Goal: Task Accomplishment & Management: Complete application form

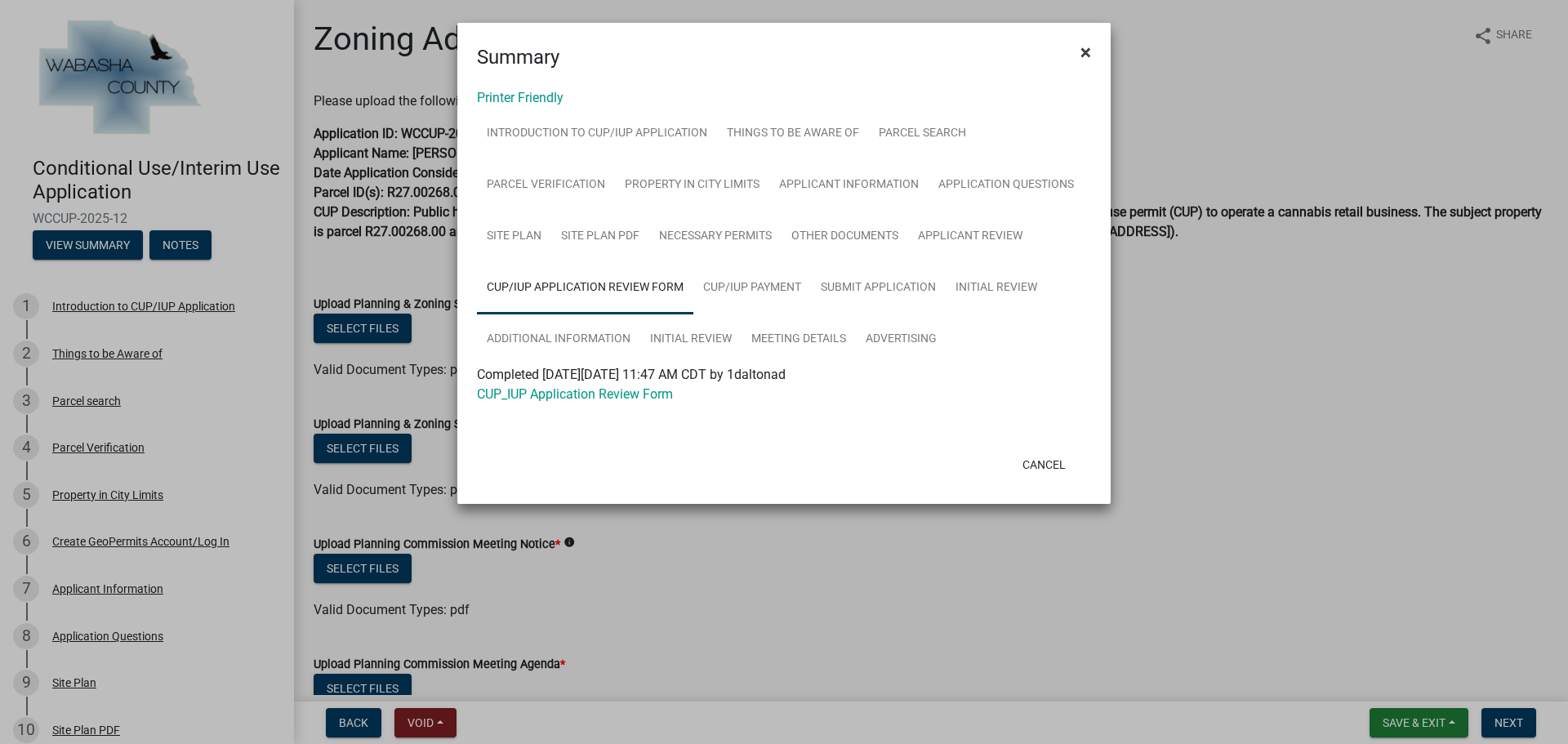
click at [1080, 54] on button "×" at bounding box center [1085, 52] width 37 height 46
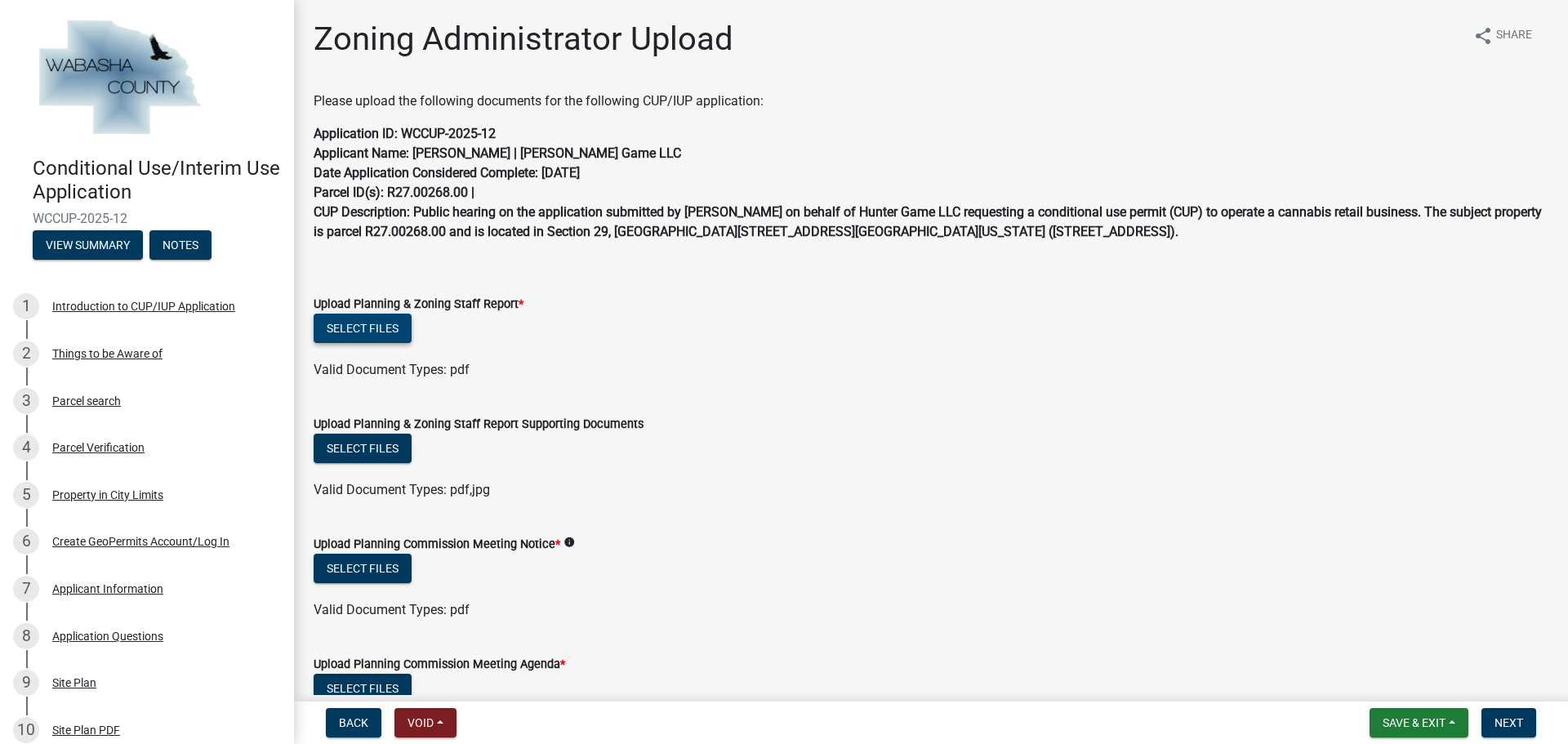
click at [394, 332] on button "Select files" at bounding box center [362, 327] width 98 height 29
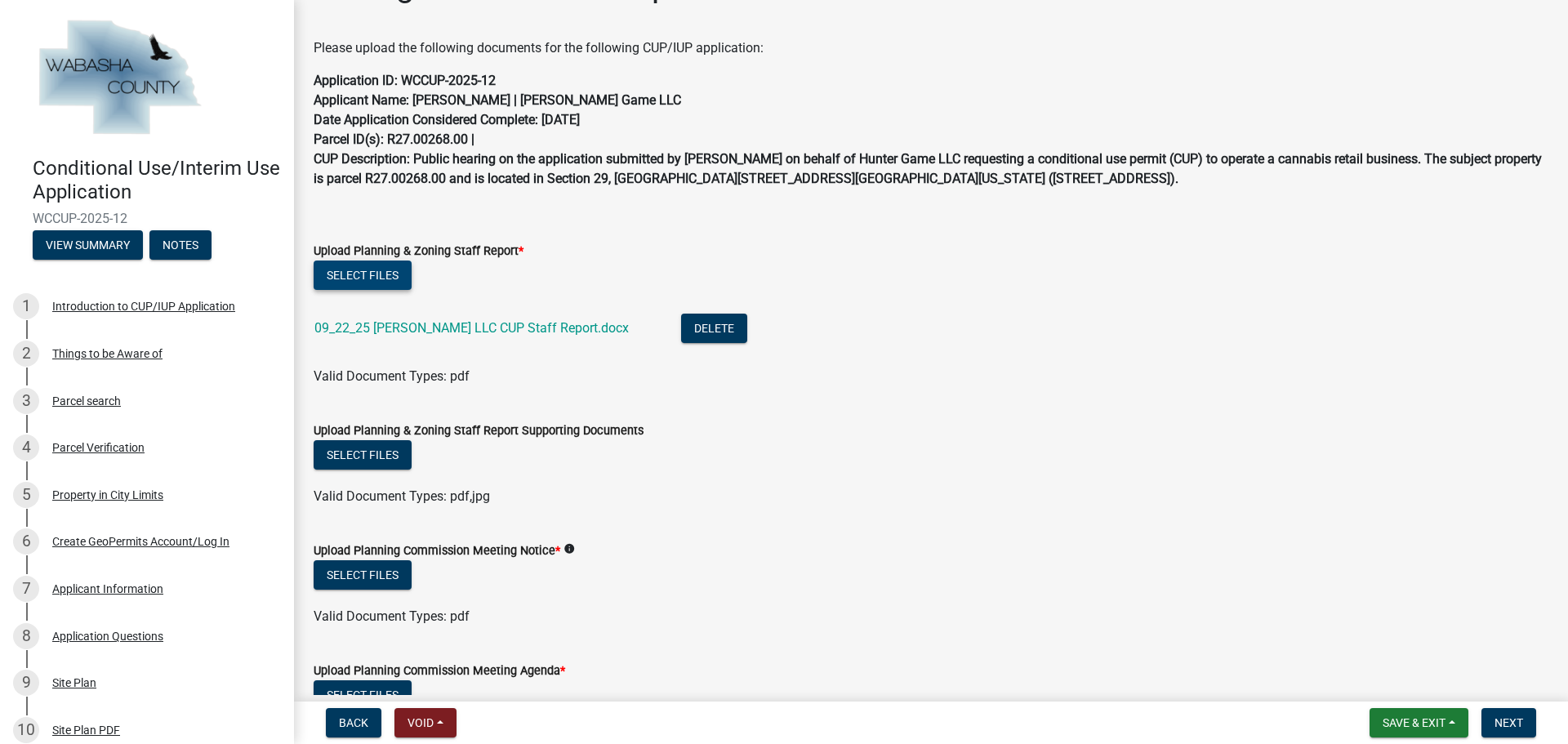
scroll to position [82, 0]
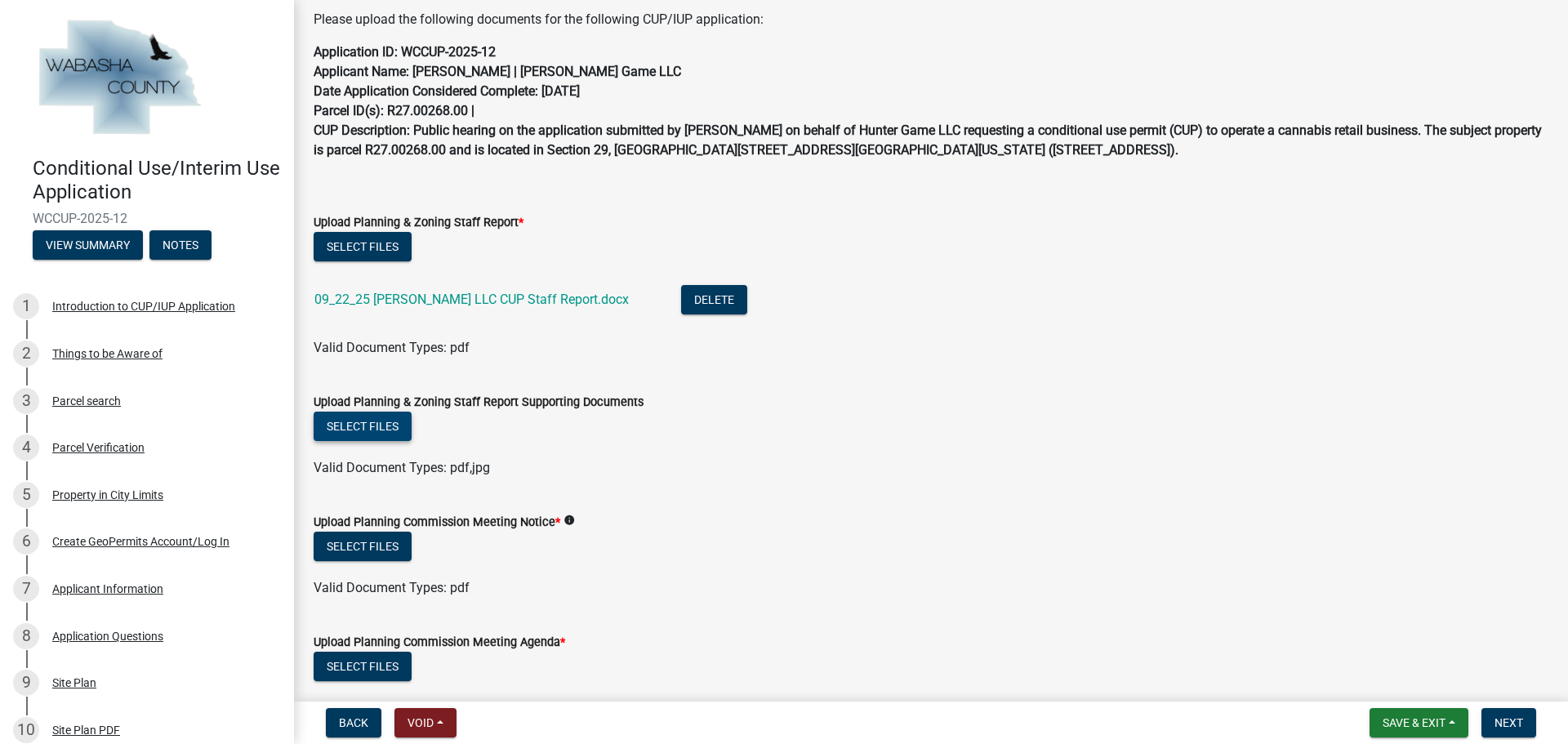
click at [362, 433] on button "Select files" at bounding box center [362, 426] width 98 height 29
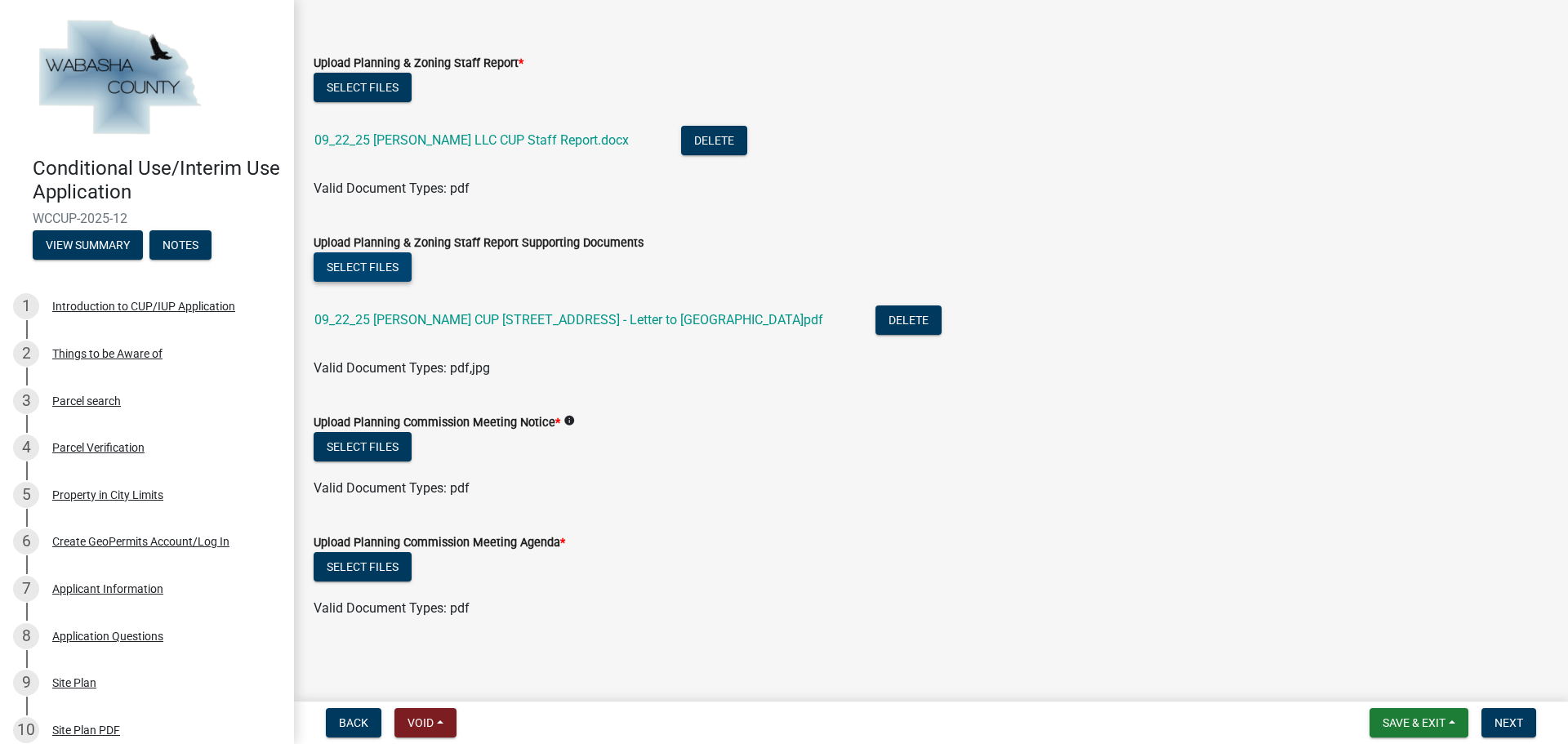
scroll to position [243, 0]
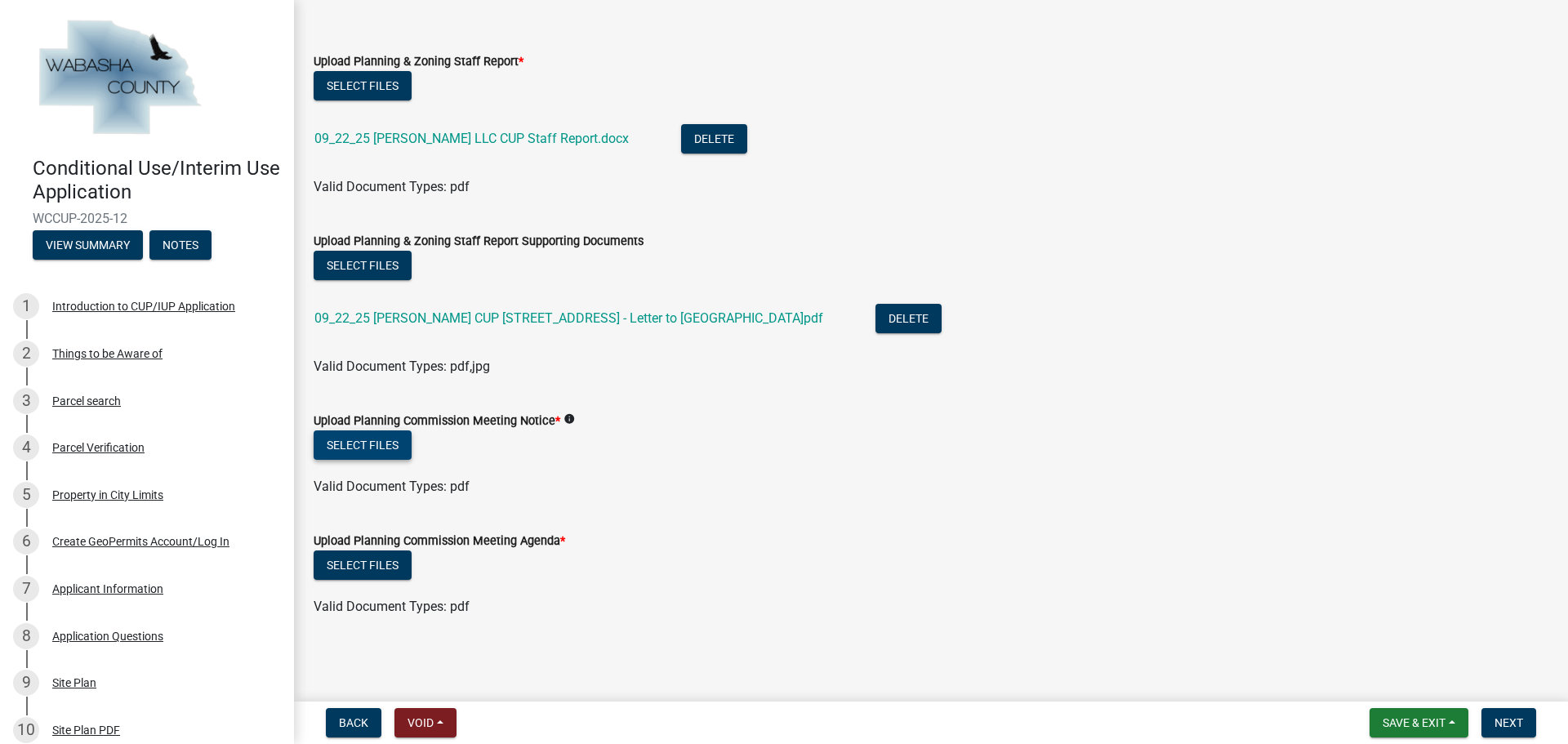
click at [356, 447] on button "Select files" at bounding box center [362, 445] width 98 height 29
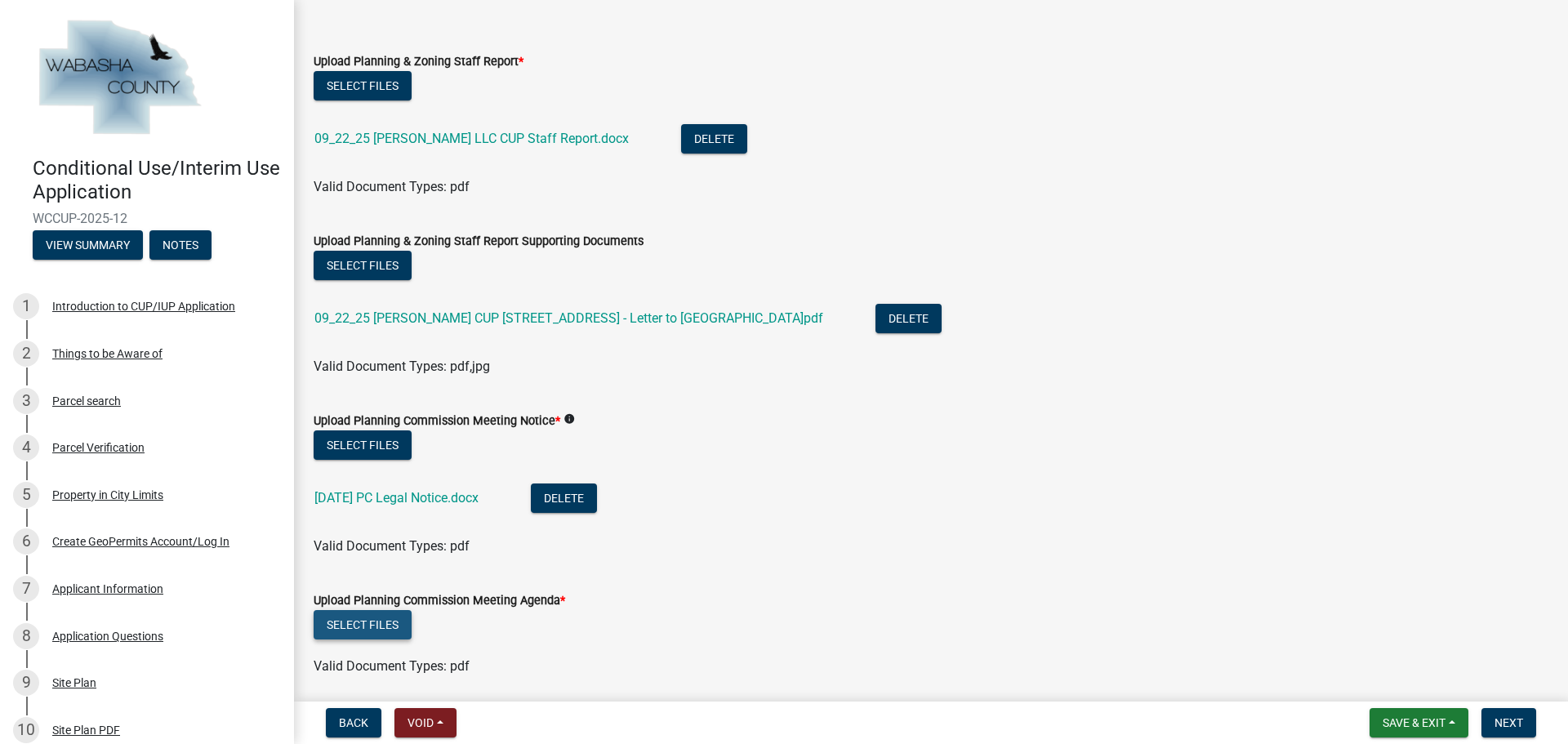
click at [368, 625] on button "Select files" at bounding box center [362, 625] width 98 height 29
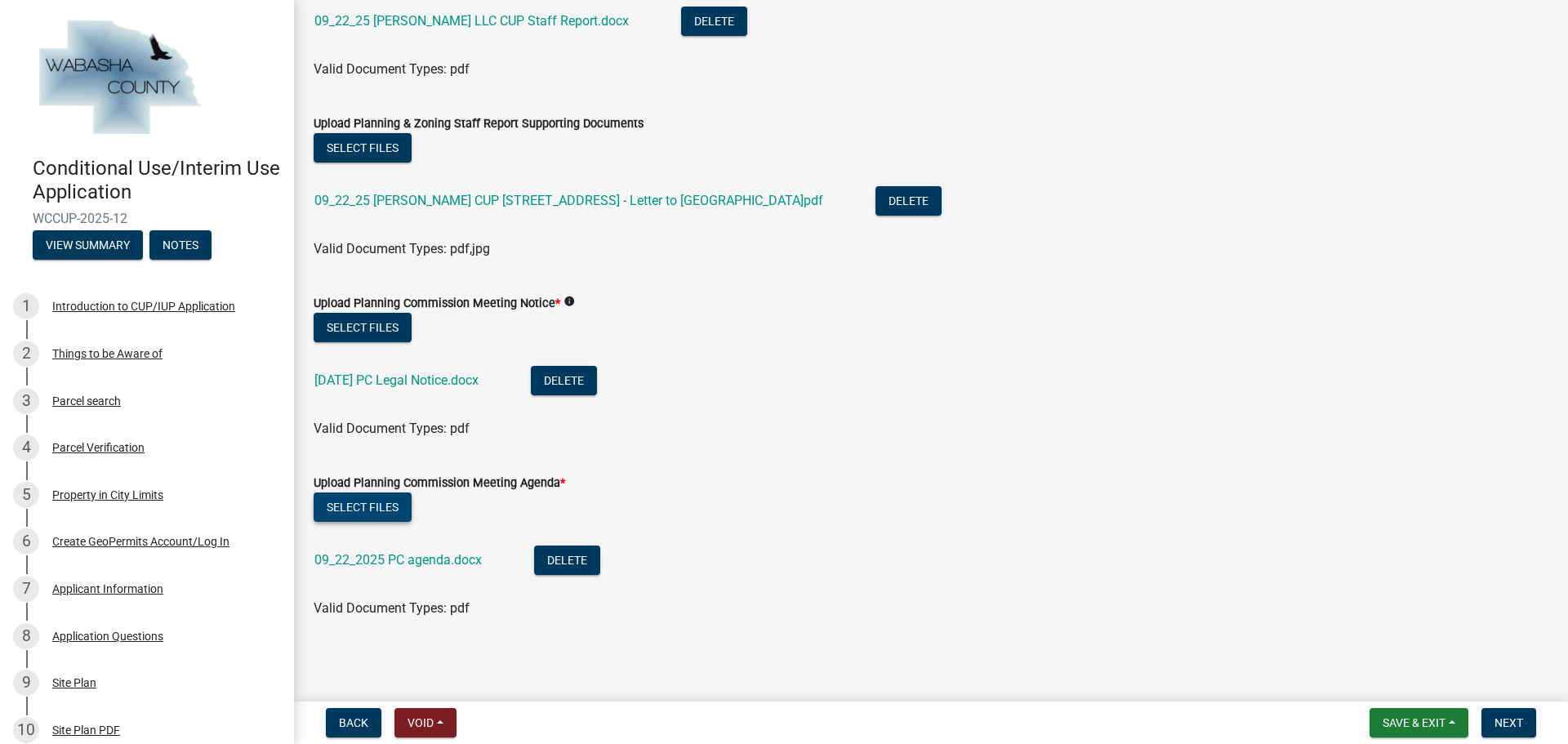
scroll to position [362, 0]
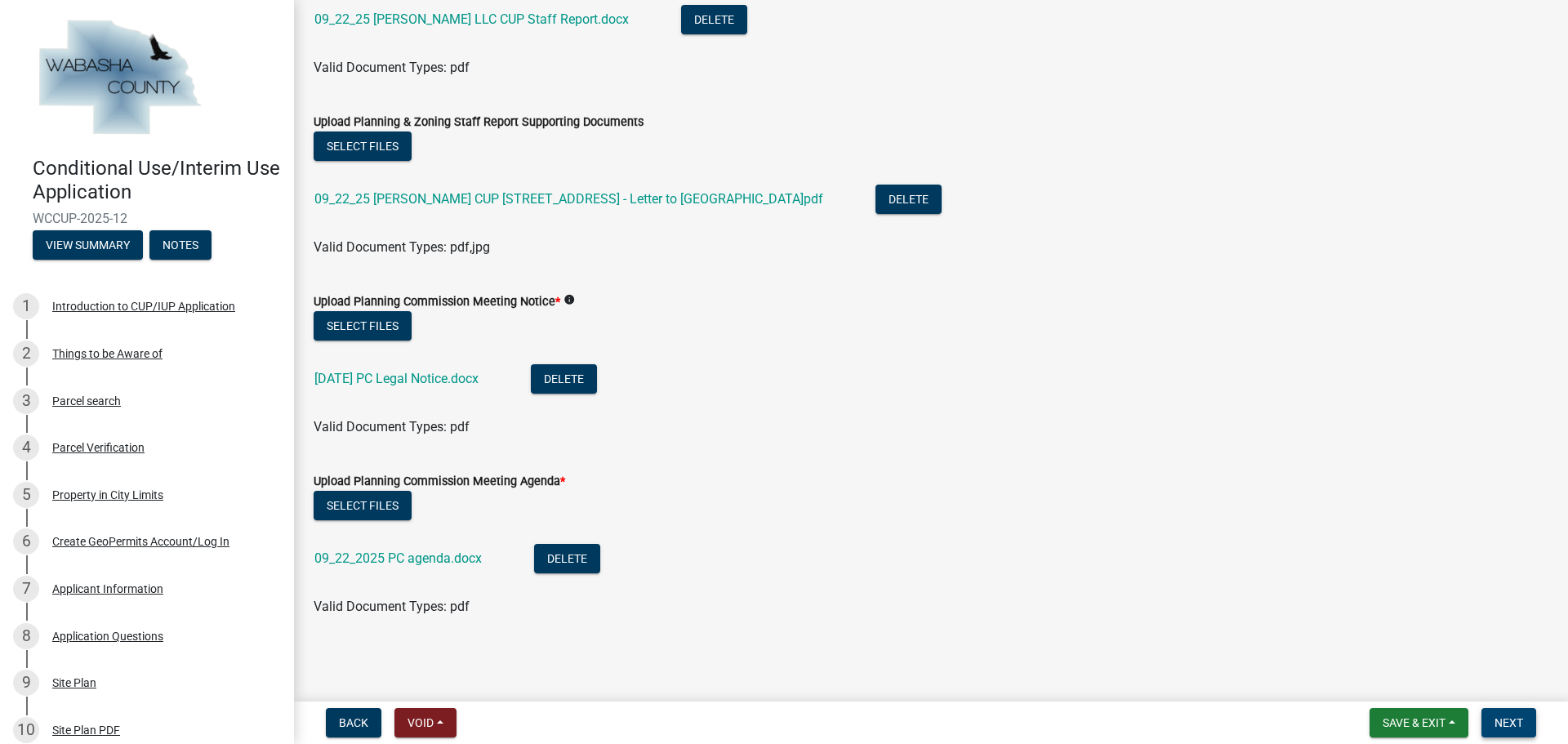
click at [1511, 720] on span "Next" at bounding box center [1509, 722] width 28 height 13
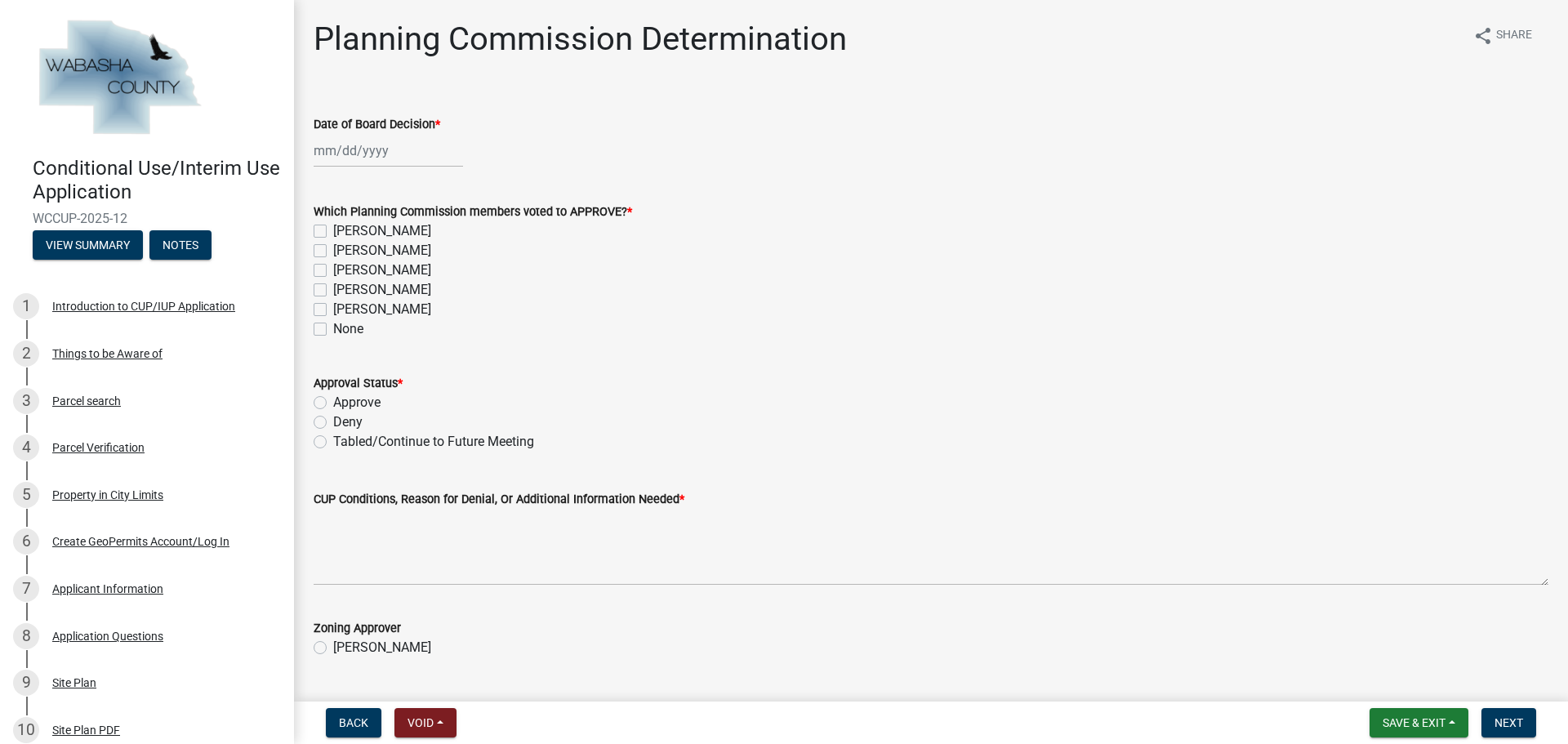
click at [381, 150] on div at bounding box center [388, 150] width 150 height 34
select select "9"
select select "2025"
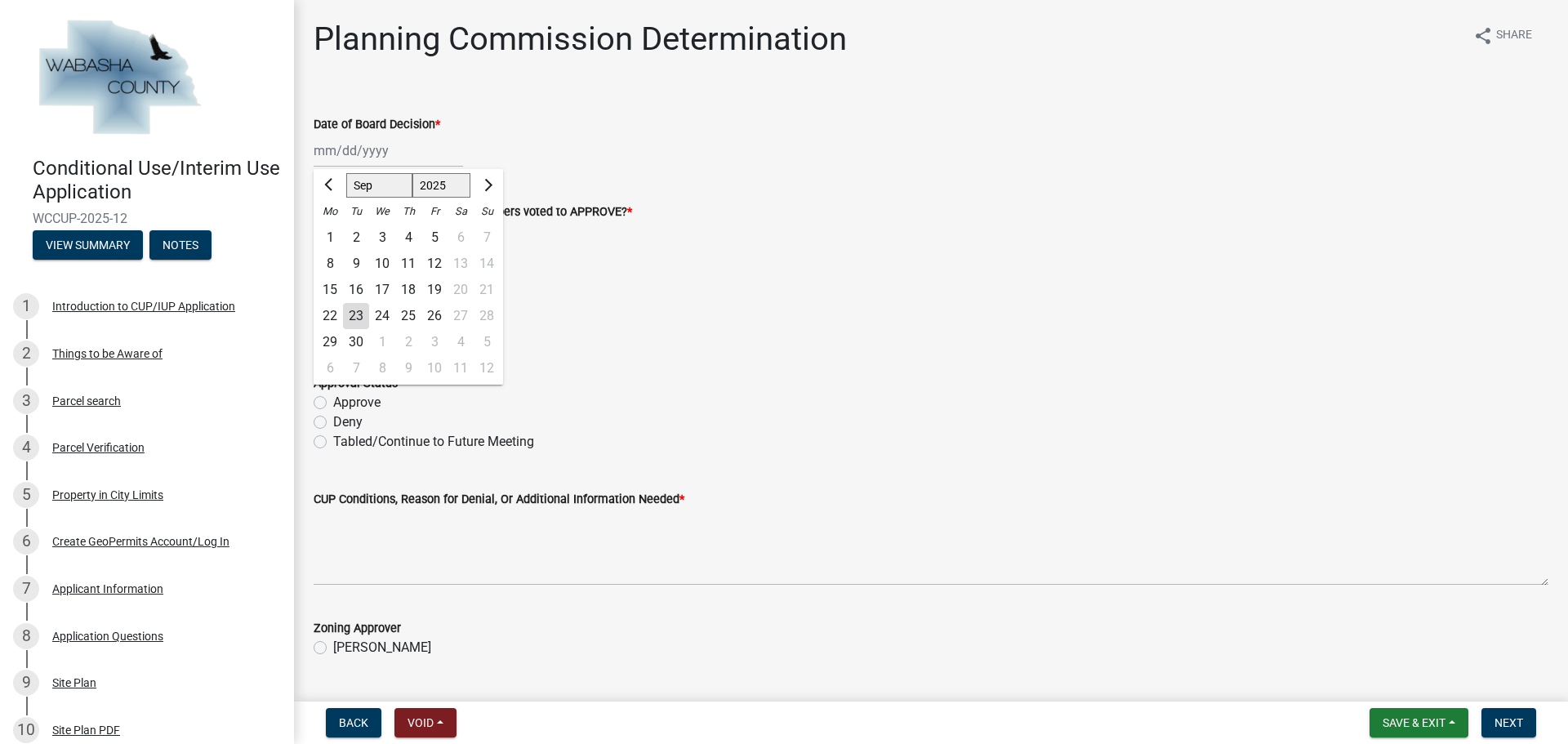
click at [331, 314] on div "22" at bounding box center [330, 316] width 26 height 26
type input "[DATE]"
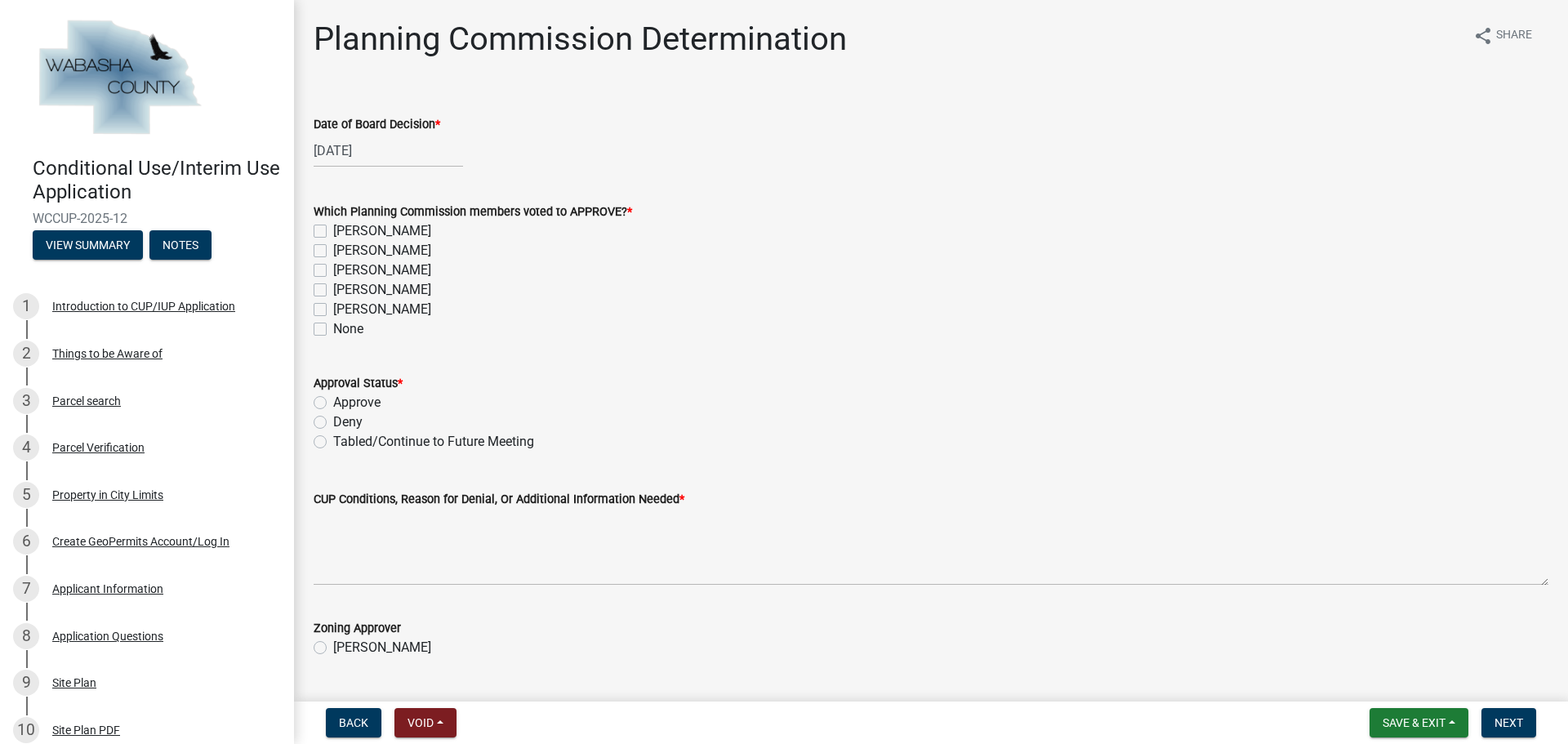
click at [333, 267] on label "[PERSON_NAME]" at bounding box center [382, 270] width 98 height 20
click at [333, 267] on input "[PERSON_NAME]" at bounding box center [338, 265] width 10 height 10
checkbox input "true"
checkbox input "false"
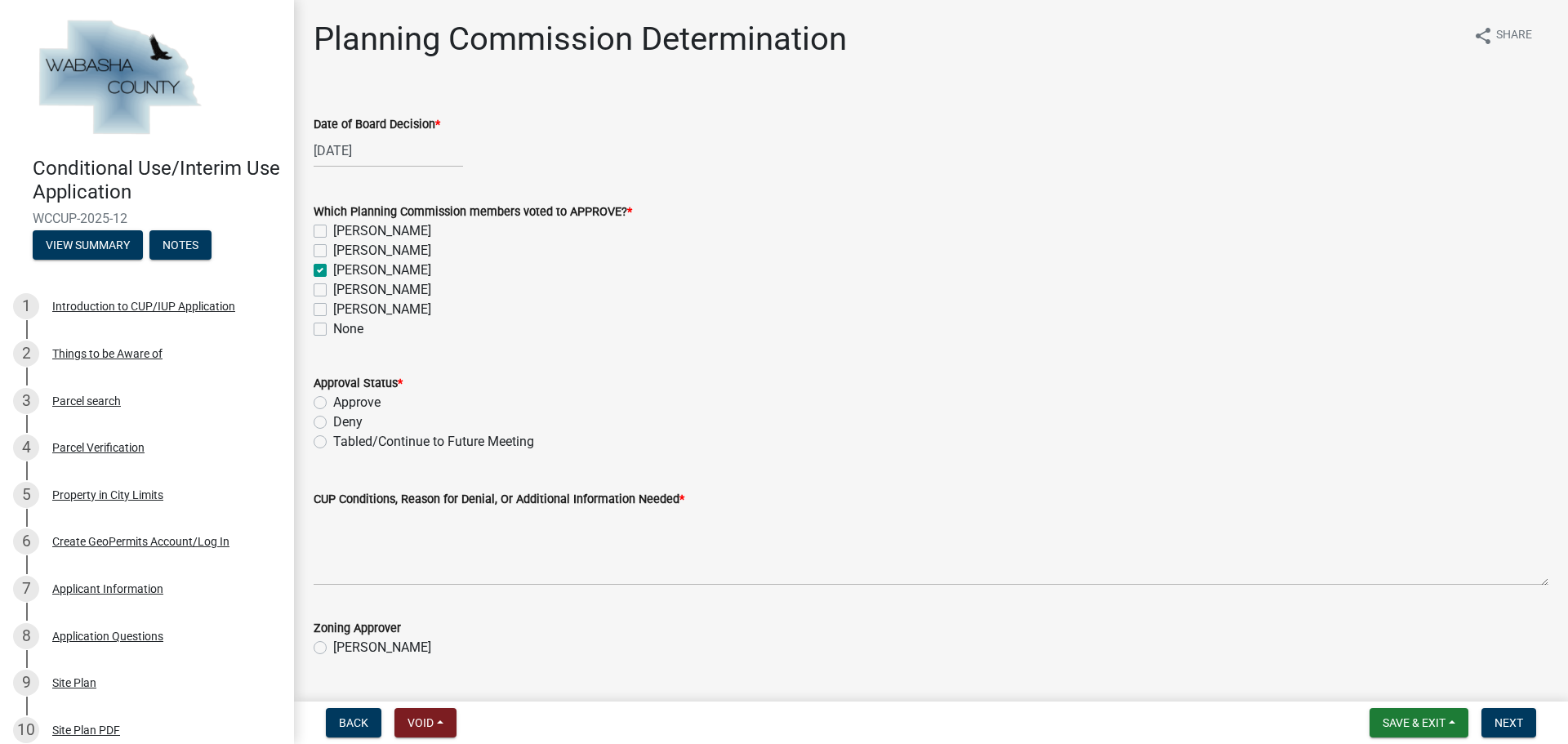
checkbox input "true"
checkbox input "false"
click at [333, 309] on label "[PERSON_NAME]" at bounding box center [382, 309] width 98 height 20
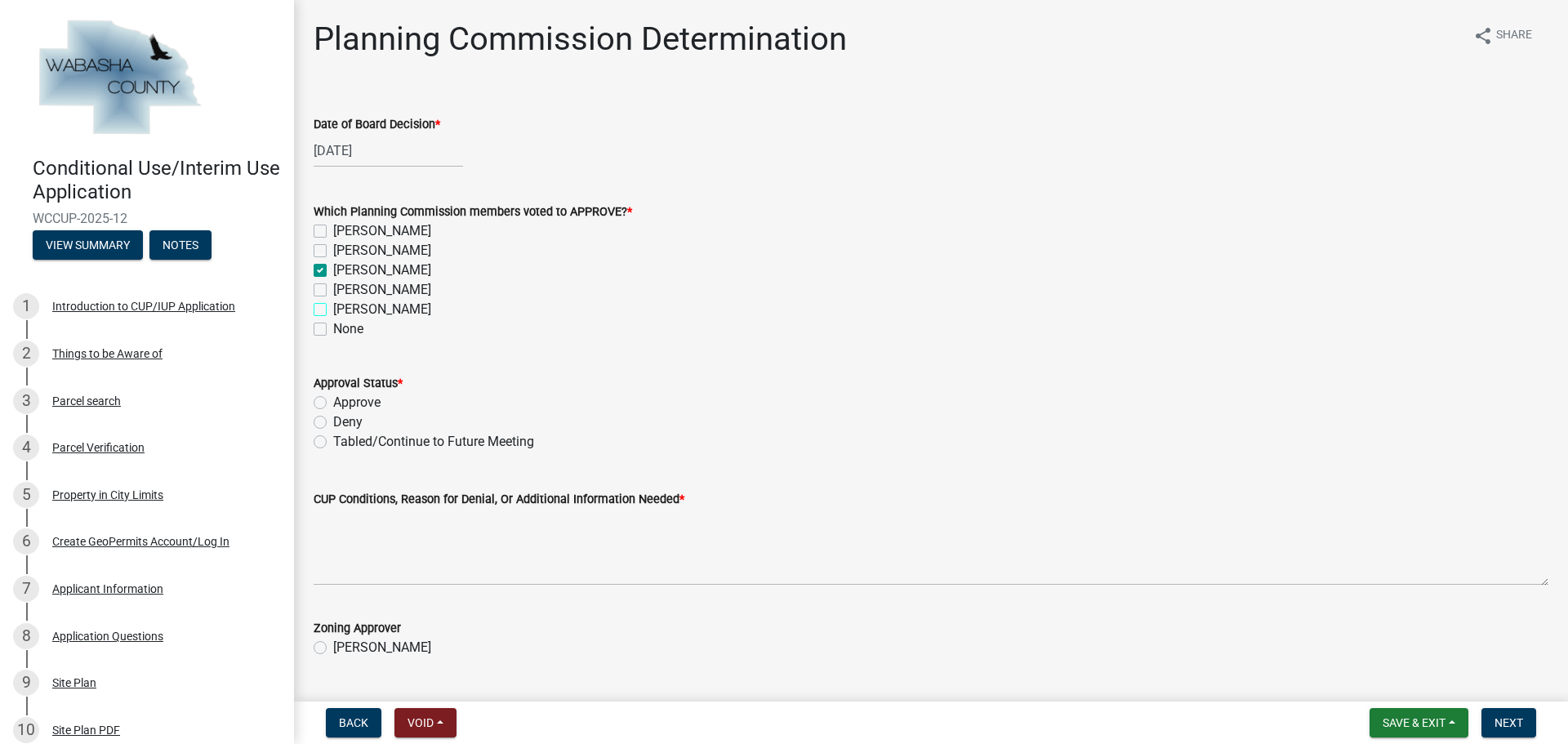
click at [333, 309] on input "[PERSON_NAME]" at bounding box center [338, 305] width 10 height 10
checkbox input "true"
checkbox input "false"
checkbox input "true"
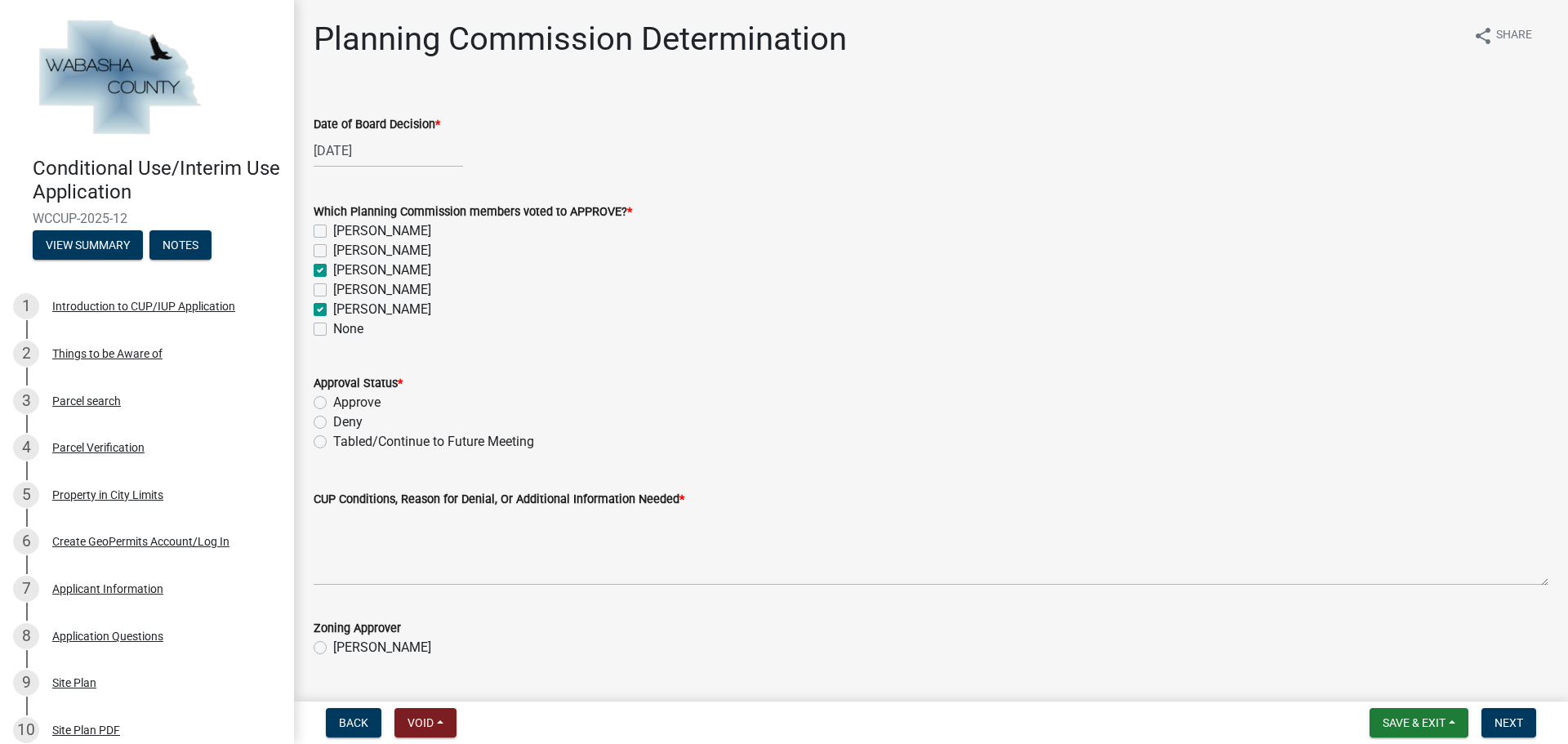
checkbox input "false"
checkbox input "true"
checkbox input "false"
click at [333, 404] on label "Approve" at bounding box center [356, 403] width 47 height 20
click at [333, 404] on input "Approve" at bounding box center [338, 398] width 10 height 10
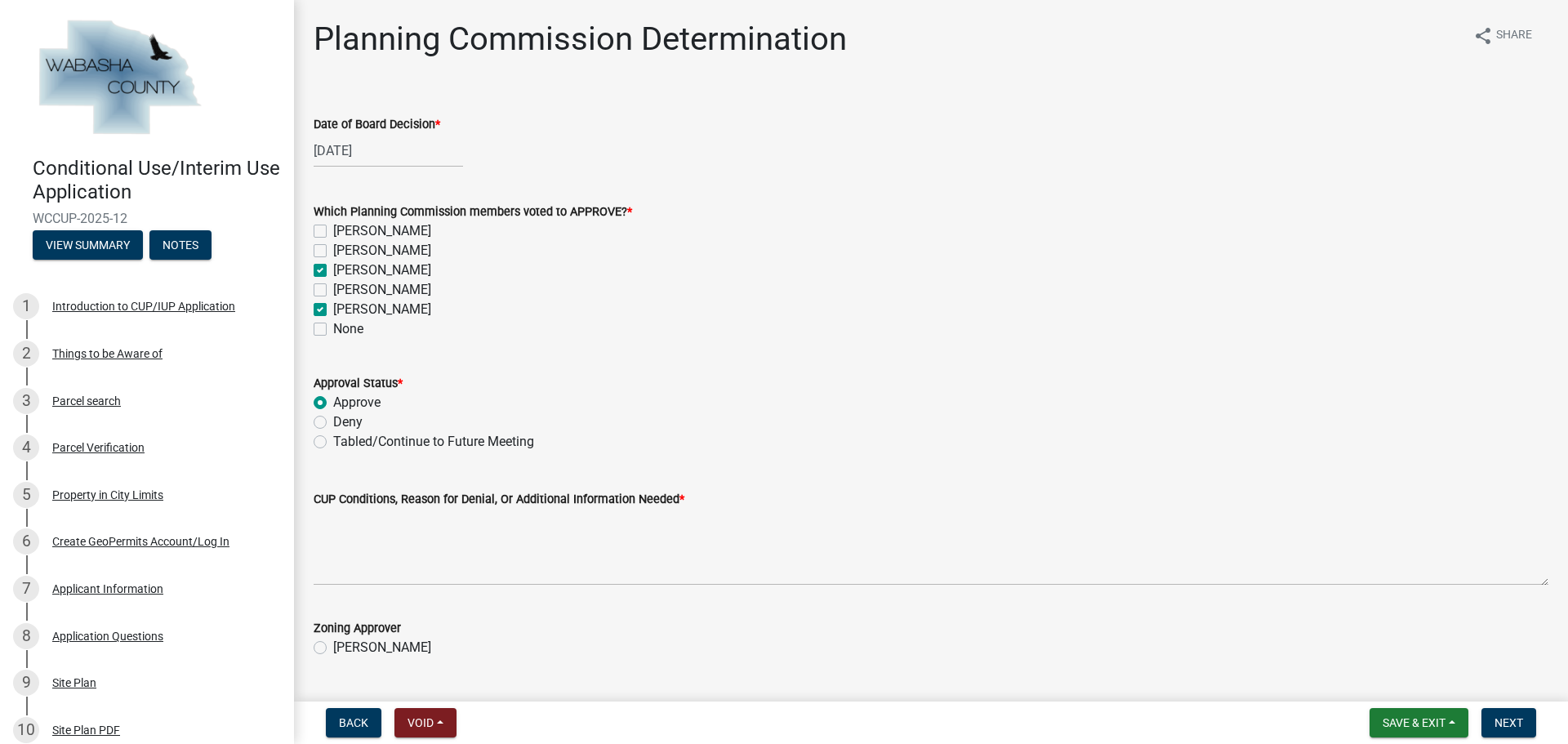
radio input "true"
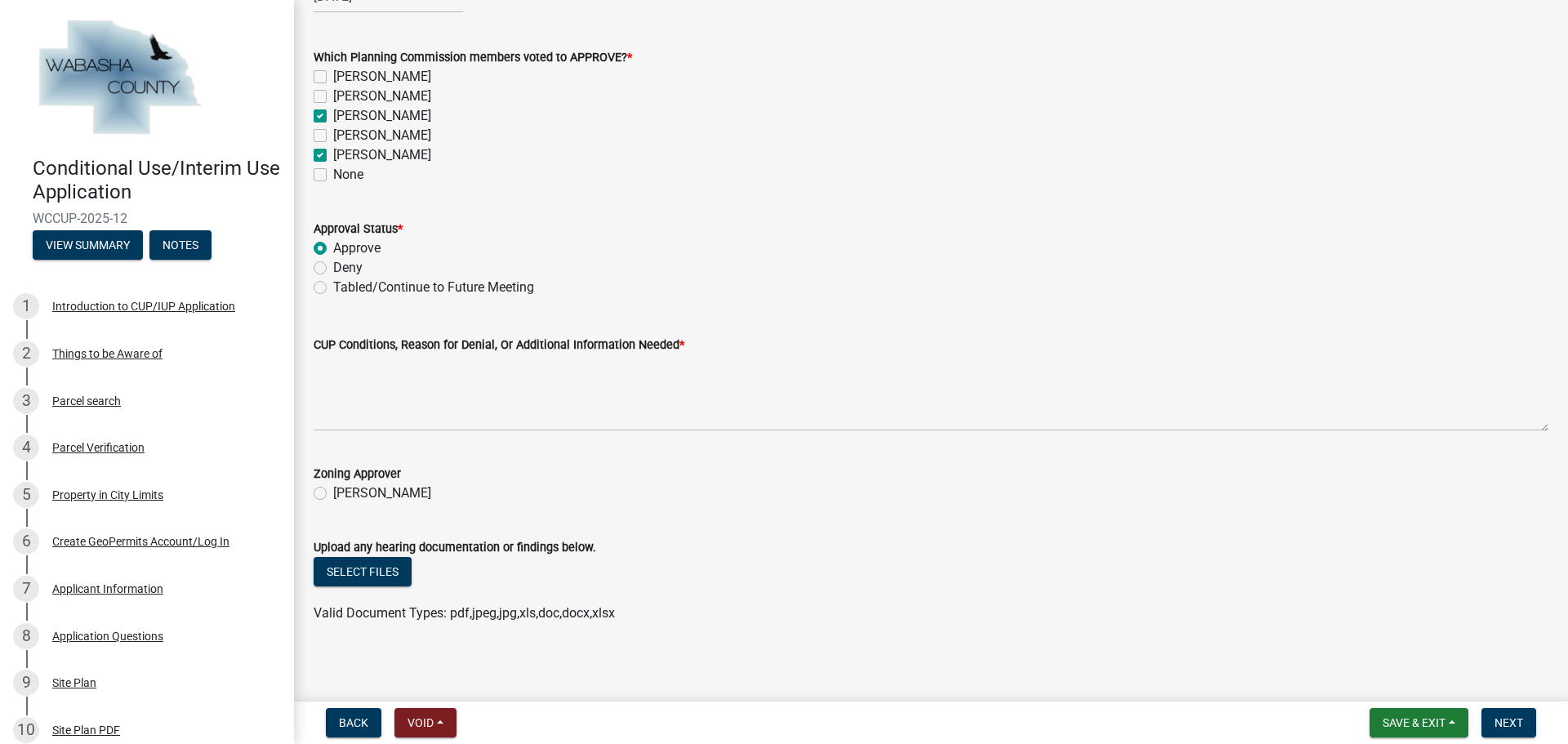
scroll to position [161, 0]
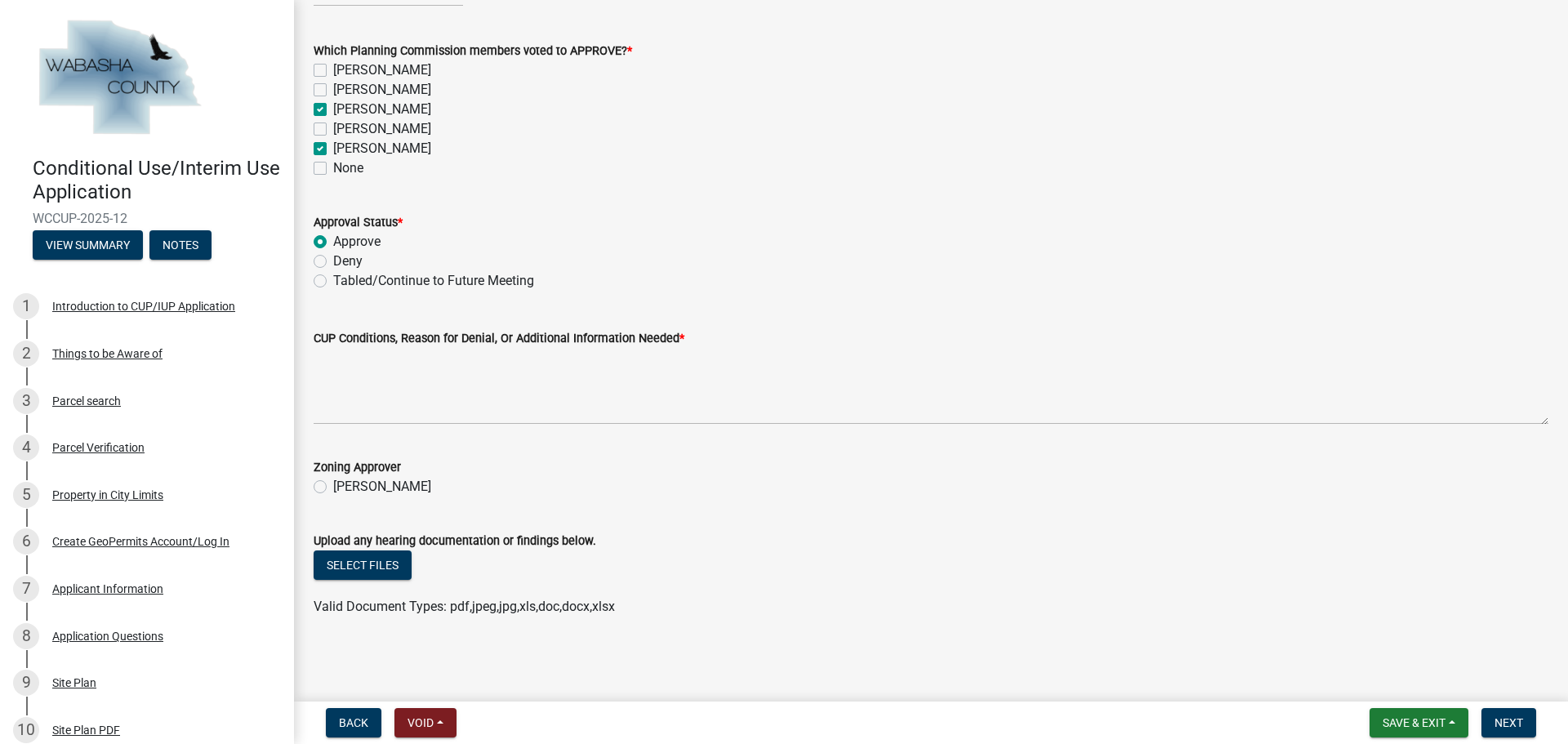
click at [333, 493] on label "[PERSON_NAME]" at bounding box center [382, 486] width 98 height 20
click at [333, 487] on input "[PERSON_NAME]" at bounding box center [338, 482] width 10 height 10
radio input "true"
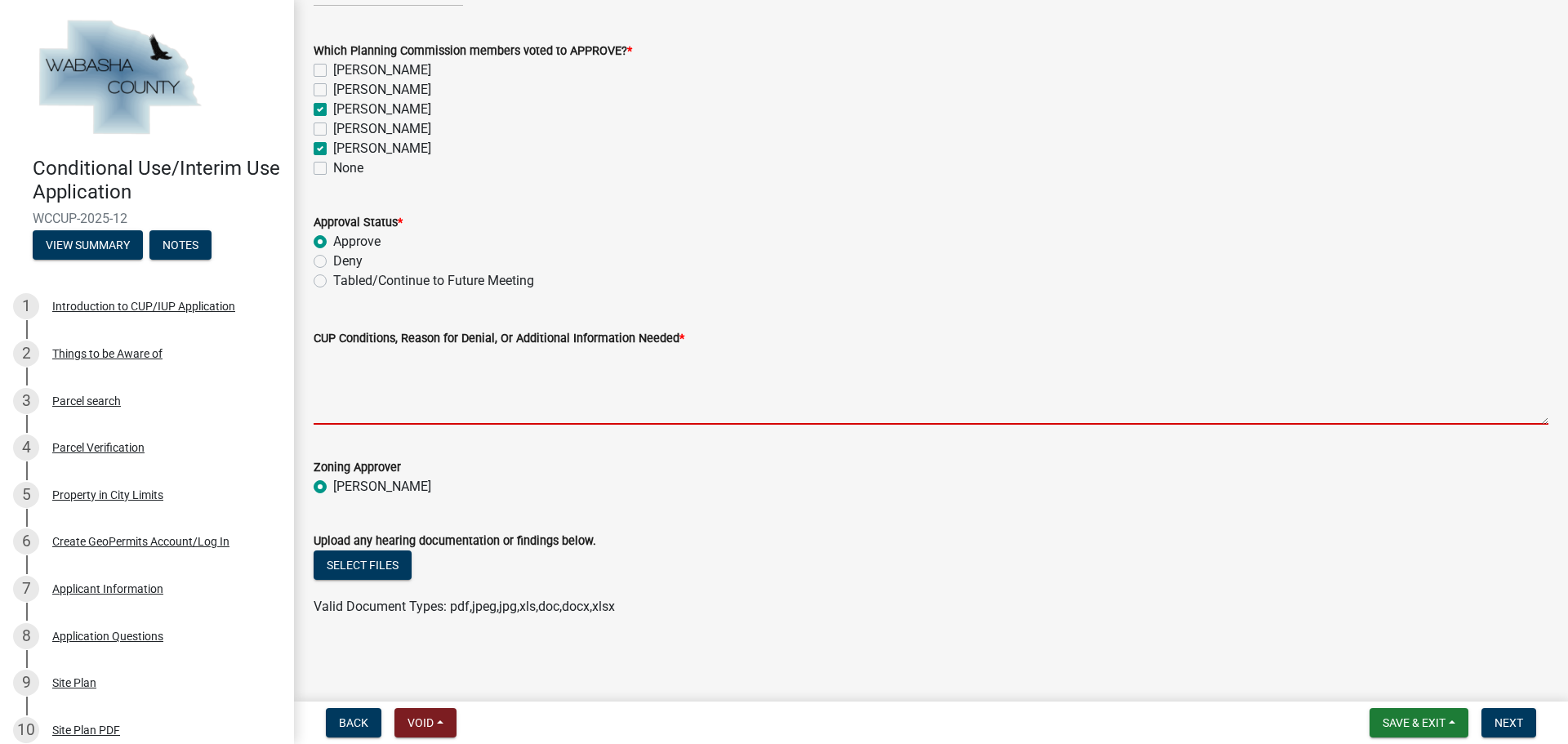
click at [499, 400] on textarea "CUP Conditions, Reason for Denial, Or Additional Information Needed *" at bounding box center [930, 387] width 1235 height 77
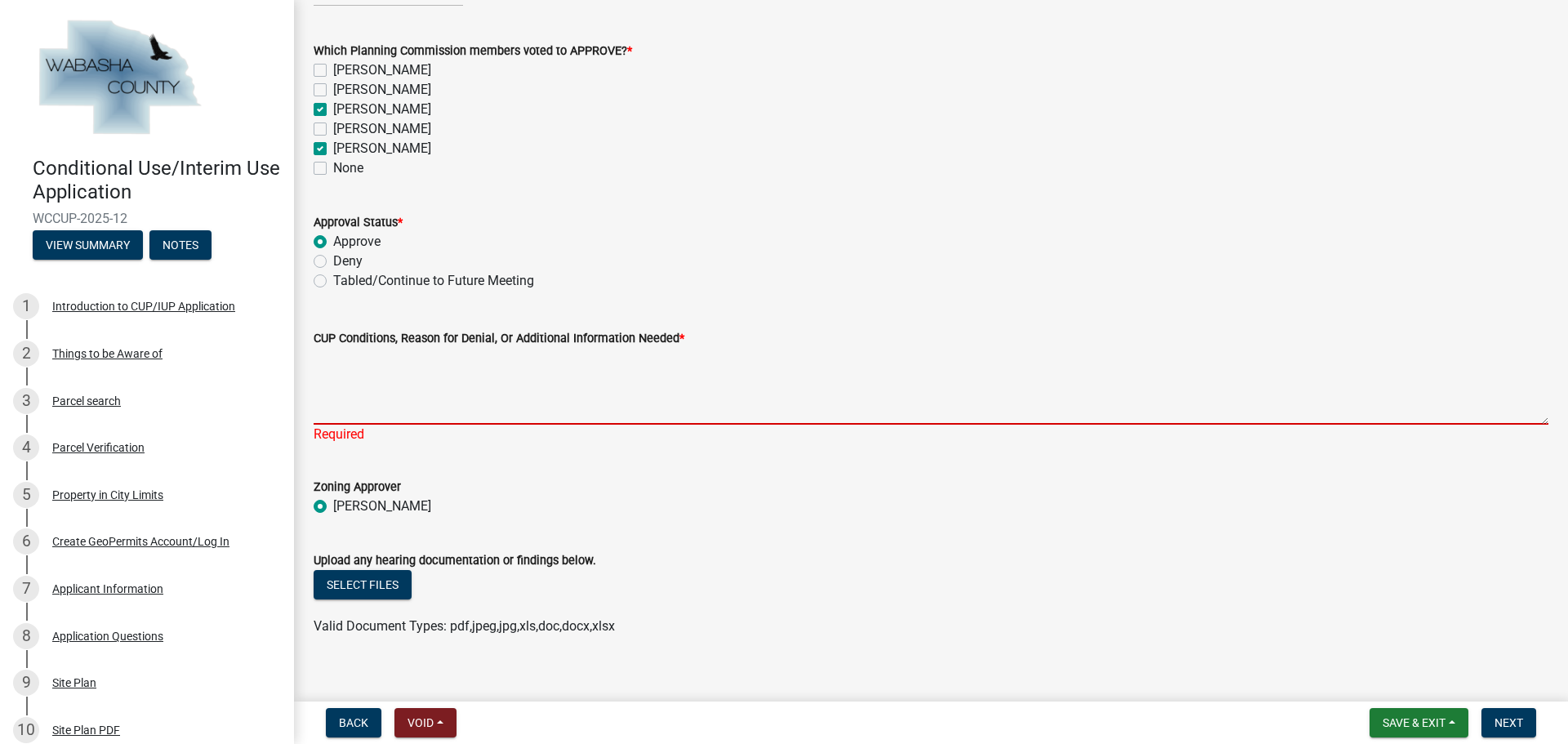
click at [372, 383] on textarea "CUP Conditions, Reason for Denial, Or Additional Information Needed *" at bounding box center [930, 387] width 1235 height 77
paste textarea "4. Loremips do sit AME cons adi elitseddo eiu temporincid utl etdolorem ali eni…"
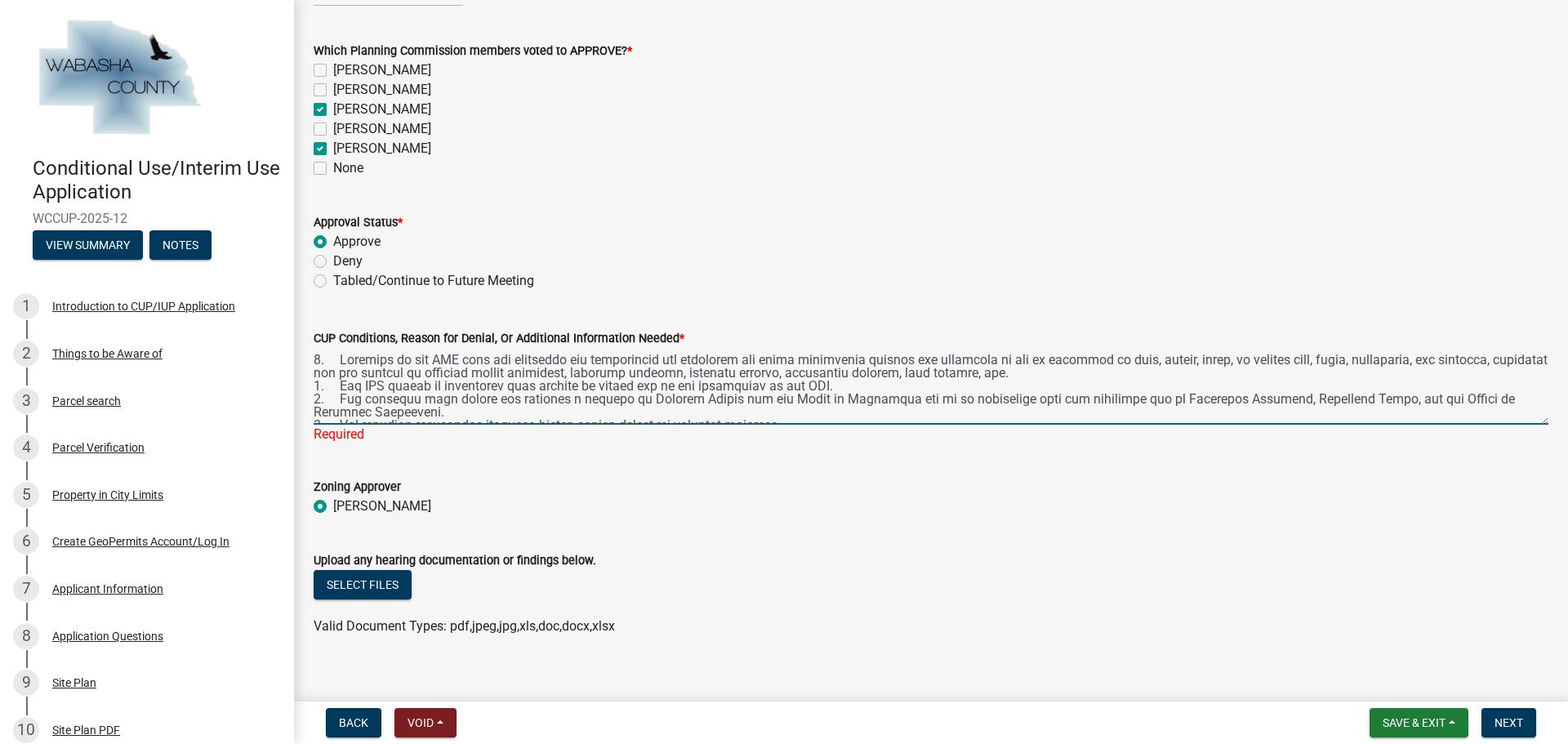
scroll to position [100, 0]
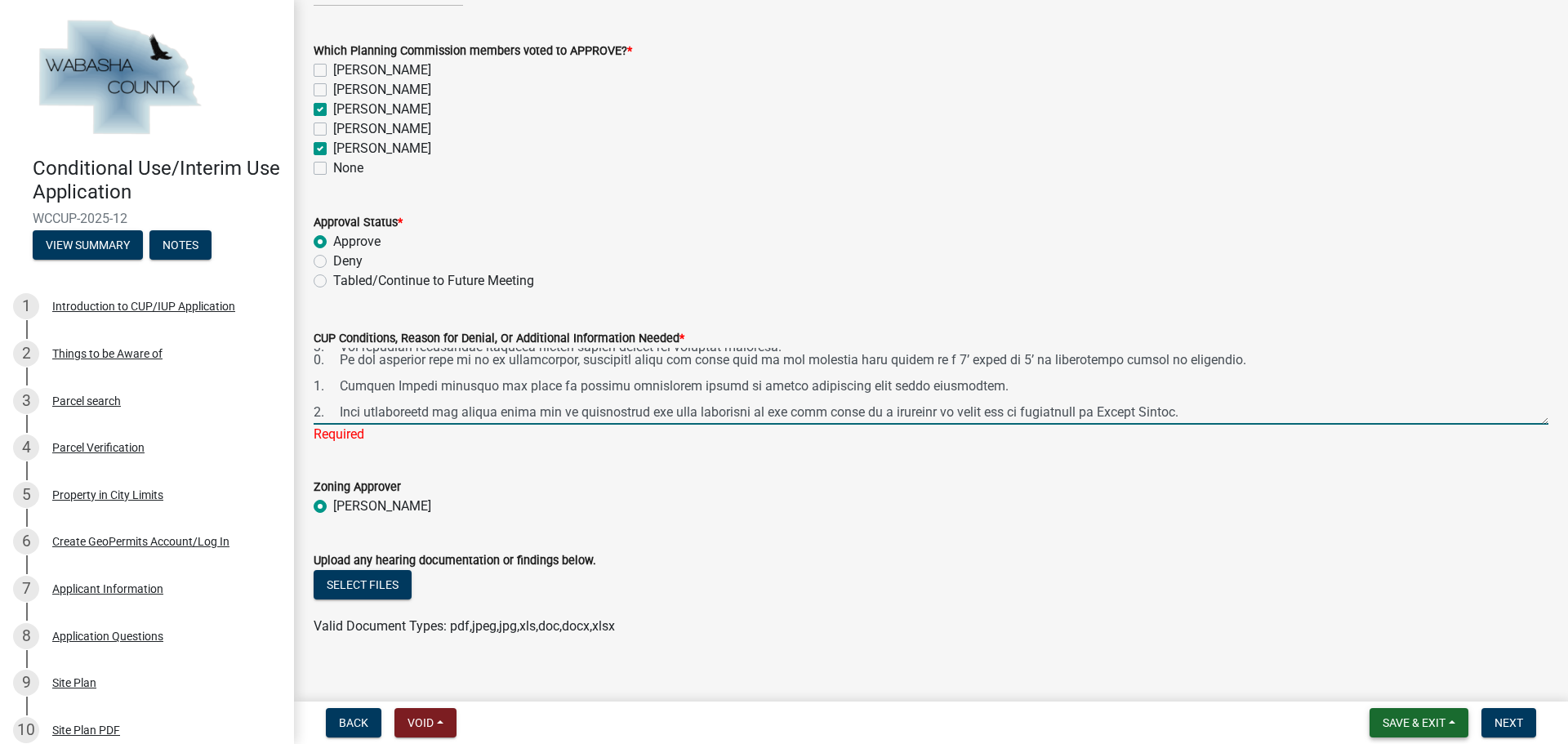
type textarea "4. Loremips do sit AME cons adi elitseddo eiu temporincid utl etdolorem ali eni…"
click at [1431, 719] on span "Save & Exit" at bounding box center [1414, 722] width 63 height 13
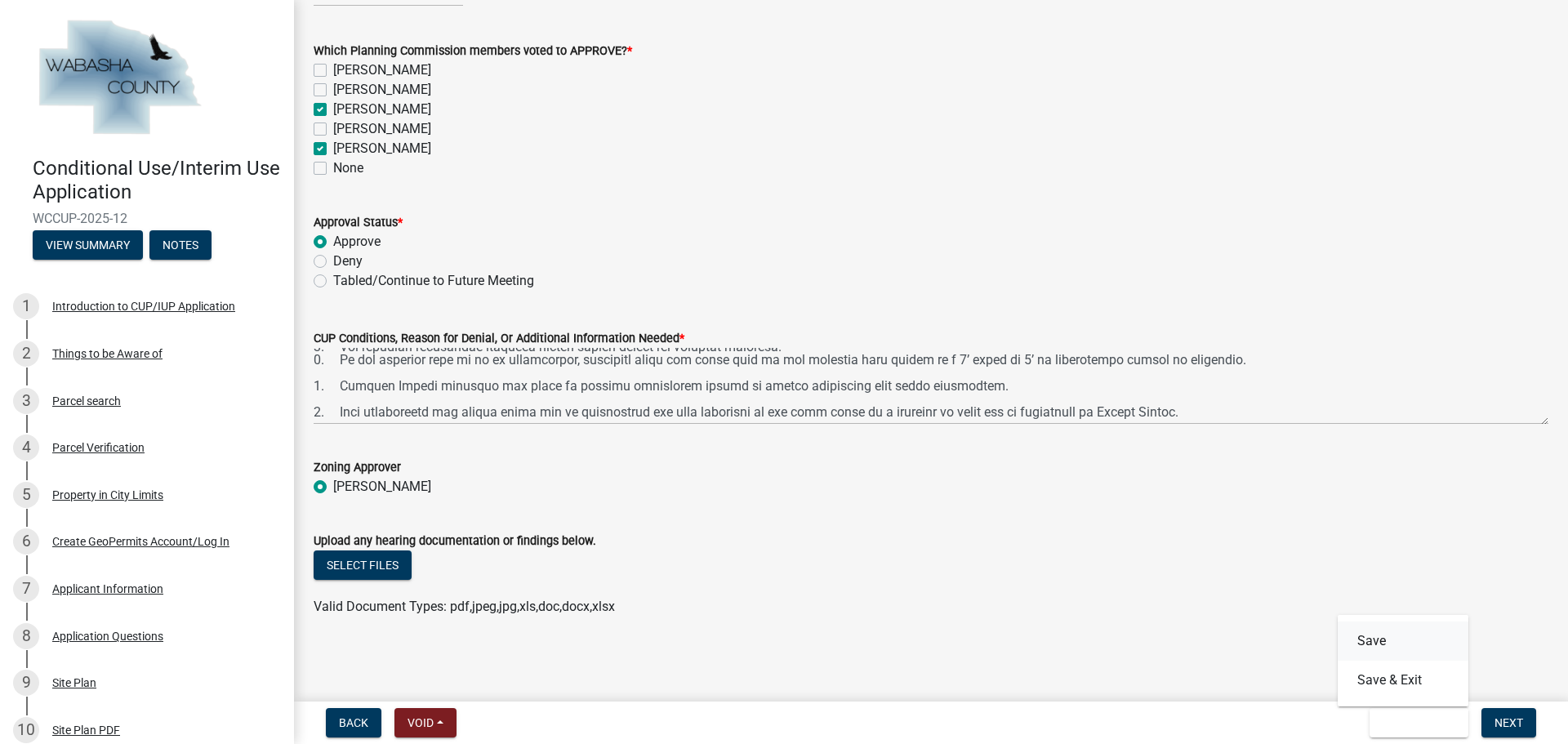
click at [1386, 648] on button "Save" at bounding box center [1402, 641] width 131 height 40
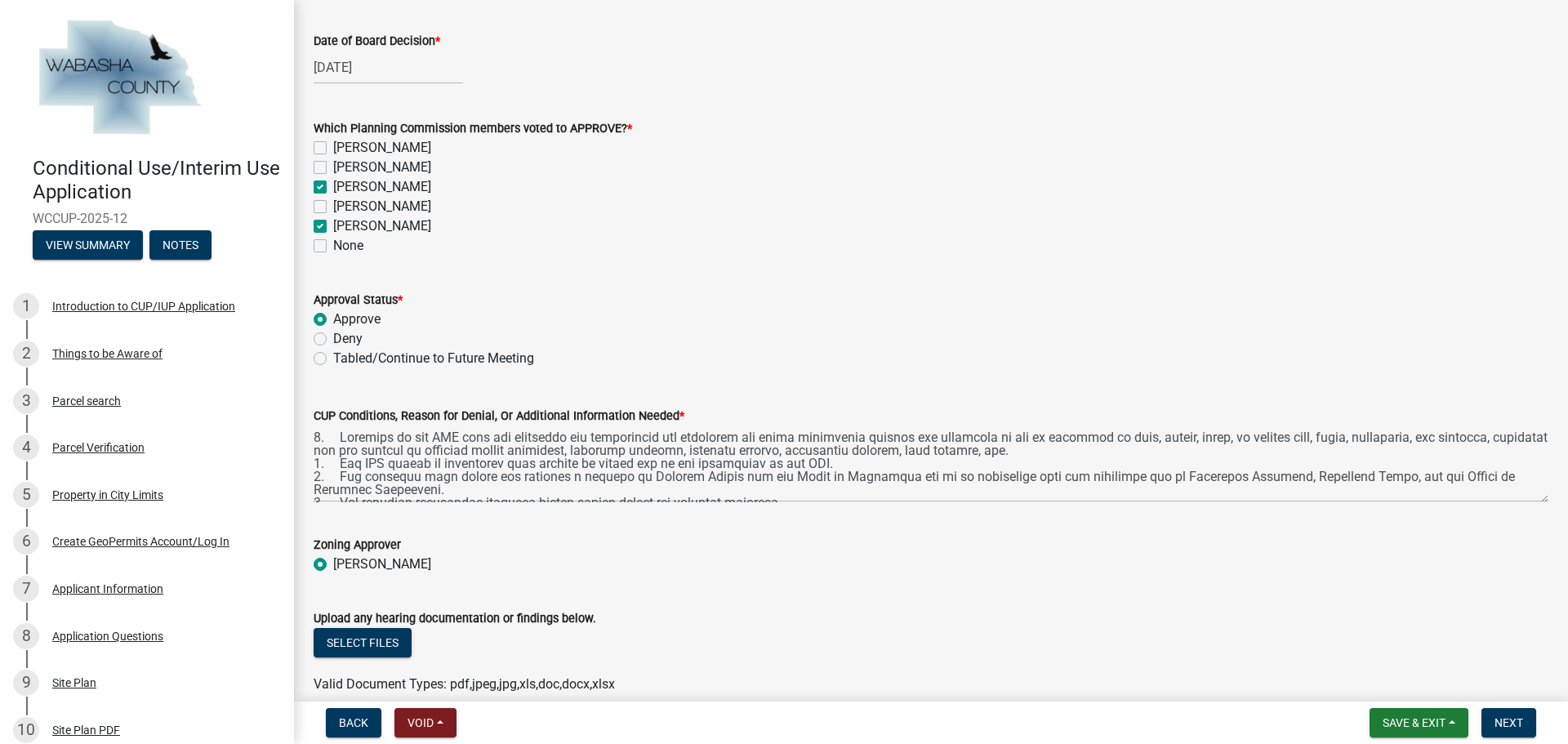
scroll to position [161, 0]
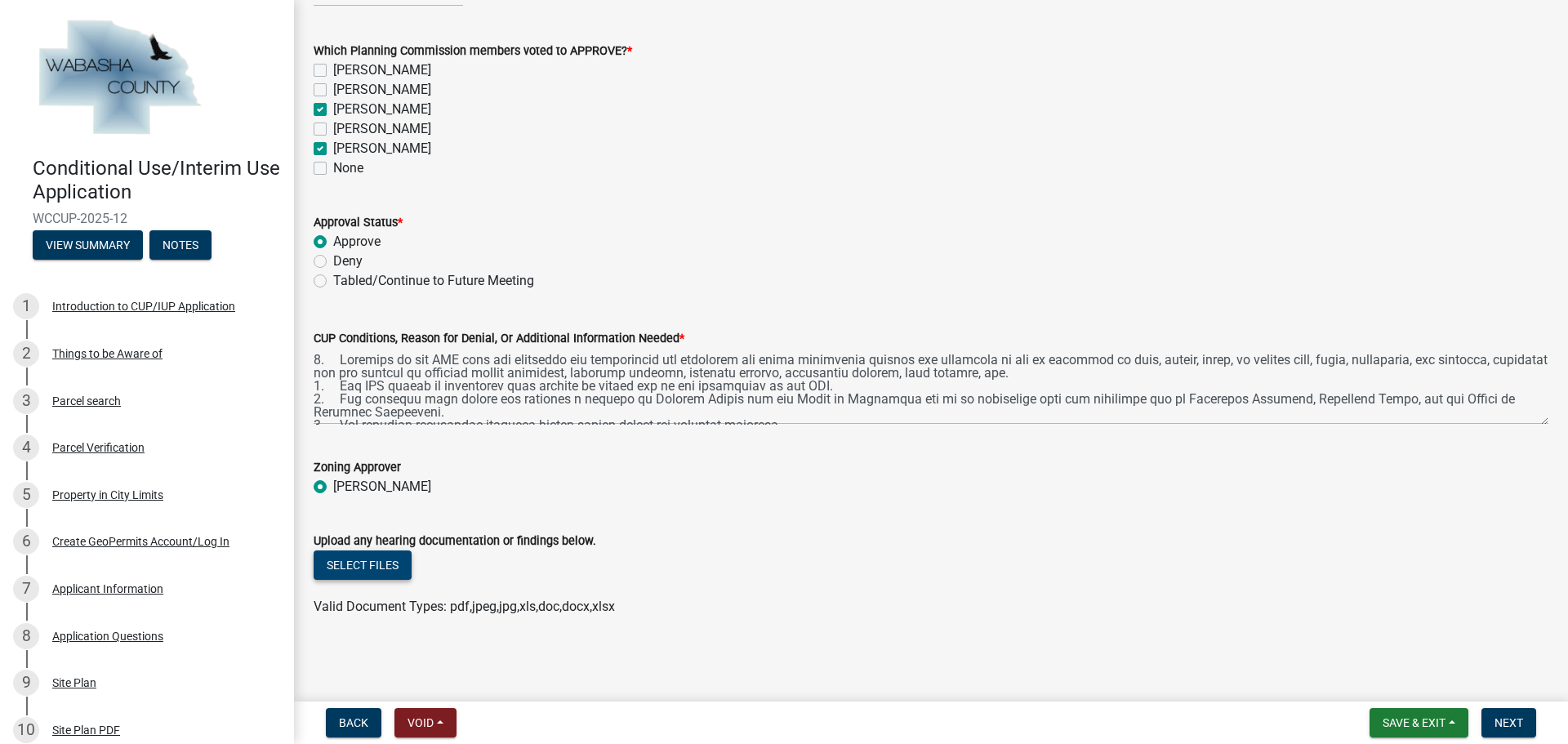
click at [341, 559] on button "Select files" at bounding box center [362, 564] width 98 height 29
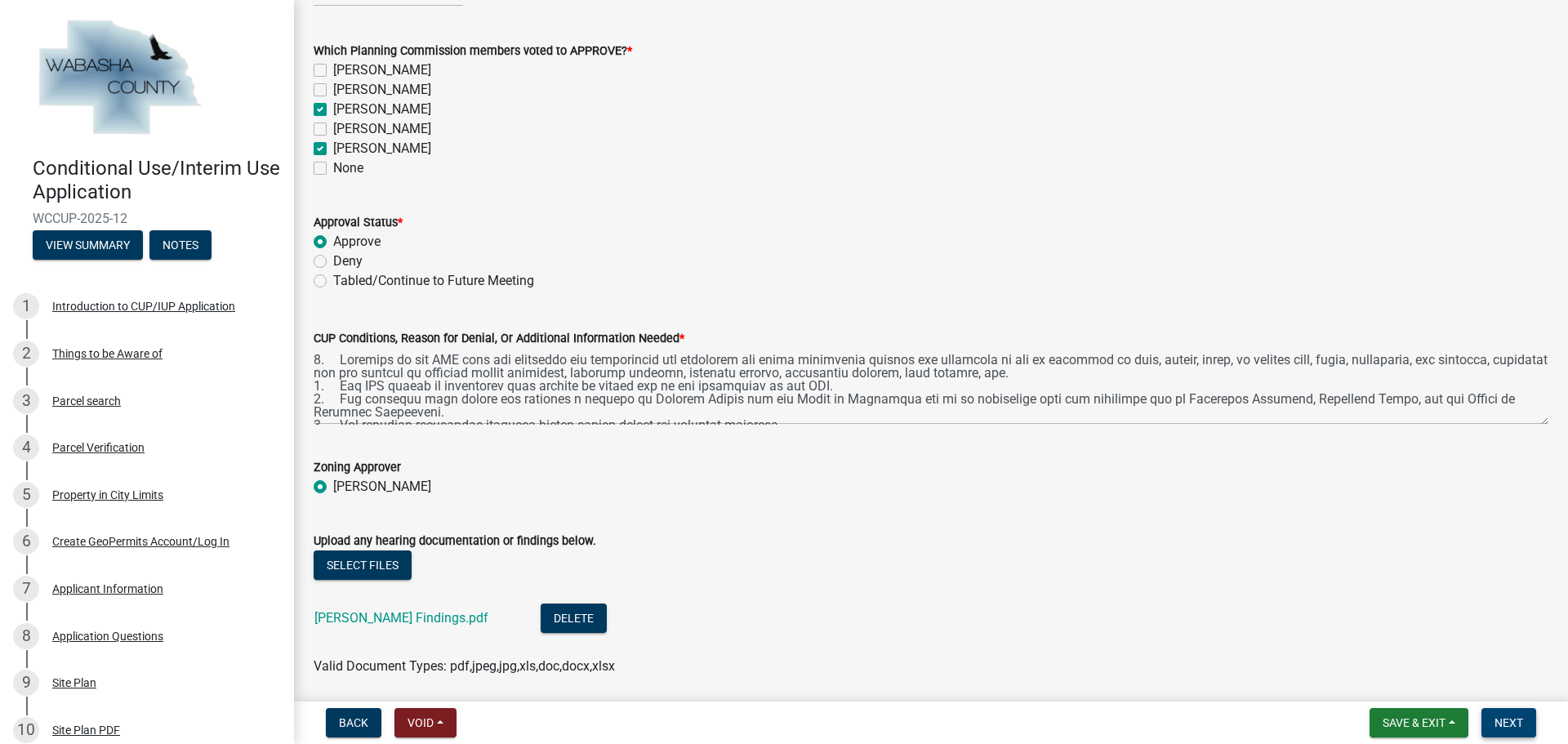
click at [1516, 718] on span "Next" at bounding box center [1509, 722] width 28 height 13
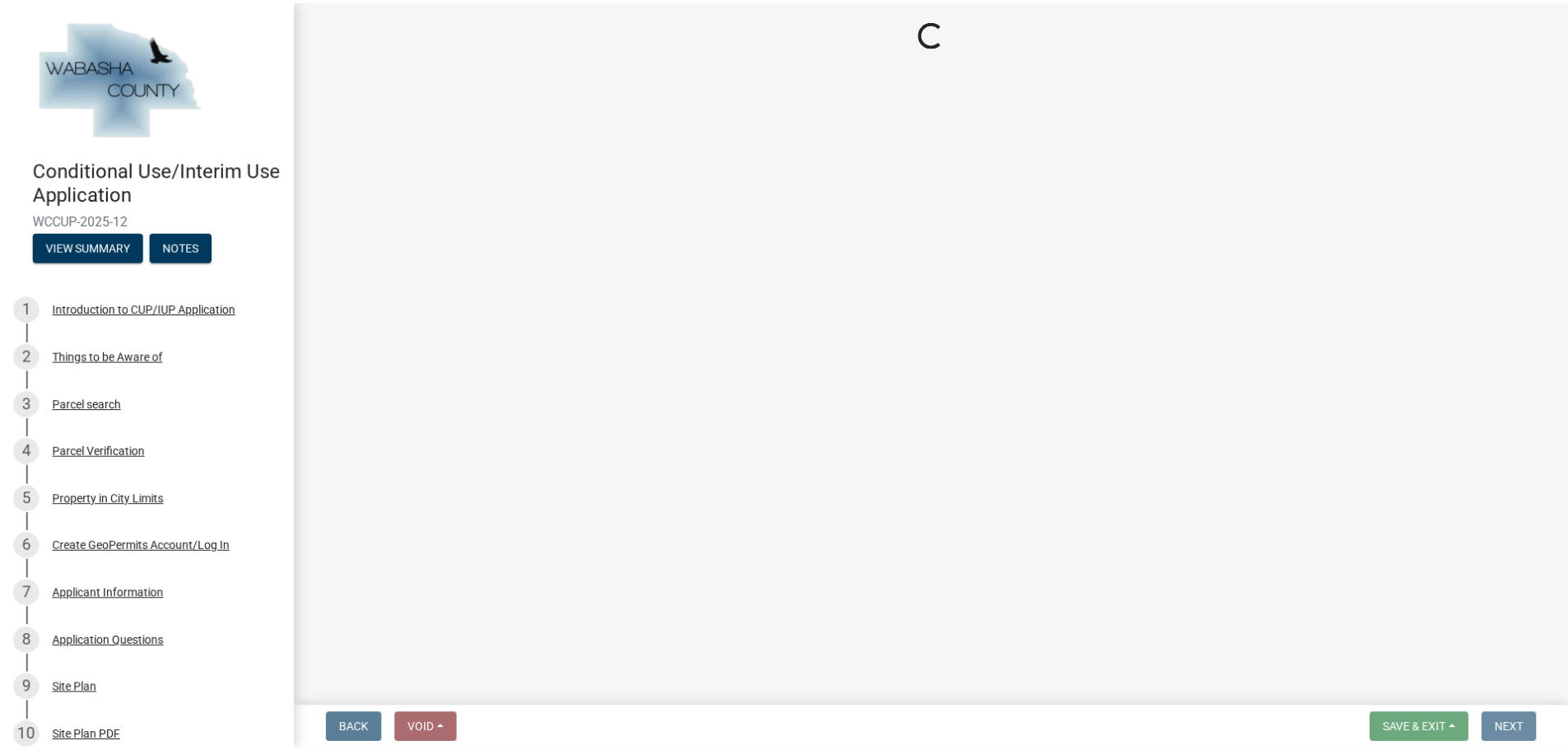
scroll to position [0, 0]
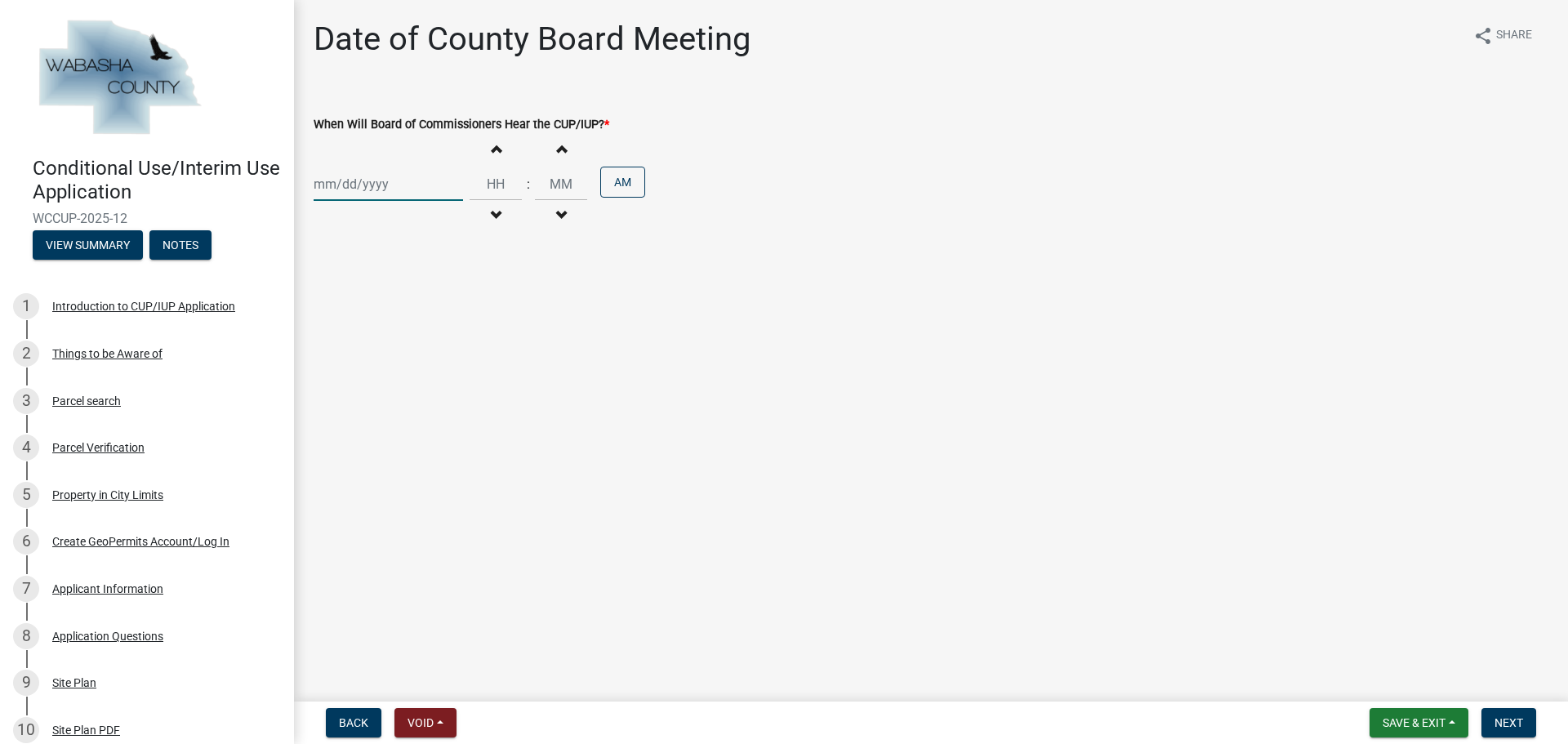
click at [420, 189] on div at bounding box center [388, 184] width 150 height 34
select select "9"
select select "2025"
click at [487, 217] on span "Next month" at bounding box center [486, 218] width 12 height 12
select select "10"
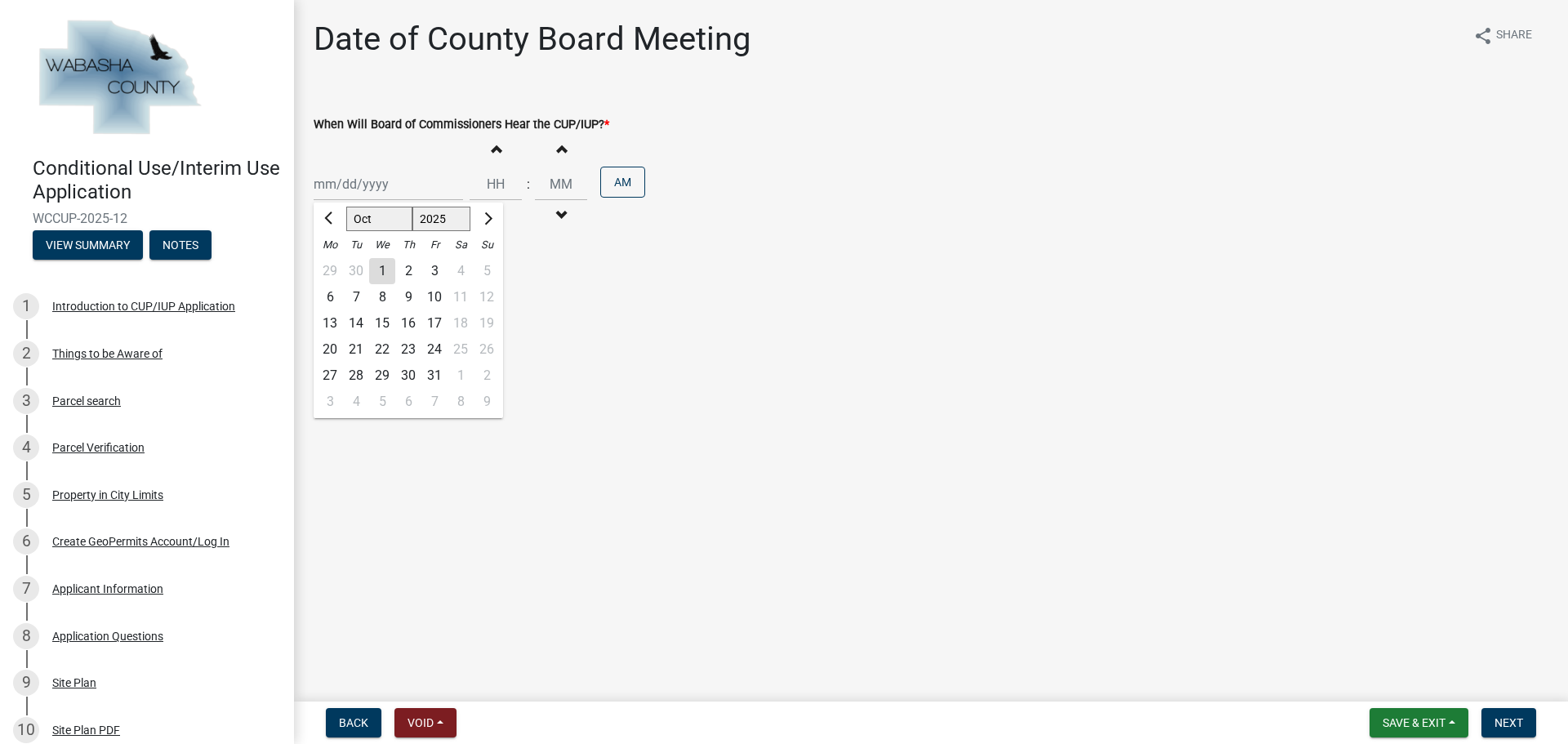
click at [357, 294] on div "7" at bounding box center [356, 297] width 26 height 26
type input "[DATE]"
click at [493, 187] on input "Hours" at bounding box center [496, 184] width 53 height 34
type input "09"
type input "00"
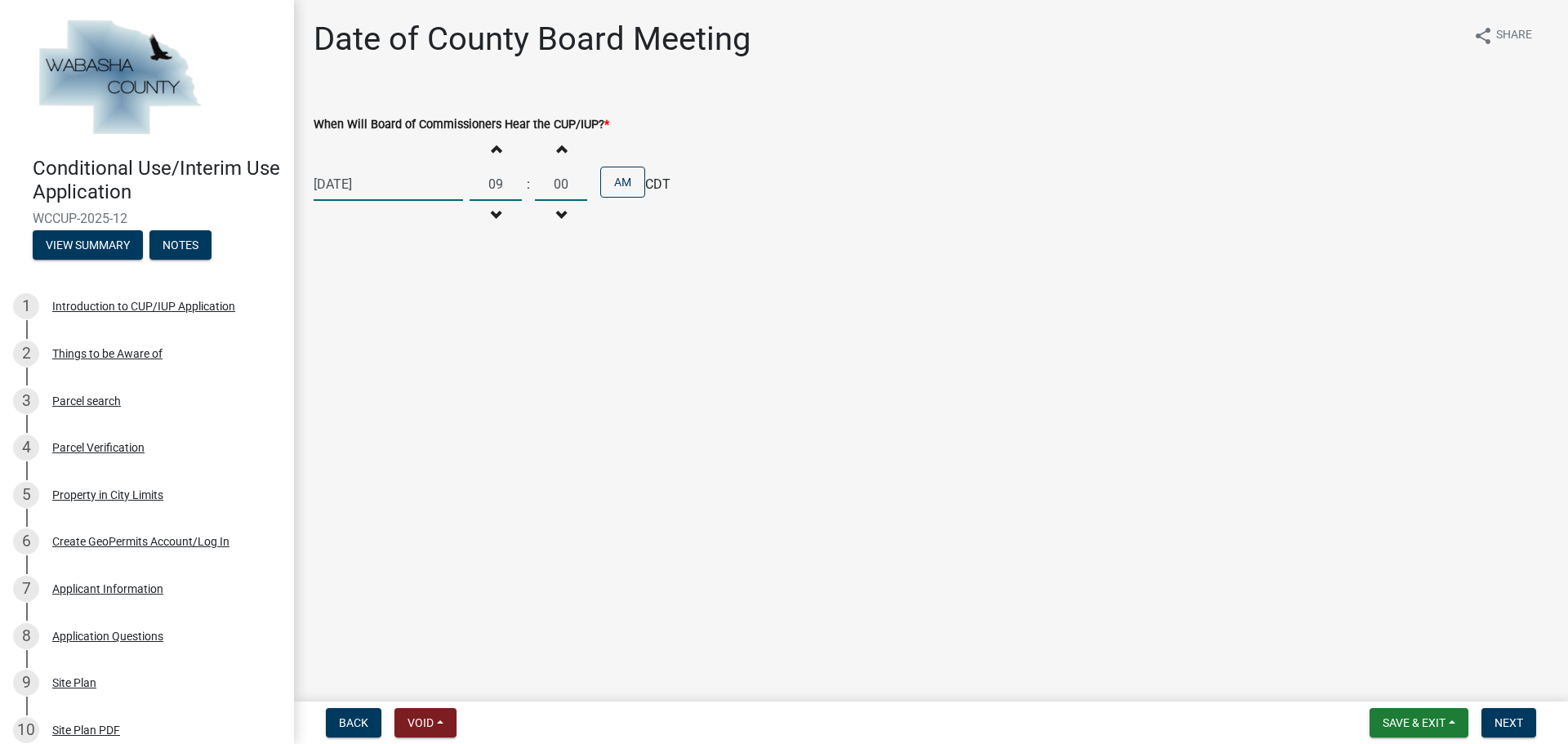
click at [553, 170] on input "00" at bounding box center [562, 184] width 53 height 34
click at [1514, 719] on span "Next" at bounding box center [1509, 722] width 28 height 13
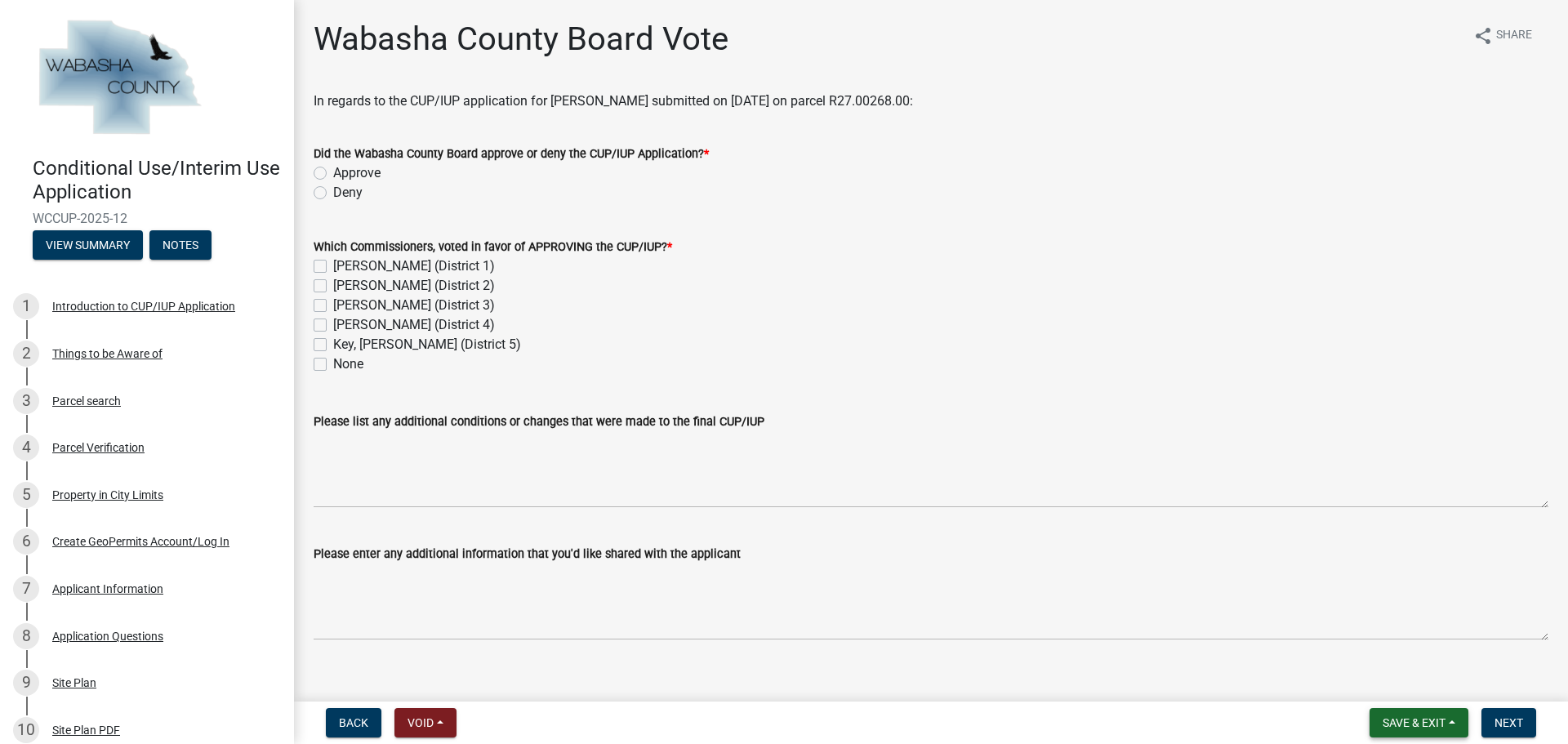
click at [1457, 722] on button "Save & Exit" at bounding box center [1418, 722] width 99 height 29
click at [1380, 682] on button "Save & Exit" at bounding box center [1402, 680] width 131 height 40
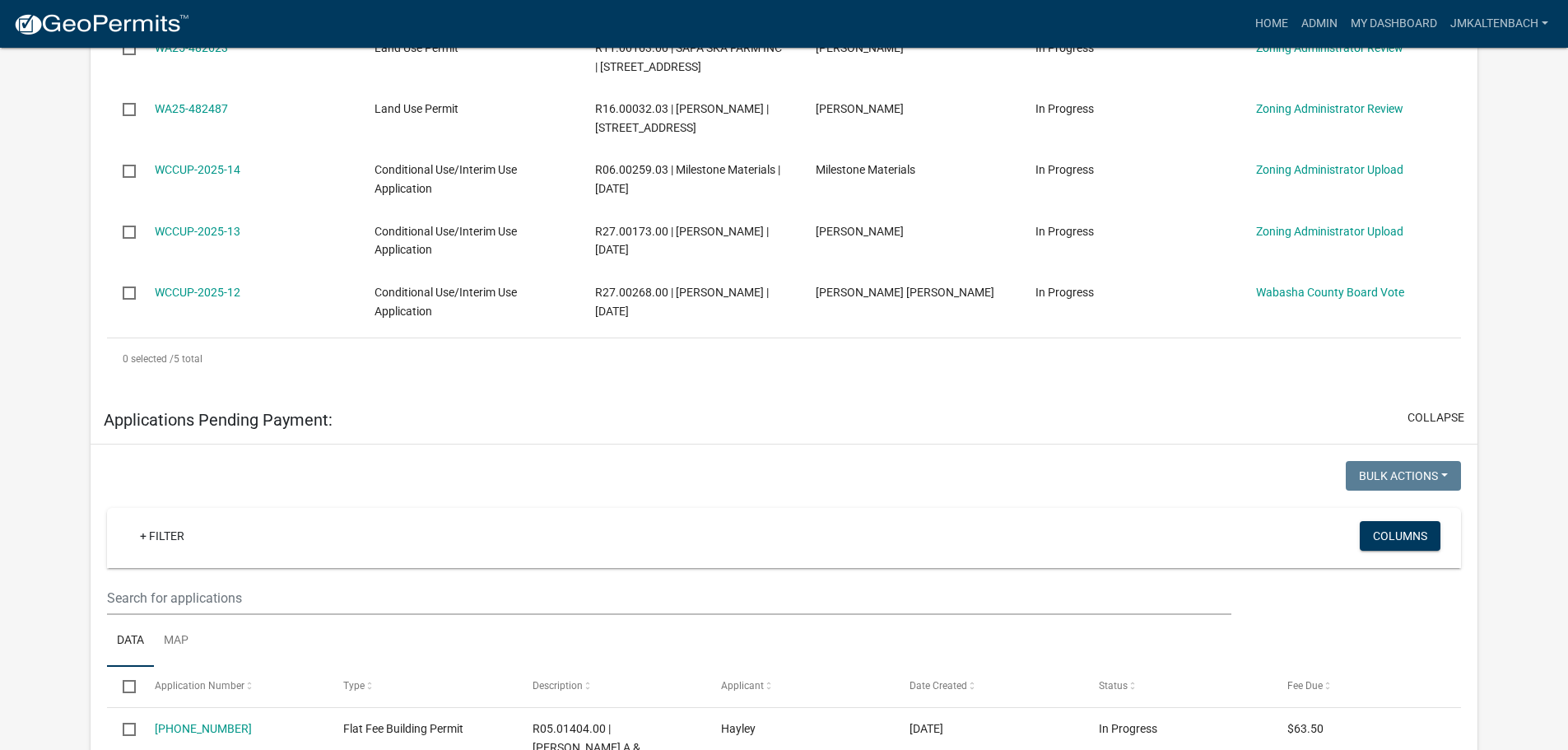
scroll to position [412, 0]
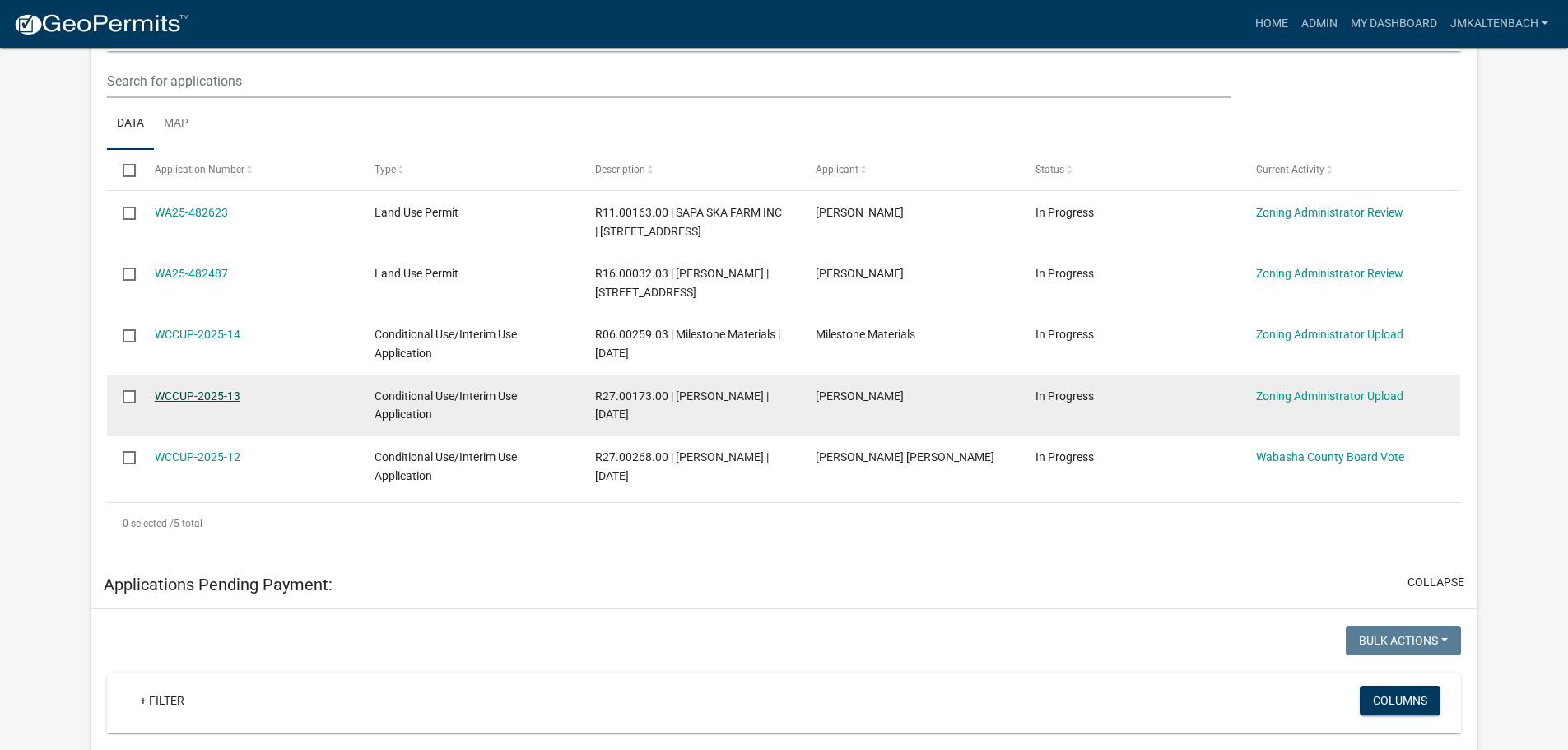
click at [210, 393] on link "WCCUP-2025-13" at bounding box center [197, 396] width 85 height 13
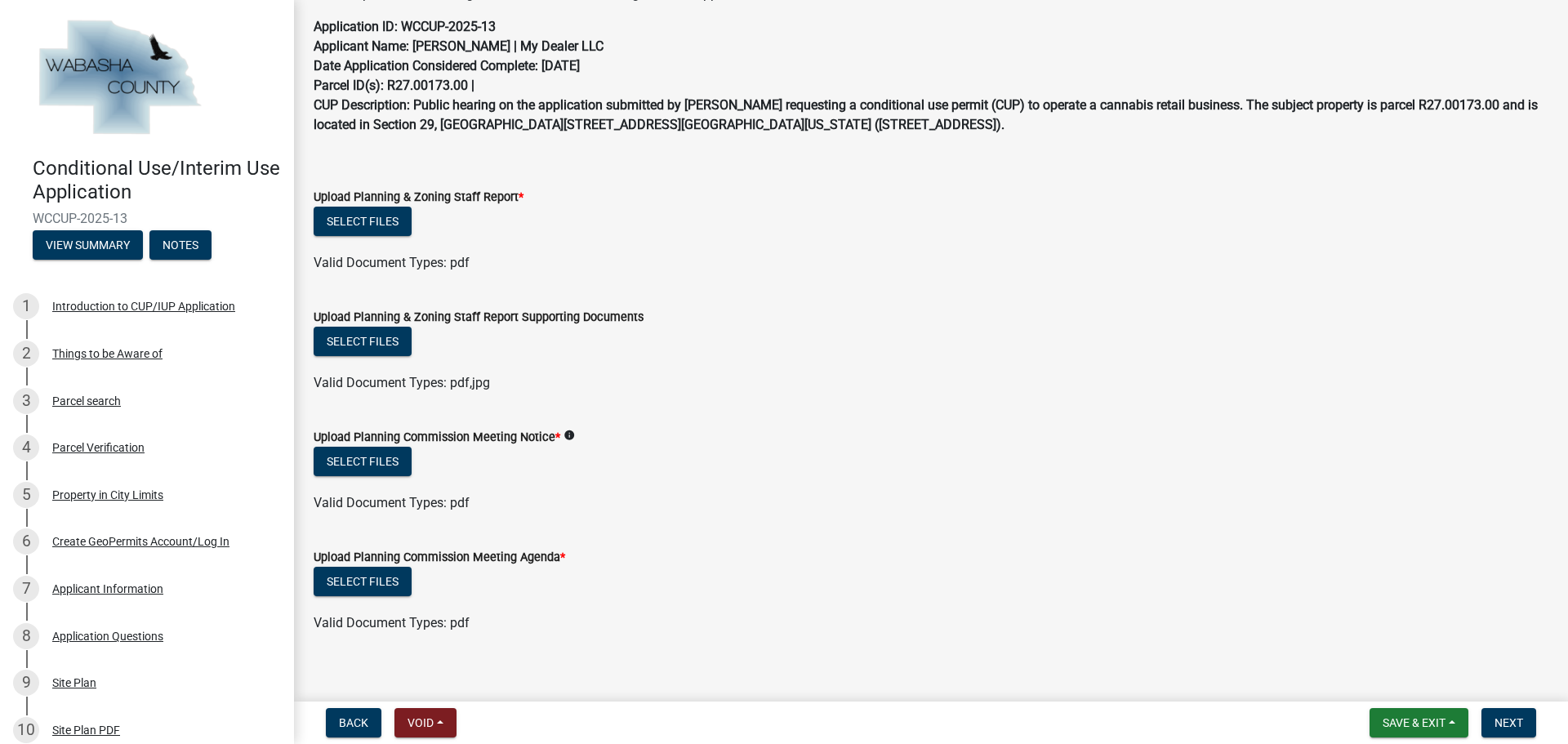
scroll to position [123, 0]
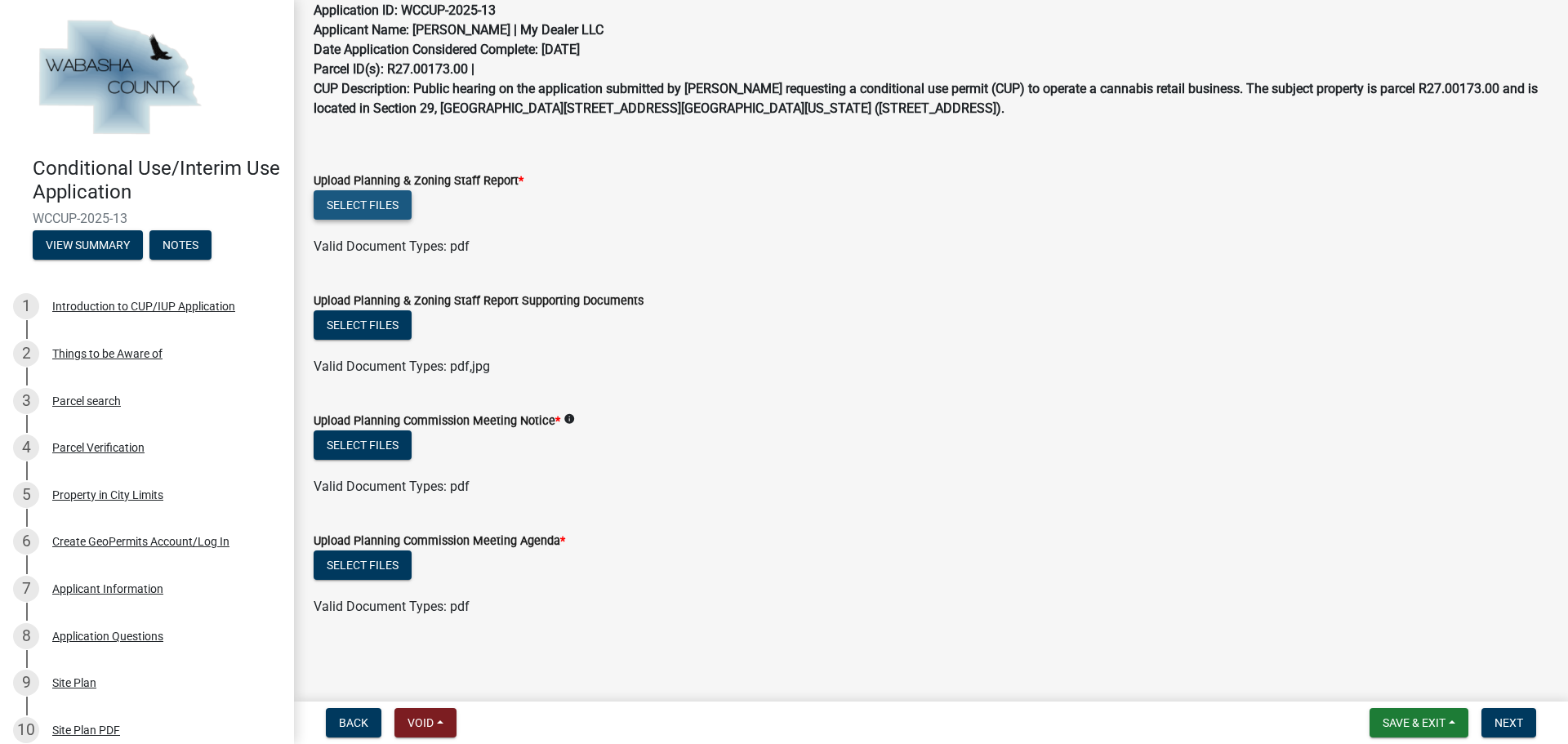
drag, startPoint x: 368, startPoint y: 209, endPoint x: 1083, endPoint y: 230, distance: 715.3
click at [928, 228] on wm-upload "Select files Valid Document Types: pdf" at bounding box center [930, 223] width 1235 height 66
click at [356, 205] on button "Select files" at bounding box center [362, 204] width 98 height 29
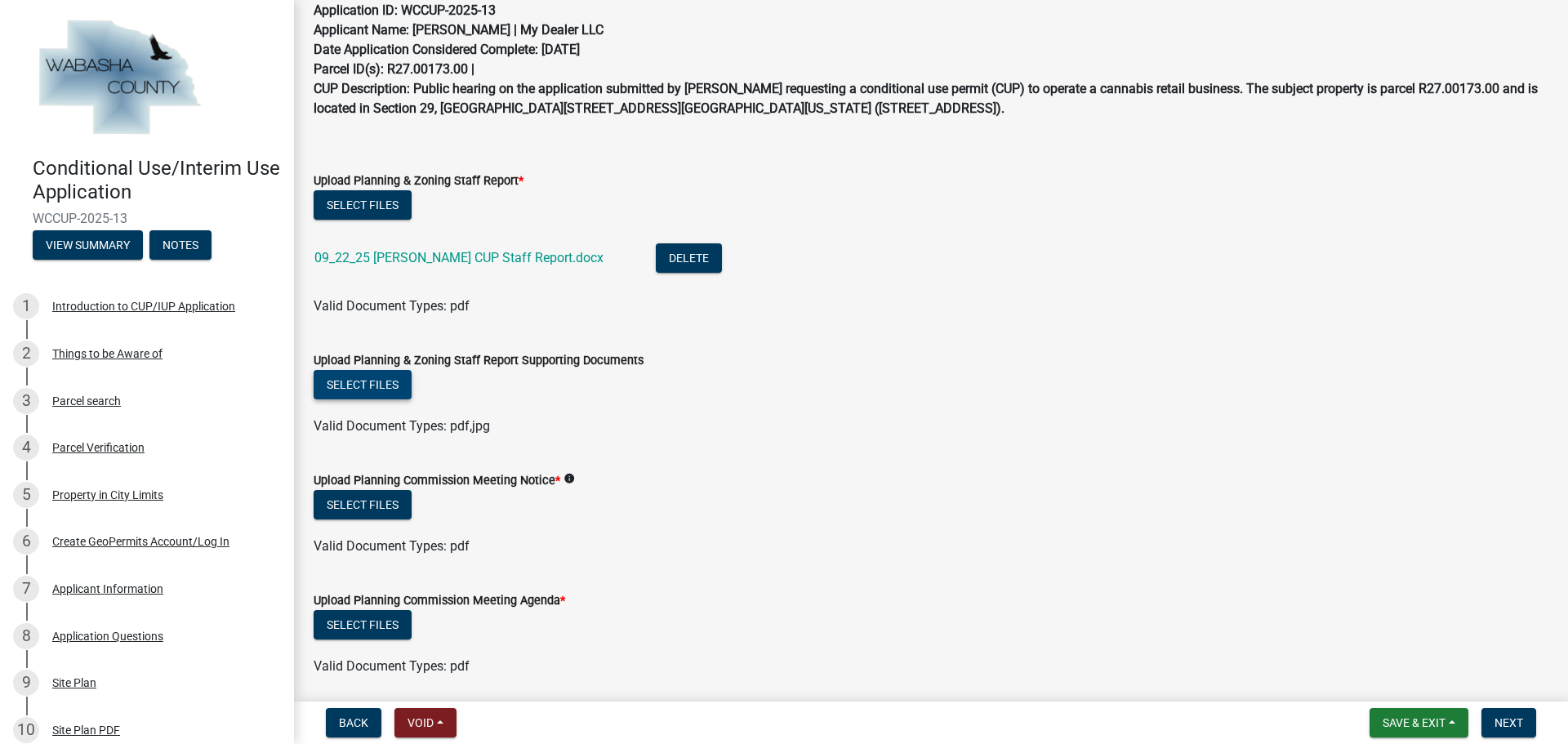
click at [356, 384] on button "Select files" at bounding box center [362, 384] width 98 height 29
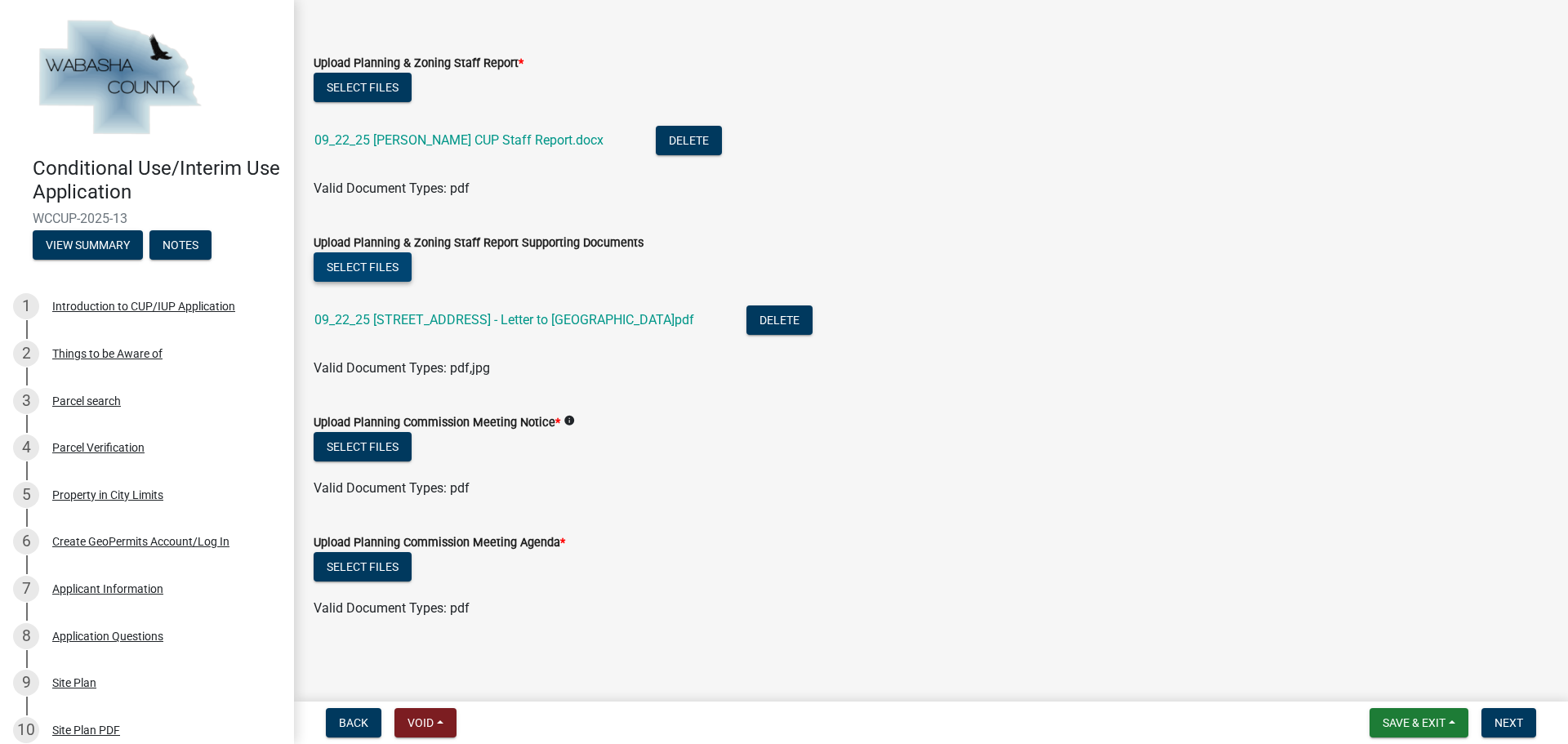
scroll to position [243, 0]
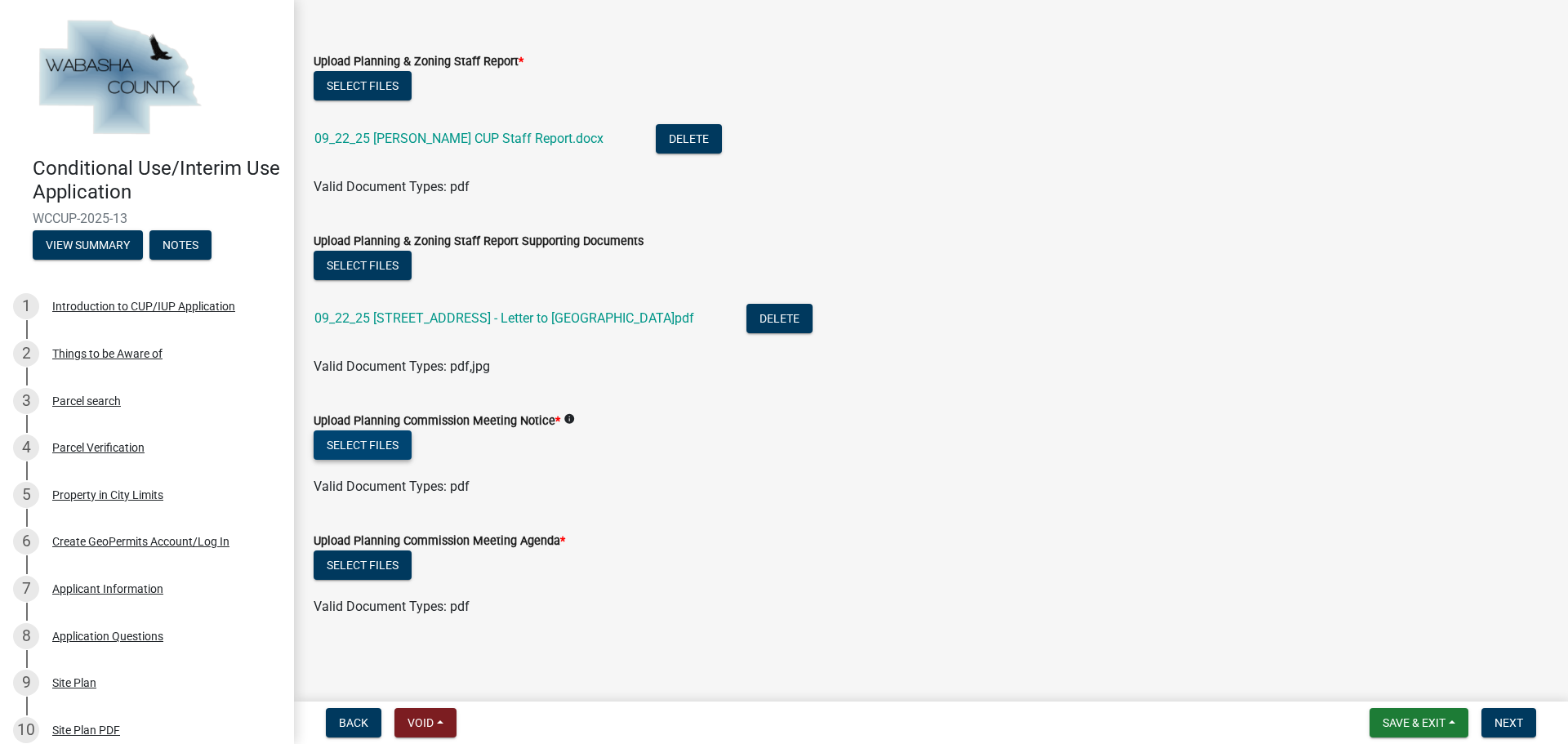
click at [330, 442] on button "Select files" at bounding box center [362, 445] width 98 height 29
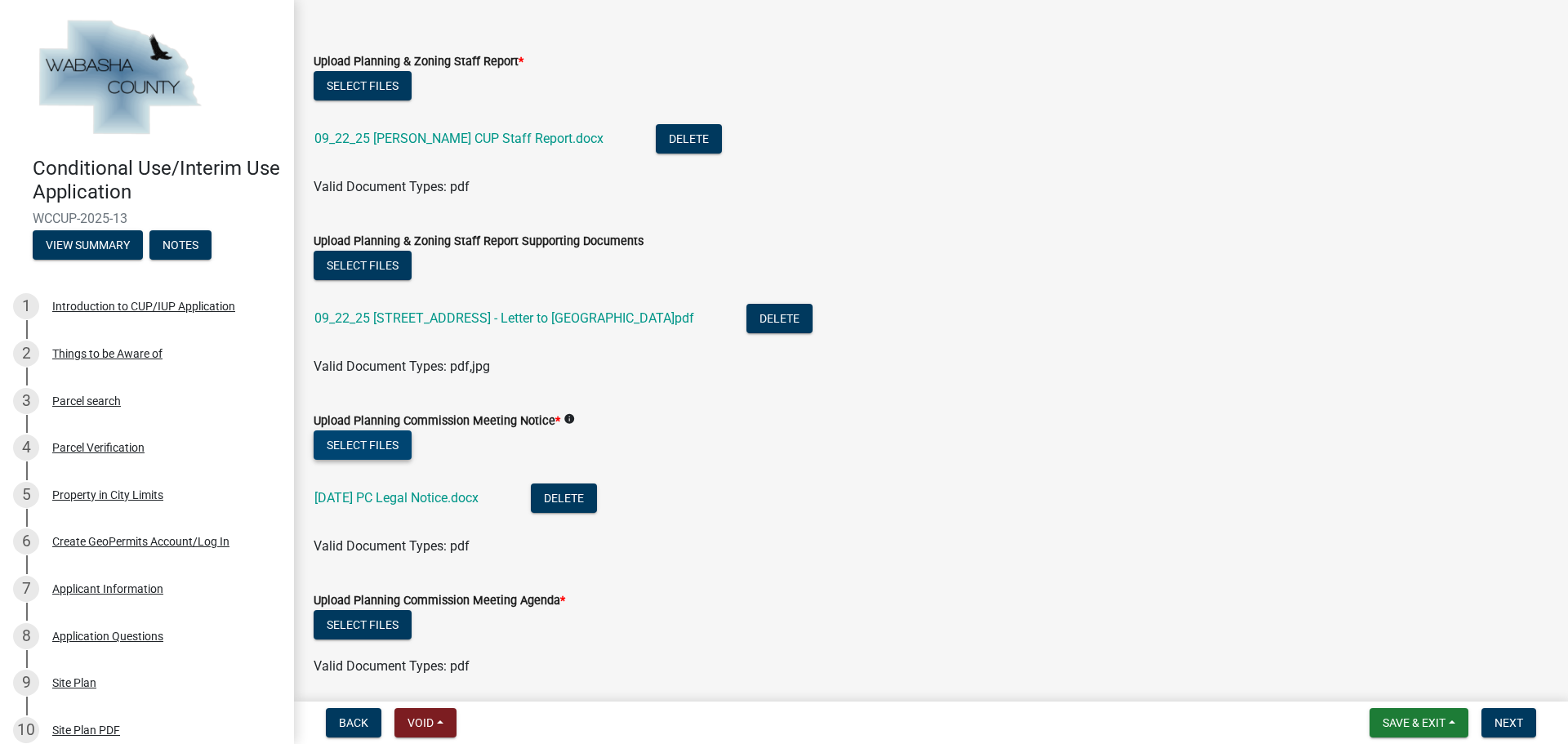
scroll to position [302, 0]
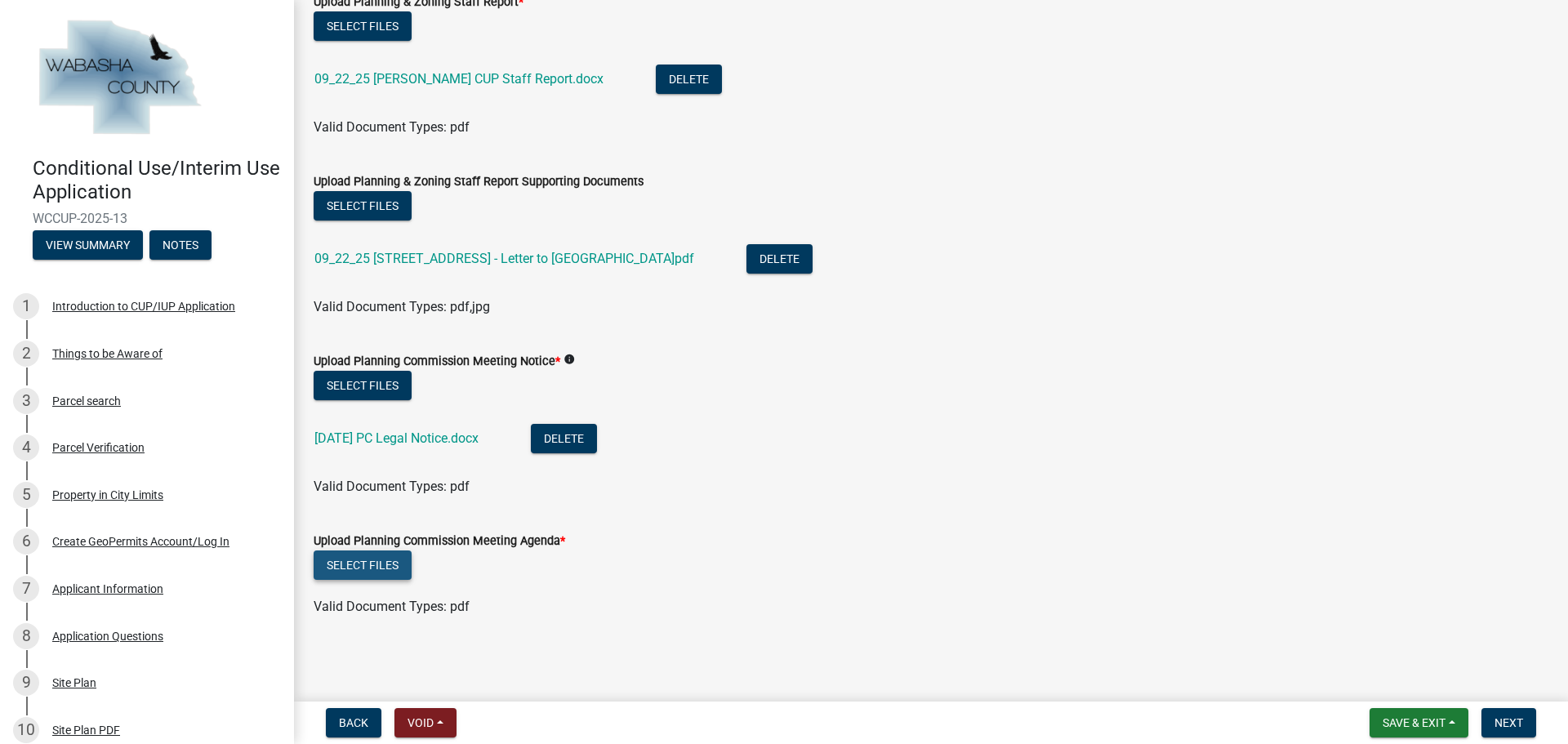
click at [356, 566] on button "Select files" at bounding box center [362, 564] width 98 height 29
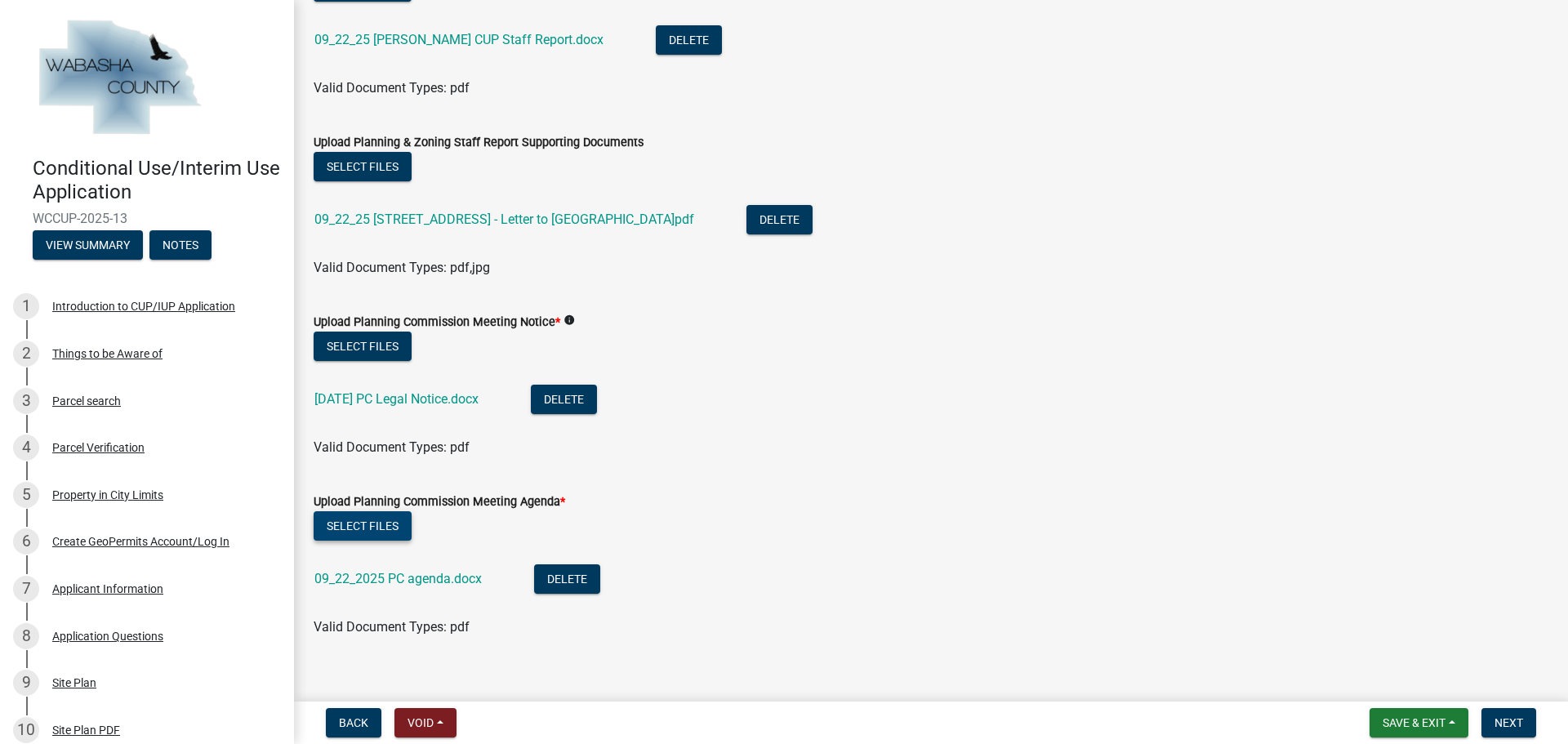
scroll to position [362, 0]
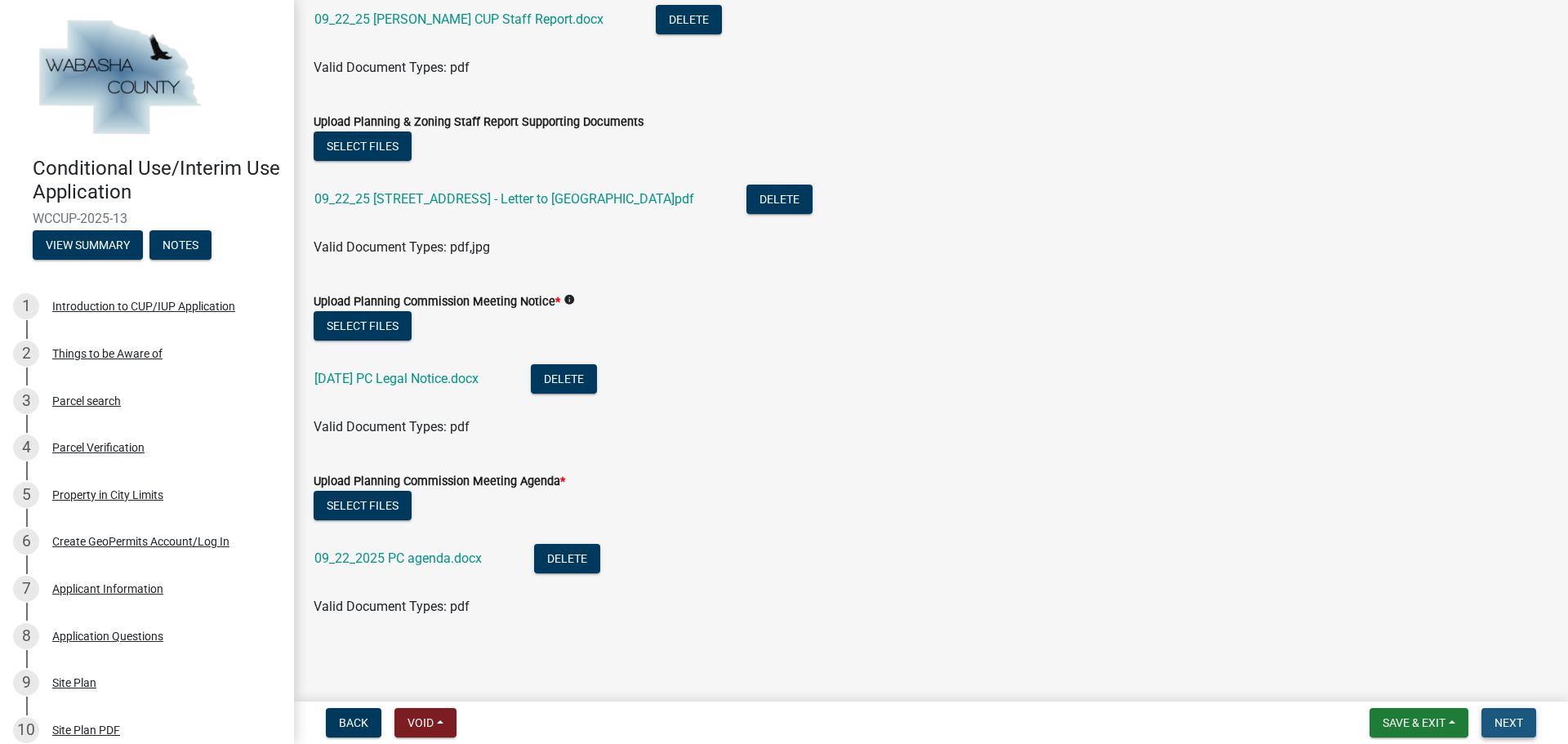
click at [1500, 716] on span "Next" at bounding box center [1509, 722] width 28 height 13
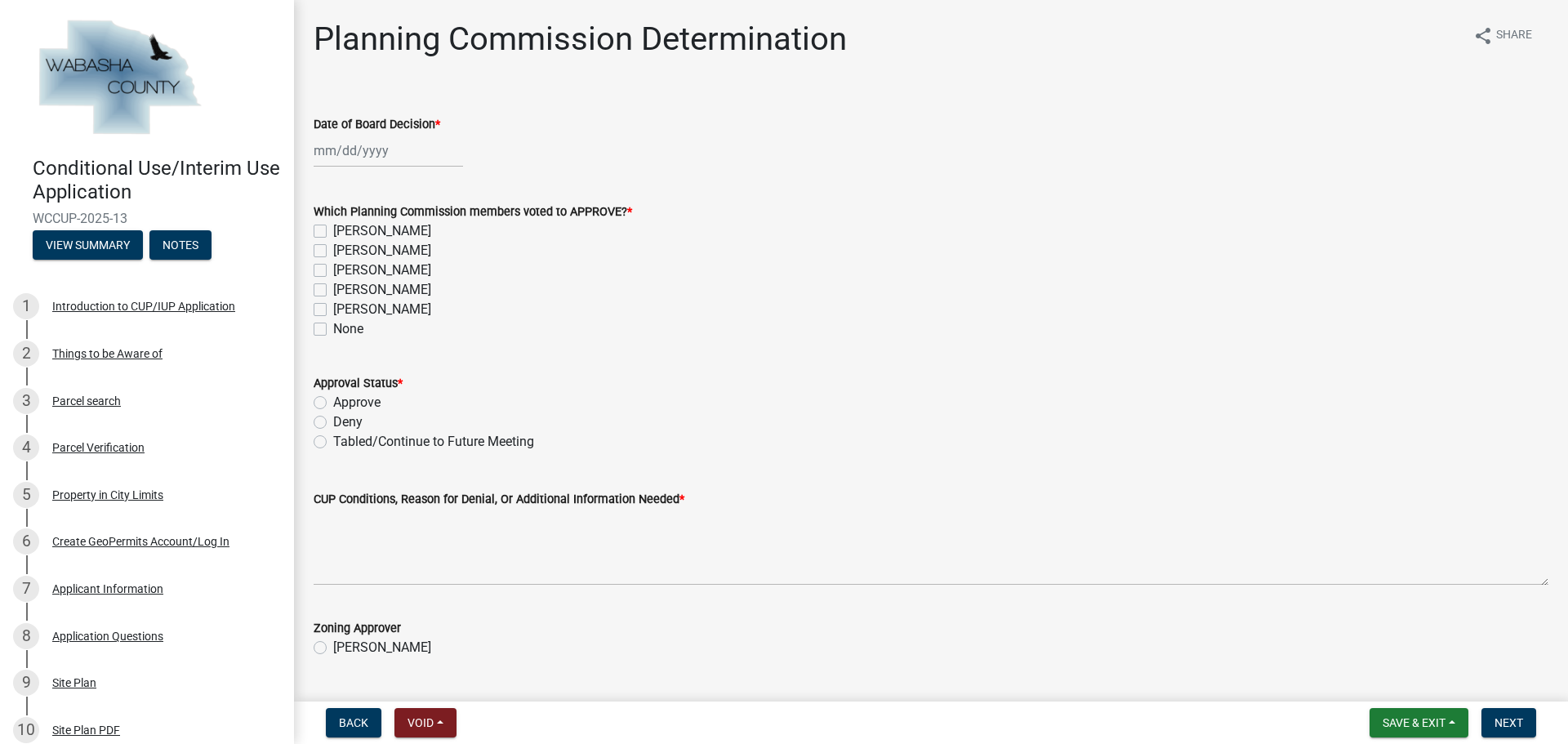
select select "9"
select select "2025"
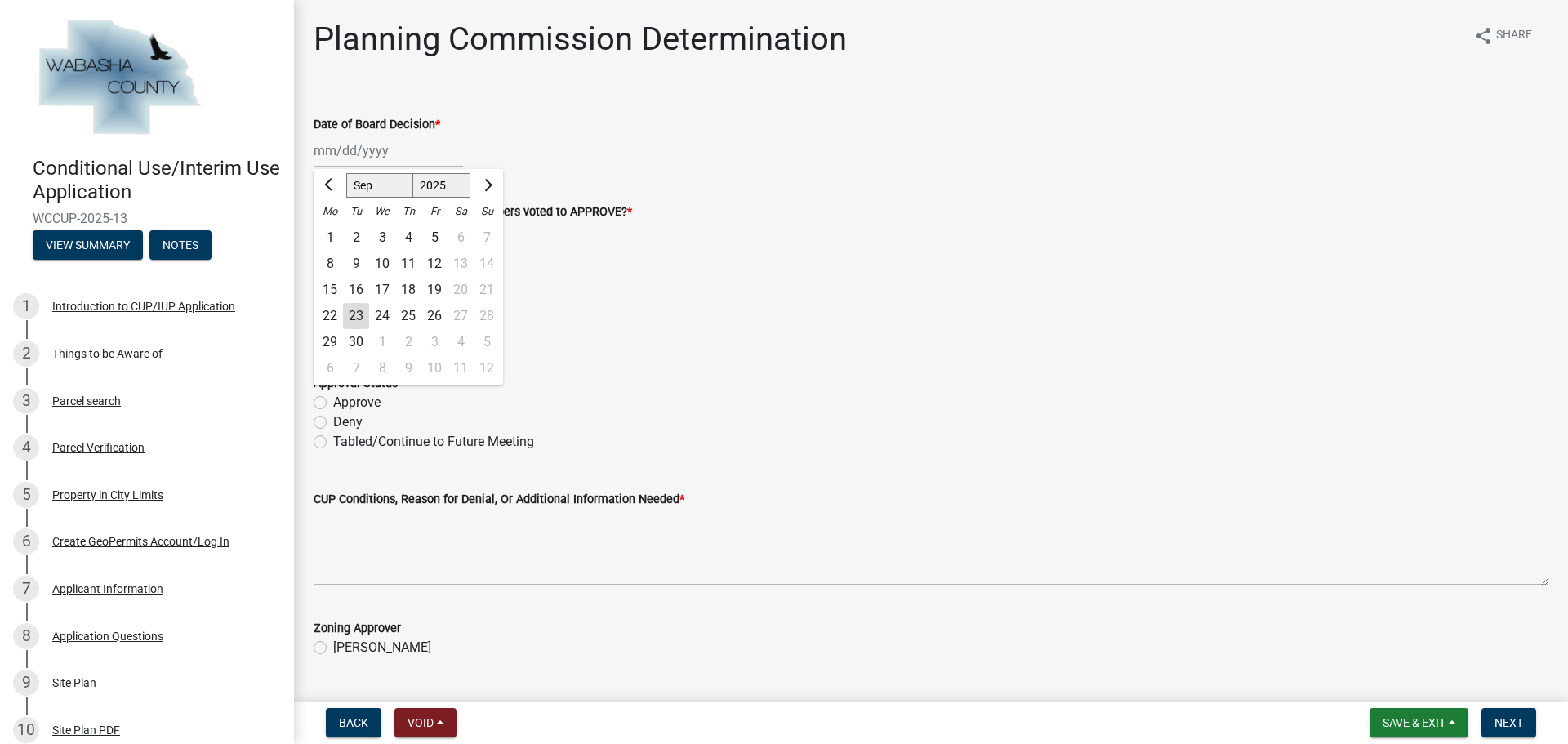
click at [369, 153] on div "[PERSON_NAME] Feb Mar Apr [PERSON_NAME][DATE] Oct Nov [DATE] 1526 1527 1528 152…" at bounding box center [388, 150] width 150 height 34
click at [334, 319] on div "22" at bounding box center [330, 316] width 26 height 26
type input "[DATE]"
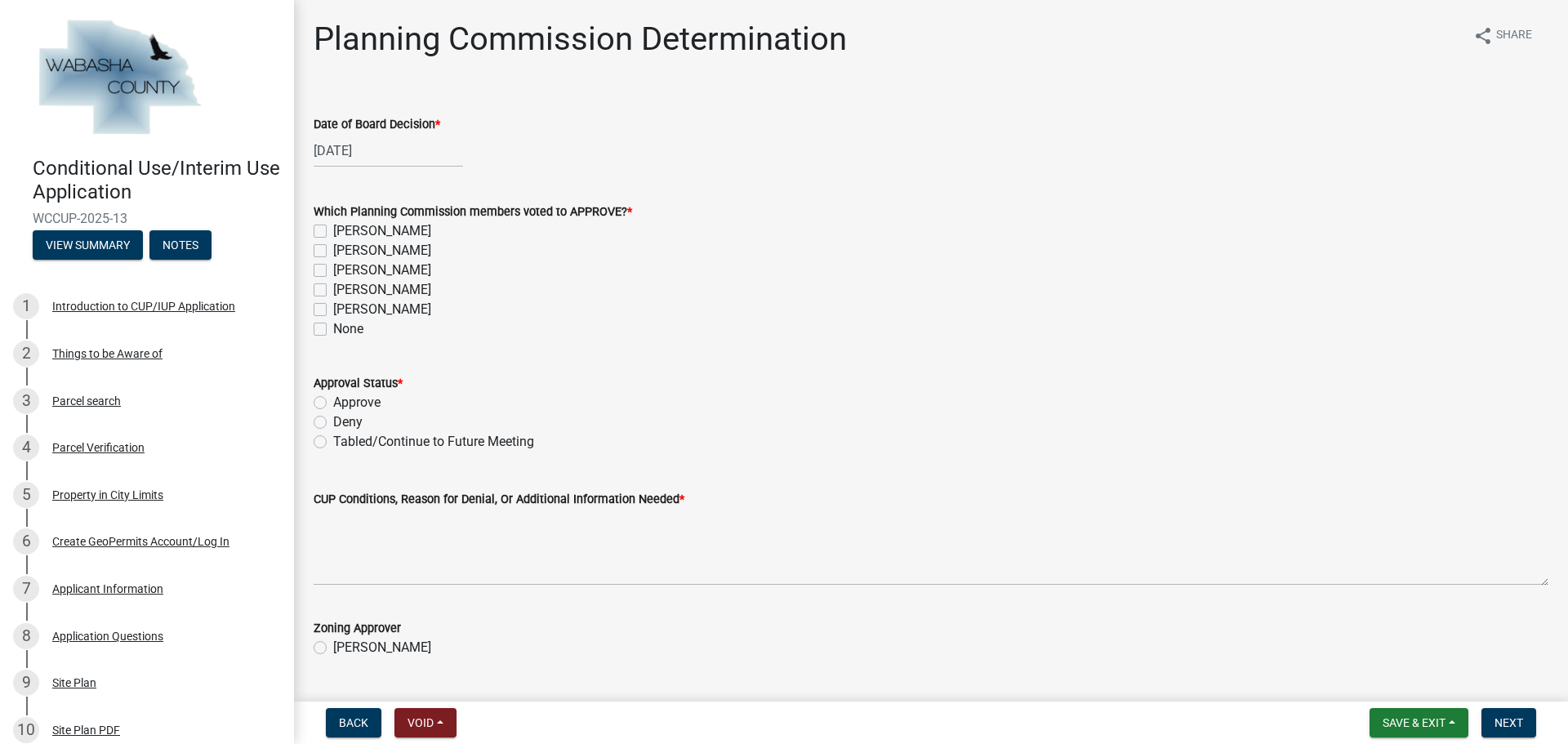
click at [333, 271] on label "[PERSON_NAME]" at bounding box center [382, 270] width 98 height 20
click at [333, 271] on input "[PERSON_NAME]" at bounding box center [338, 265] width 10 height 10
checkbox input "true"
checkbox input "false"
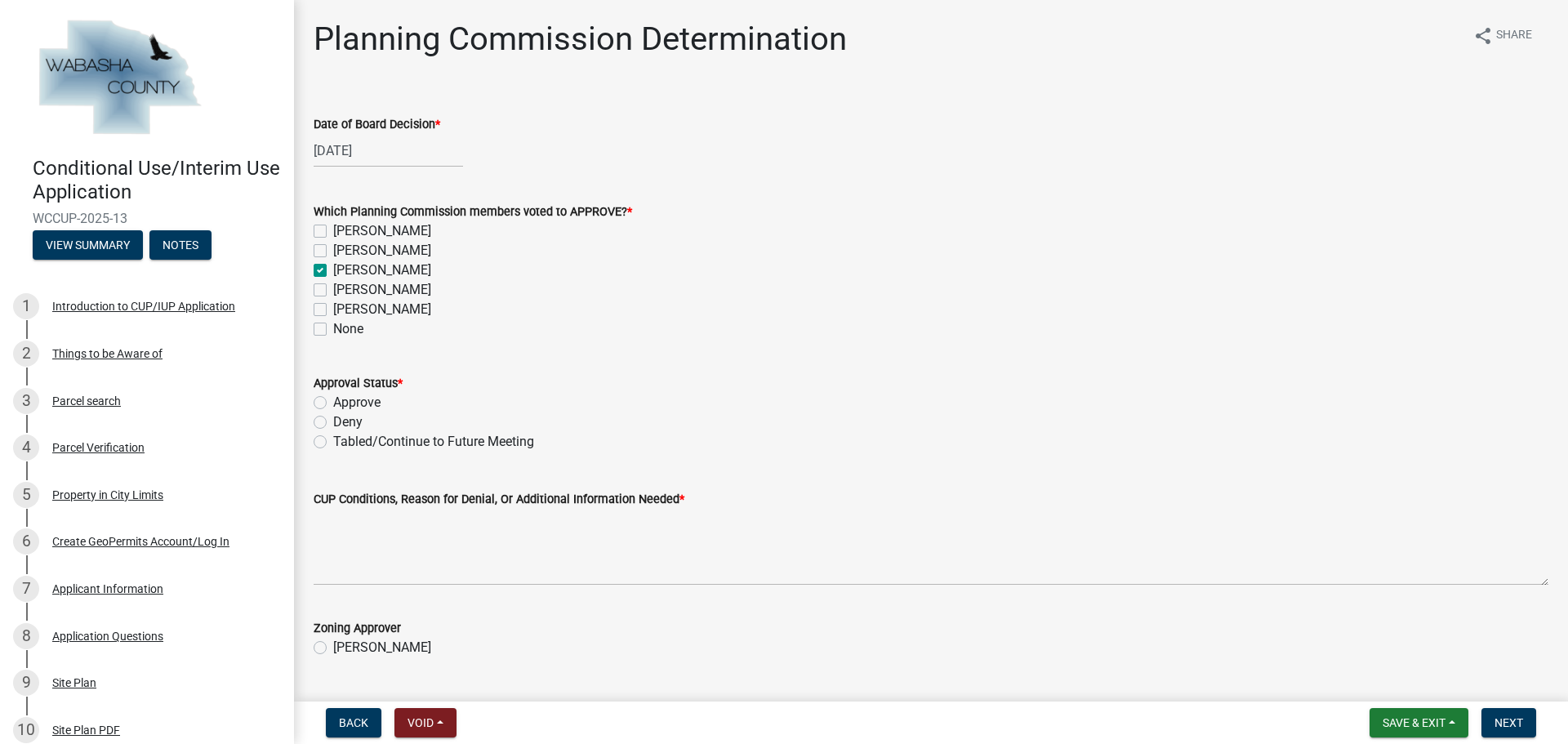
checkbox input "true"
checkbox input "false"
click at [333, 307] on label "[PERSON_NAME]" at bounding box center [382, 309] width 98 height 20
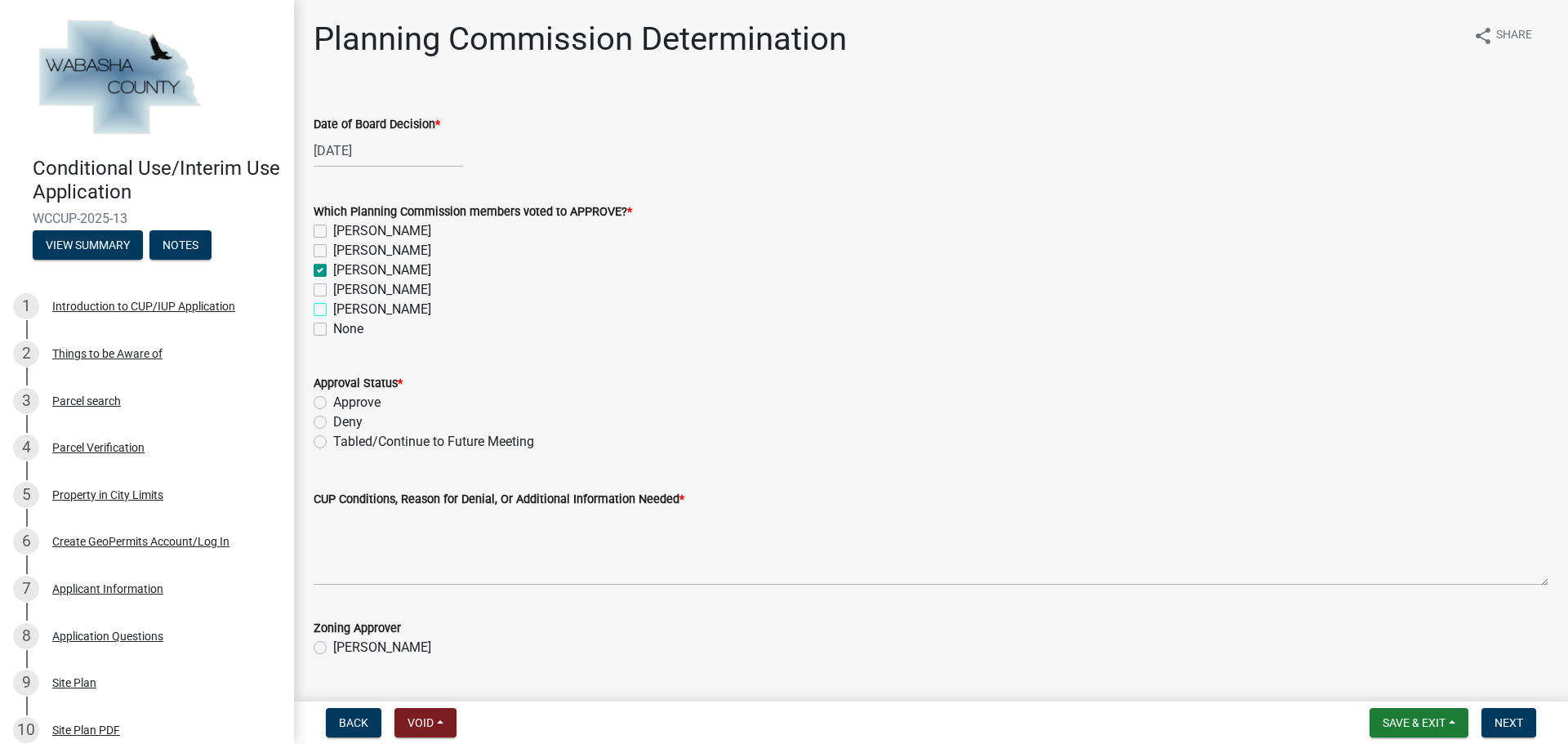
click at [333, 307] on input "[PERSON_NAME]" at bounding box center [338, 305] width 10 height 10
checkbox input "true"
checkbox input "false"
checkbox input "true"
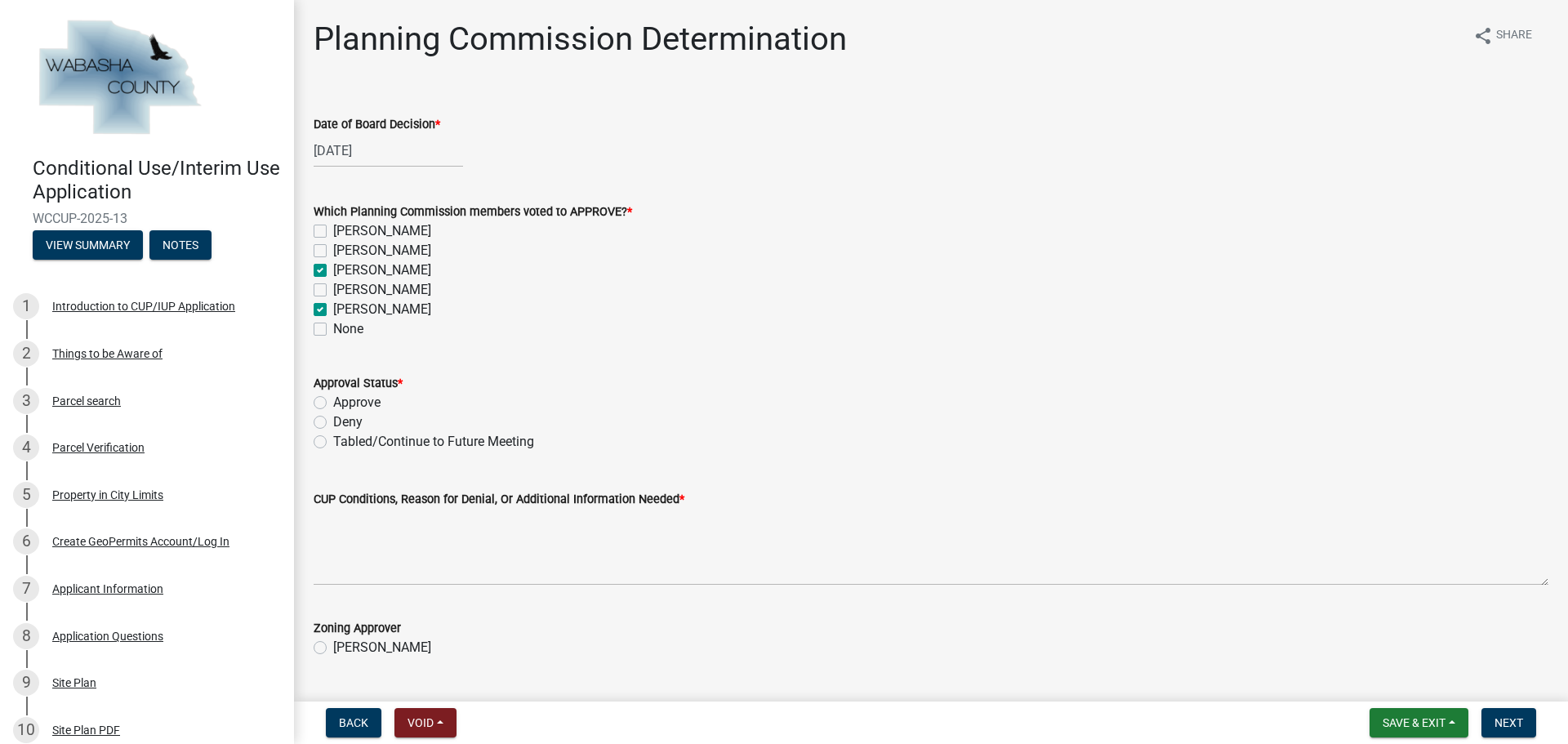
checkbox input "false"
checkbox input "true"
checkbox input "false"
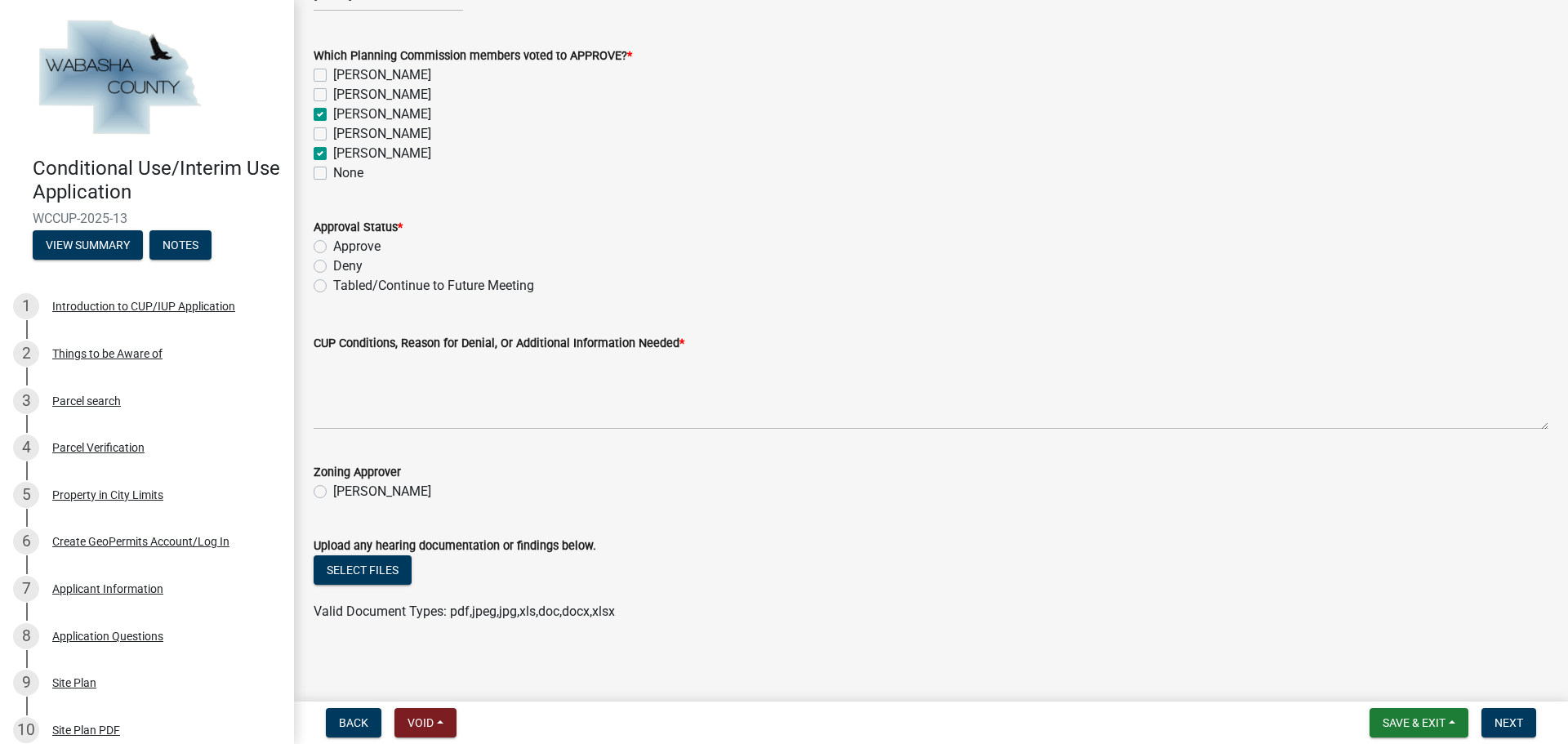
scroll to position [161, 0]
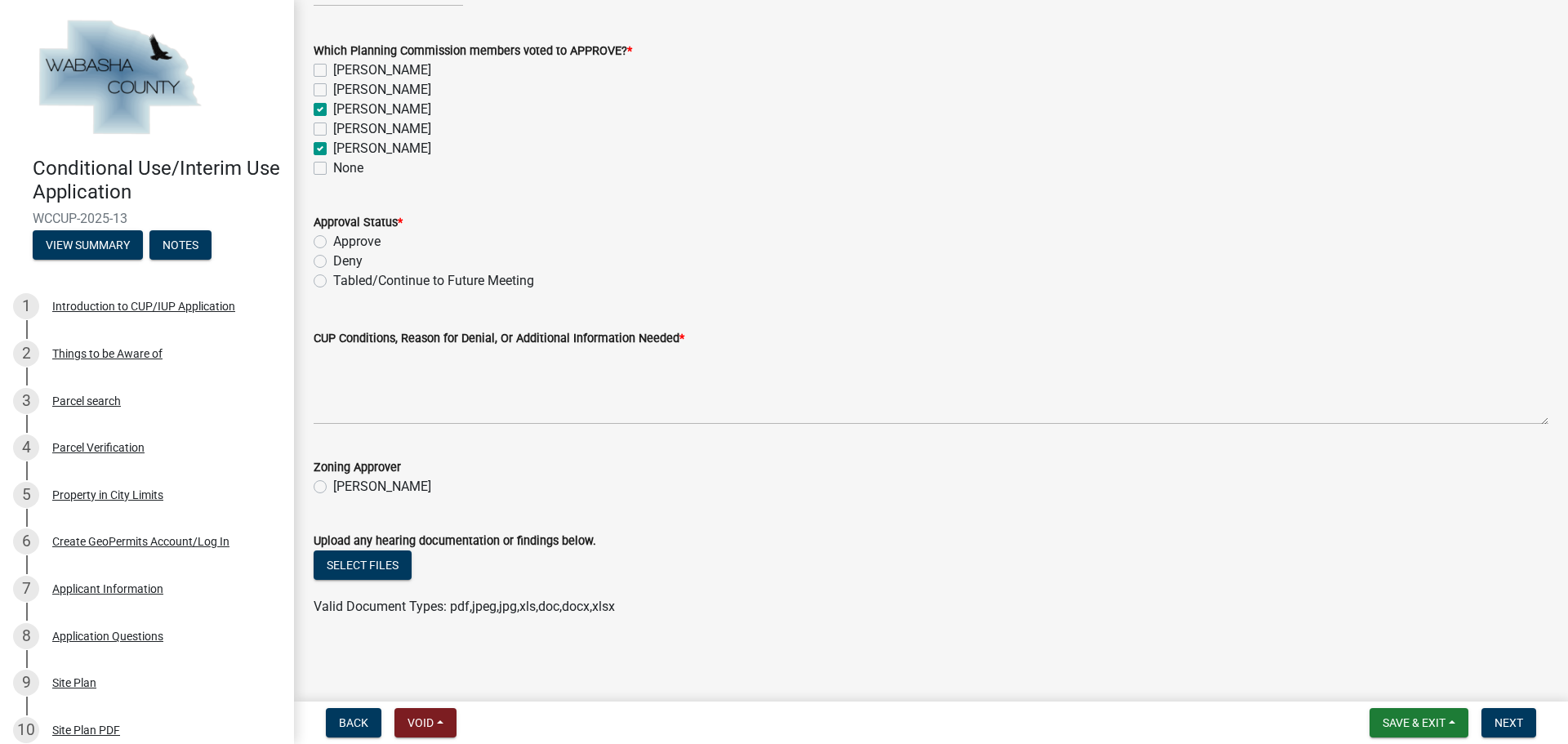
click at [333, 245] on label "Approve" at bounding box center [356, 242] width 47 height 20
click at [333, 243] on input "Approve" at bounding box center [338, 237] width 10 height 10
radio input "true"
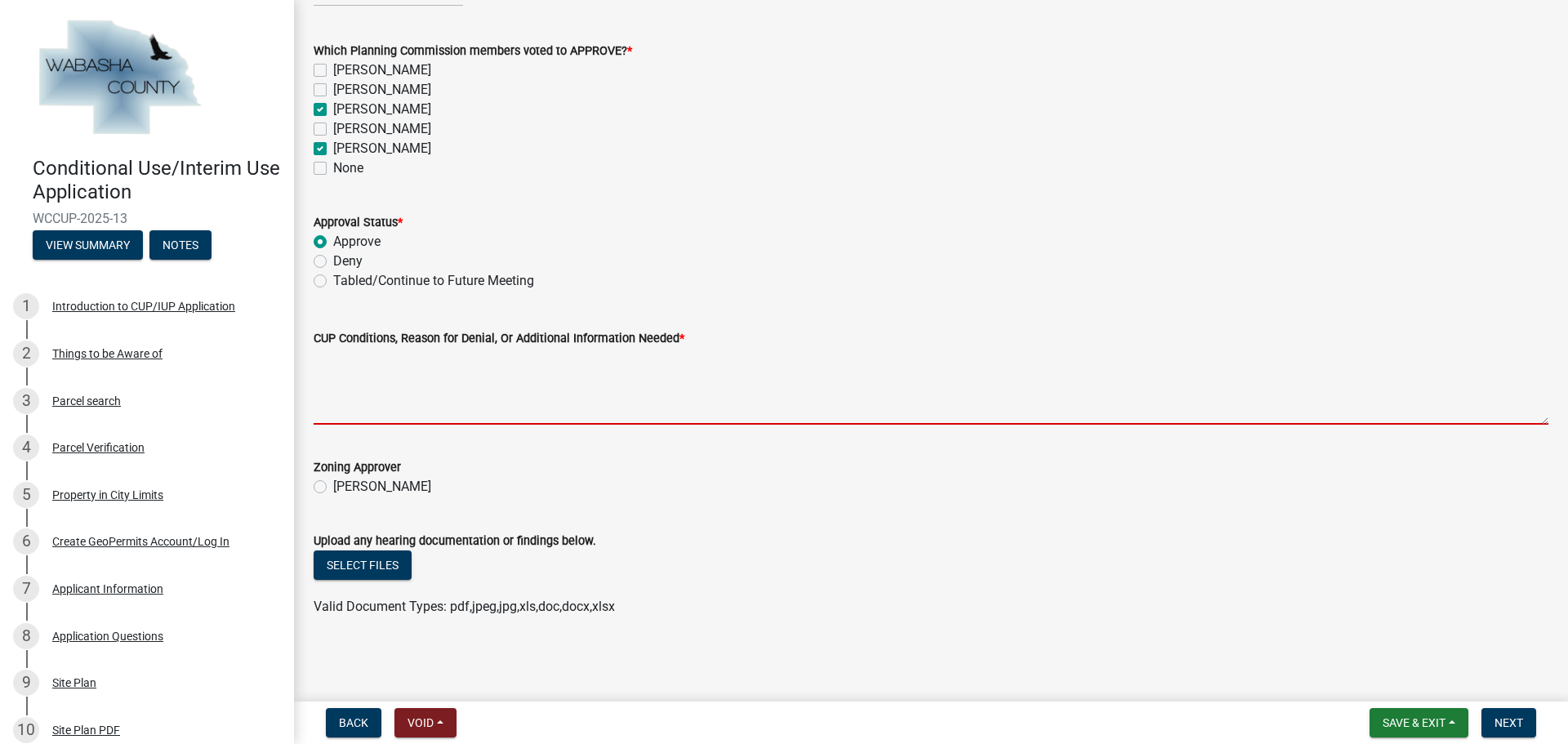
click at [388, 374] on textarea "CUP Conditions, Reason for Denial, Or Additional Information Needed *" at bounding box center [930, 387] width 1235 height 77
paste textarea "1. Approval of the CUP does not eliminate the requirement for obtaining any oth…"
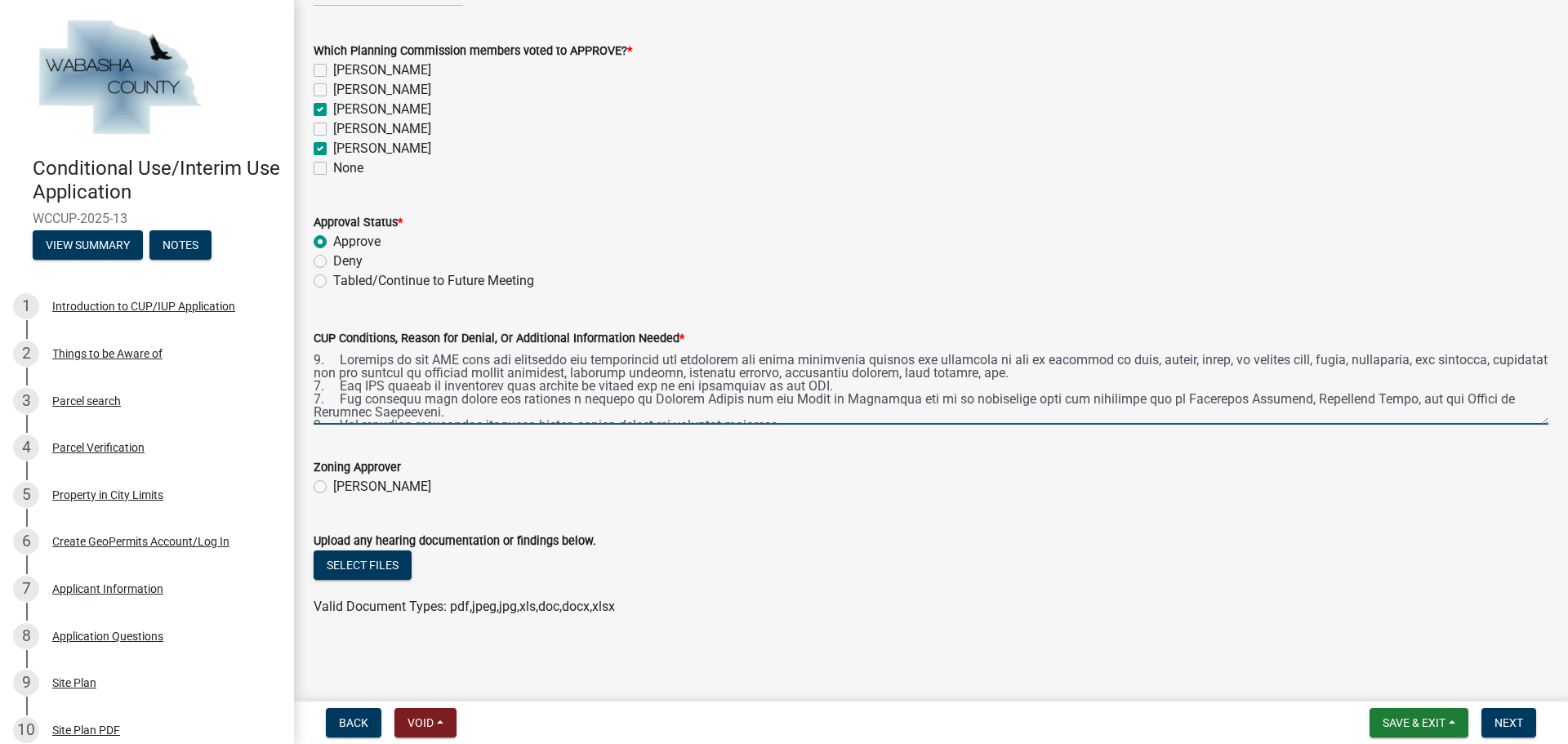
scroll to position [60, 0]
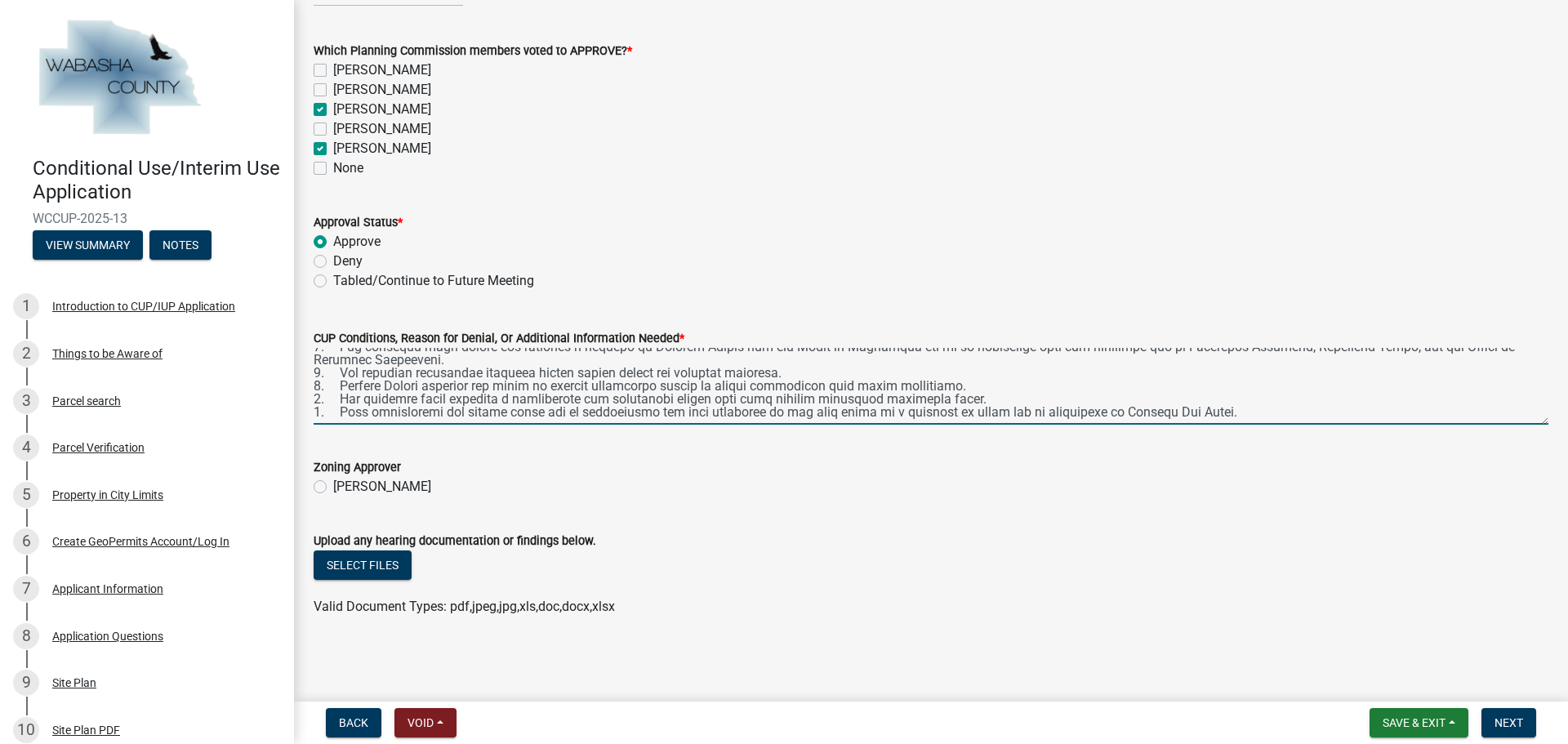
type textarea "1. Approval of the CUP does not eliminate the requirement for obtaining any oth…"
click at [333, 489] on label "[PERSON_NAME]" at bounding box center [382, 486] width 98 height 20
click at [333, 487] on input "[PERSON_NAME]" at bounding box center [338, 482] width 10 height 10
radio input "true"
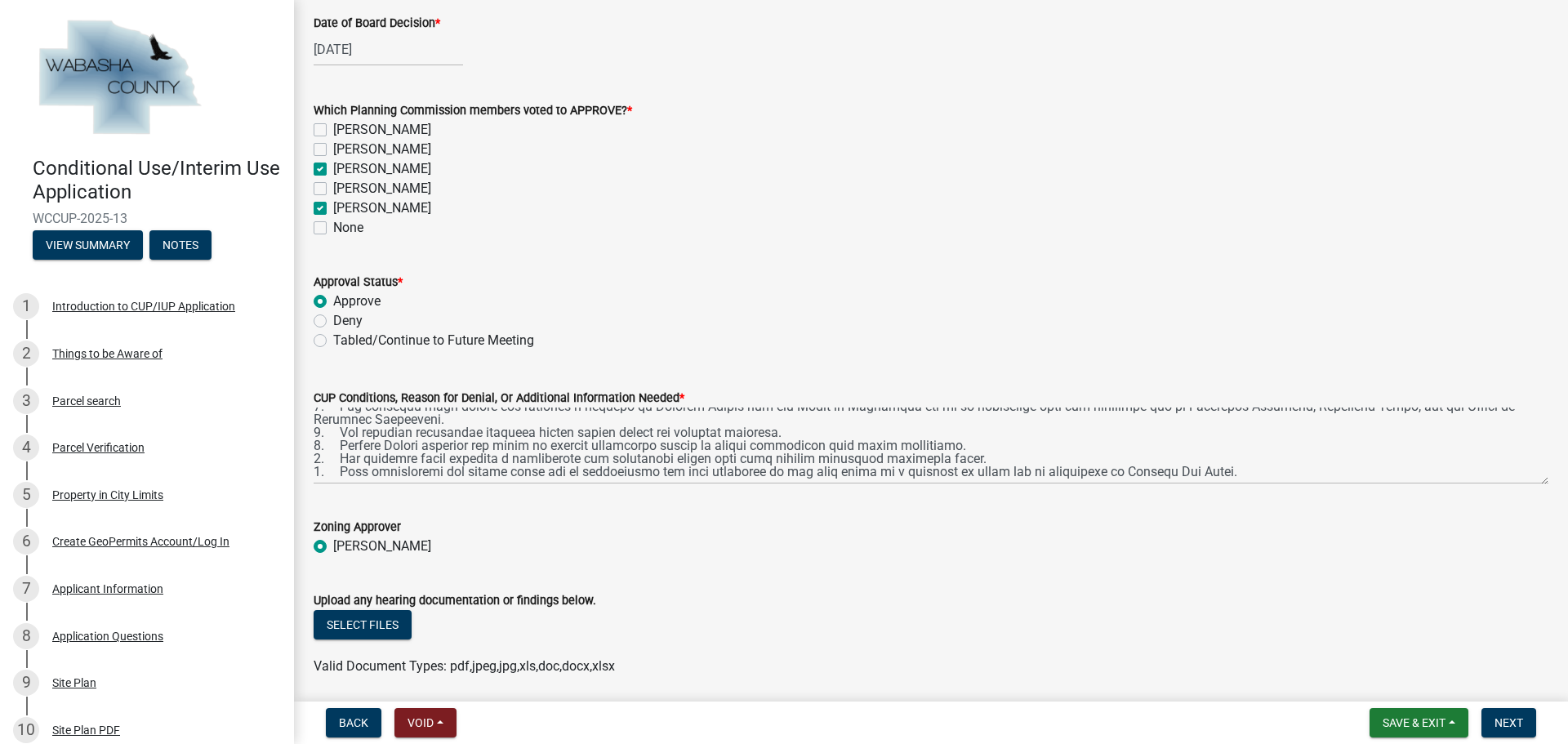
scroll to position [161, 0]
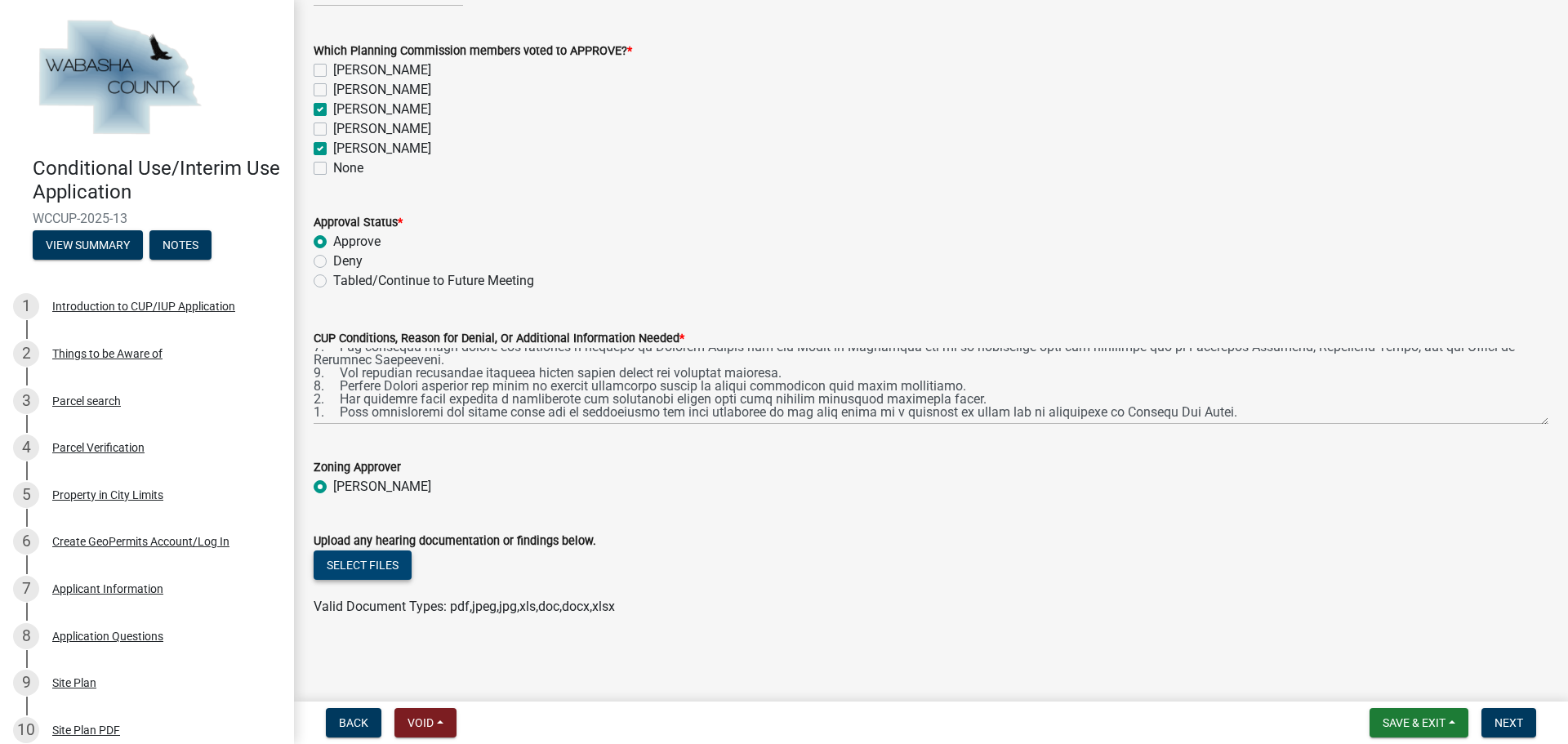
click at [352, 562] on button "Select files" at bounding box center [362, 564] width 98 height 29
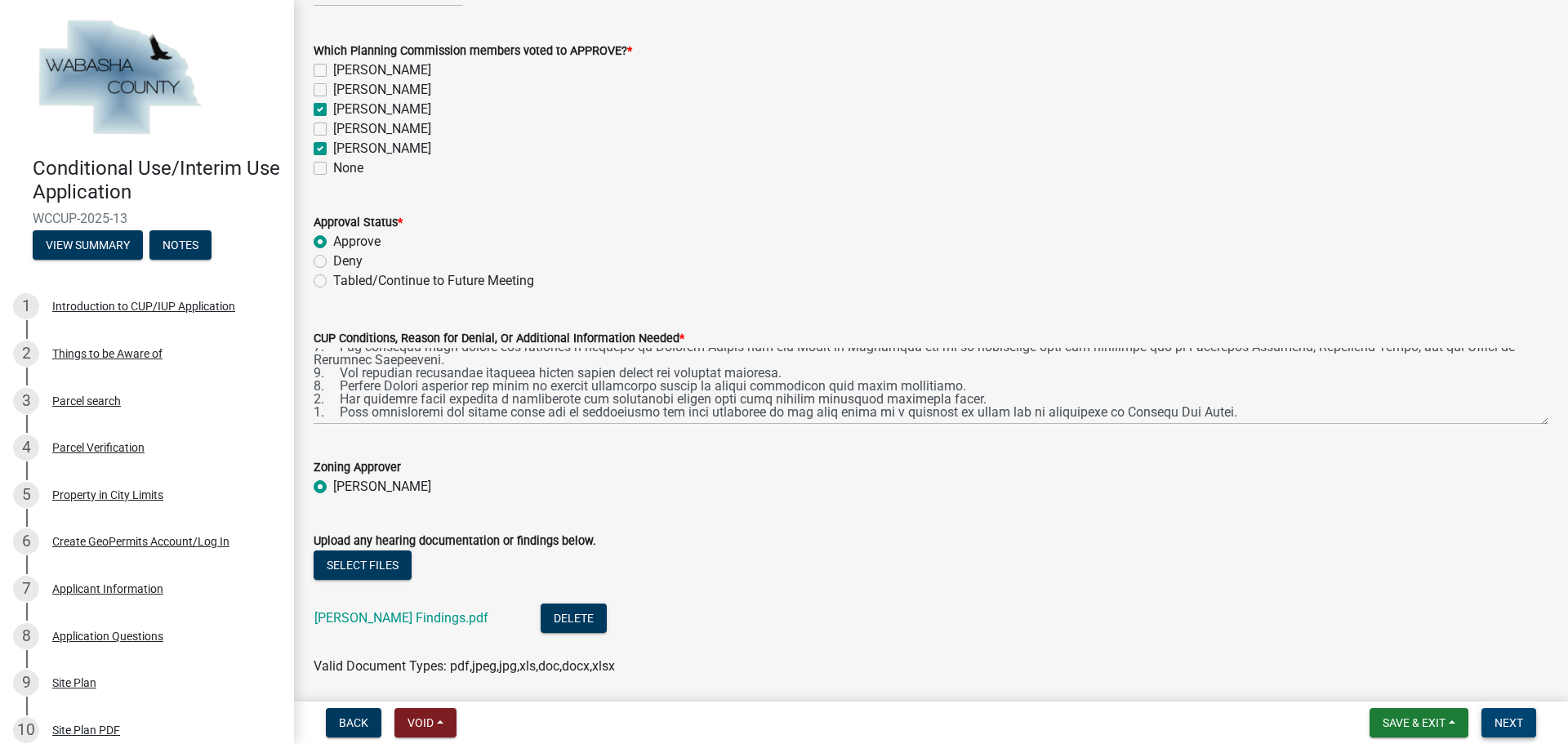
click at [1515, 720] on span "Next" at bounding box center [1509, 722] width 28 height 13
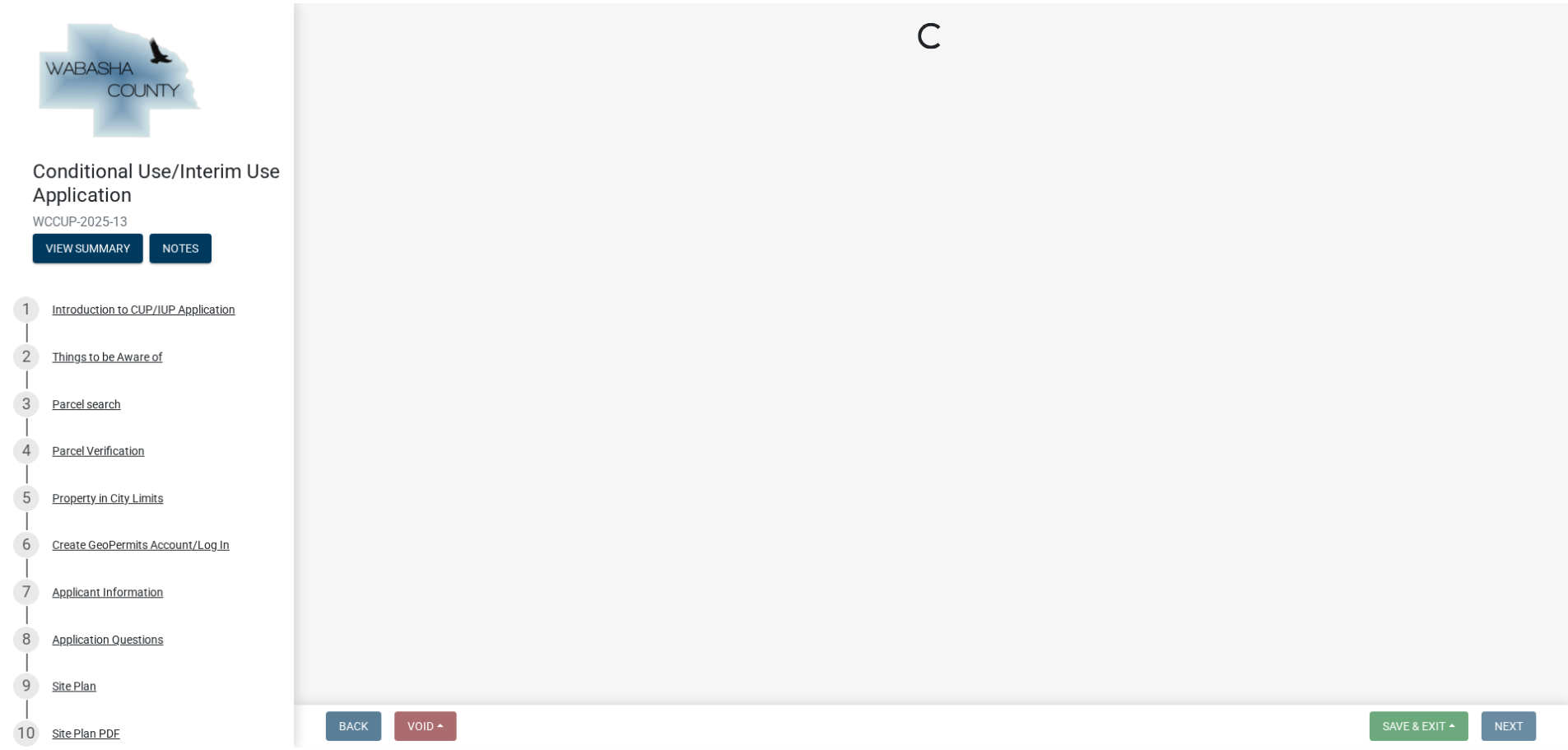
scroll to position [0, 0]
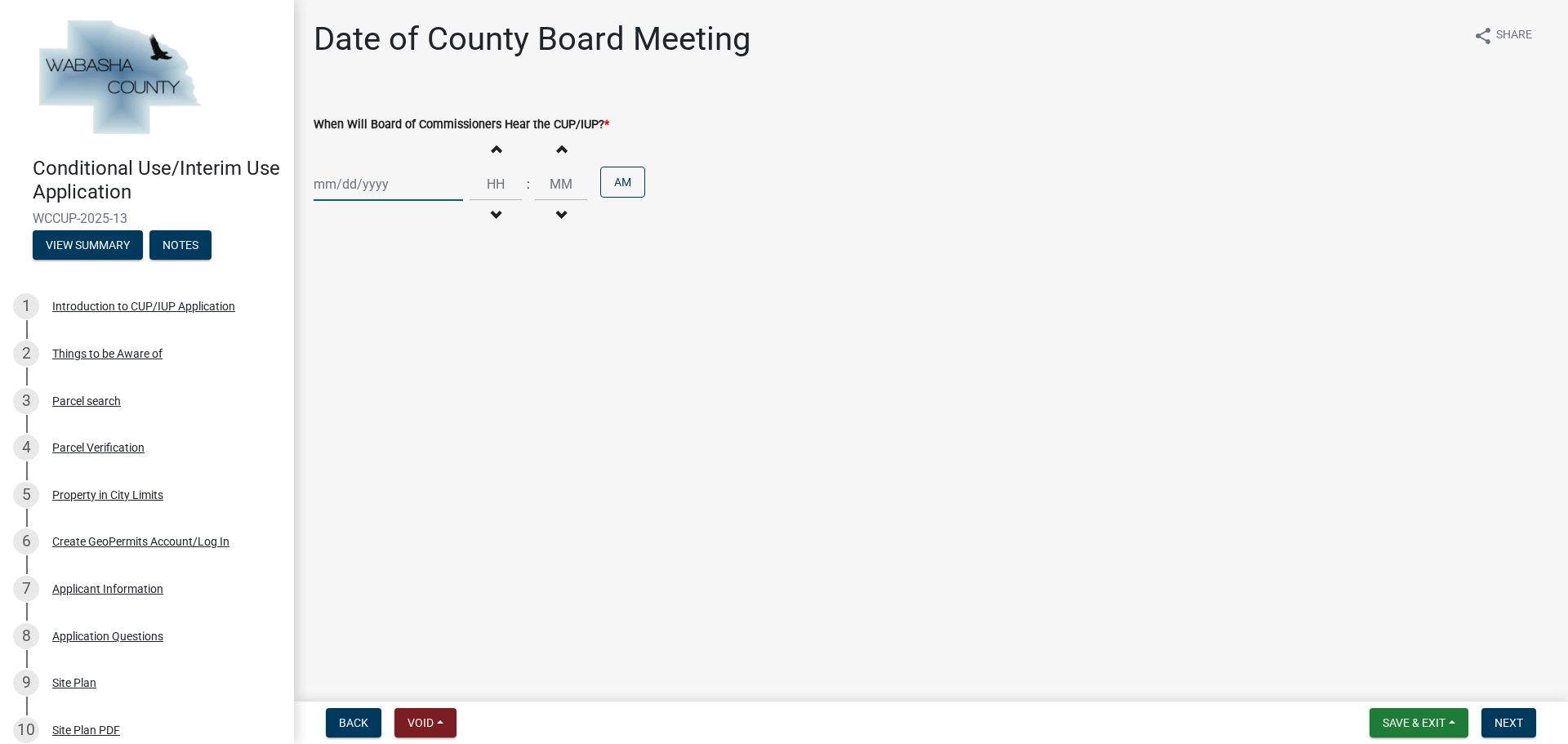
select select "9"
select select "2025"
click at [395, 173] on div "[PERSON_NAME] Feb Mar Apr [PERSON_NAME][DATE] Oct Nov [DATE] 1526 1527 1528 152…" at bounding box center [388, 184] width 150 height 34
click at [490, 218] on span "Next month" at bounding box center [486, 218] width 12 height 12
select select "10"
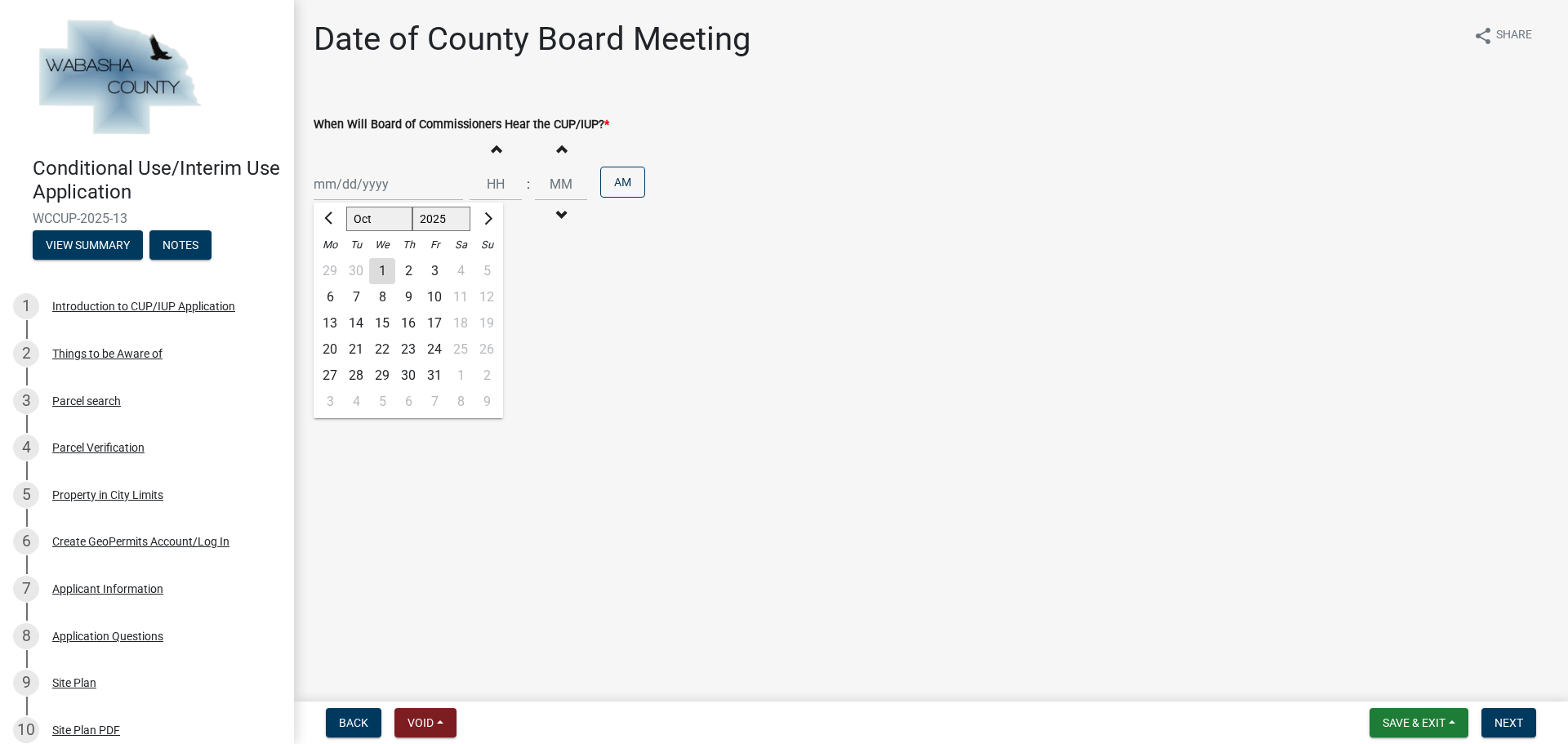
click at [355, 301] on div "7" at bounding box center [356, 297] width 26 height 26
type input "[DATE]"
click at [498, 179] on input "Hours" at bounding box center [496, 184] width 53 height 34
type input "09"
type input "00"
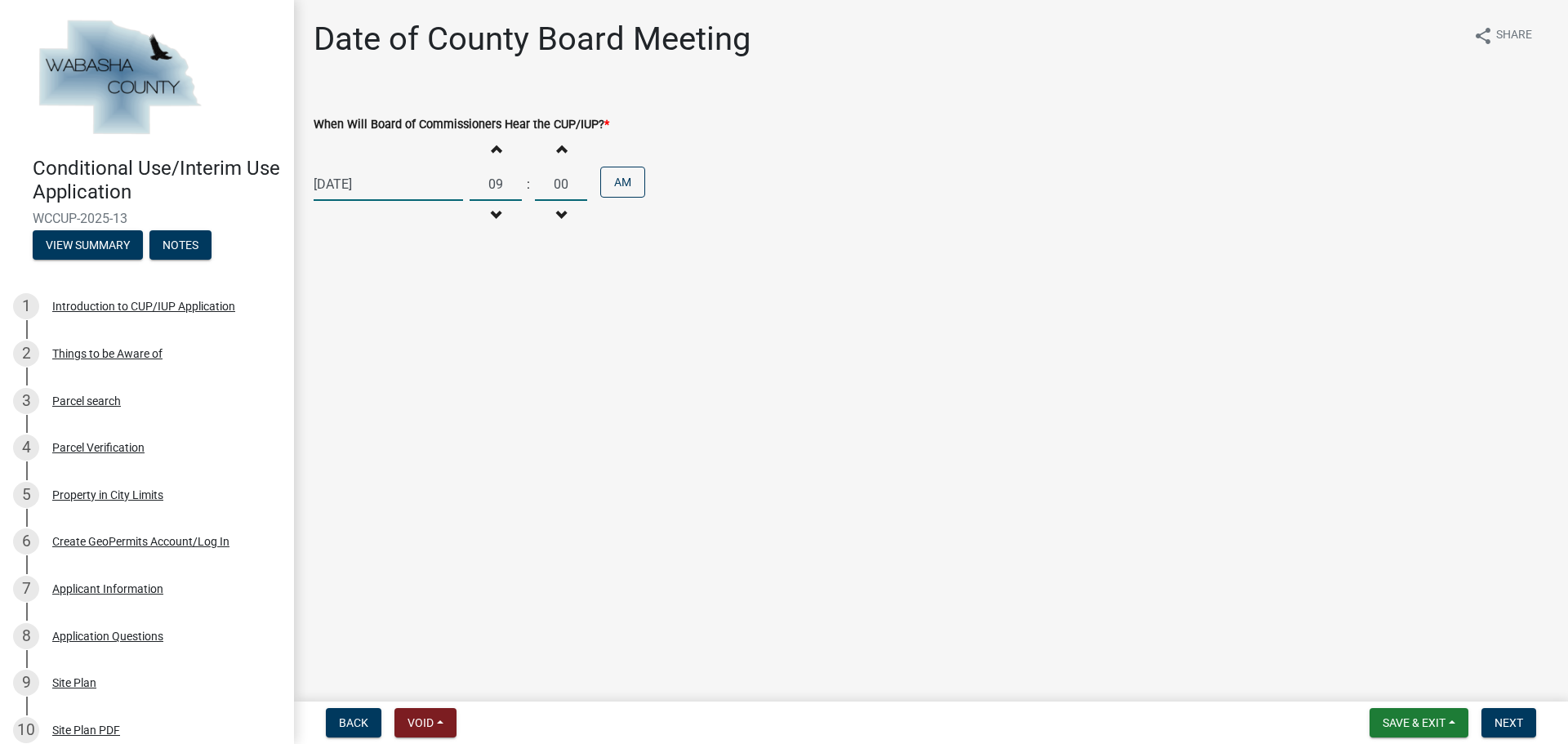
click at [551, 182] on input "00" at bounding box center [562, 184] width 53 height 34
click at [1517, 722] on span "Next" at bounding box center [1509, 722] width 28 height 13
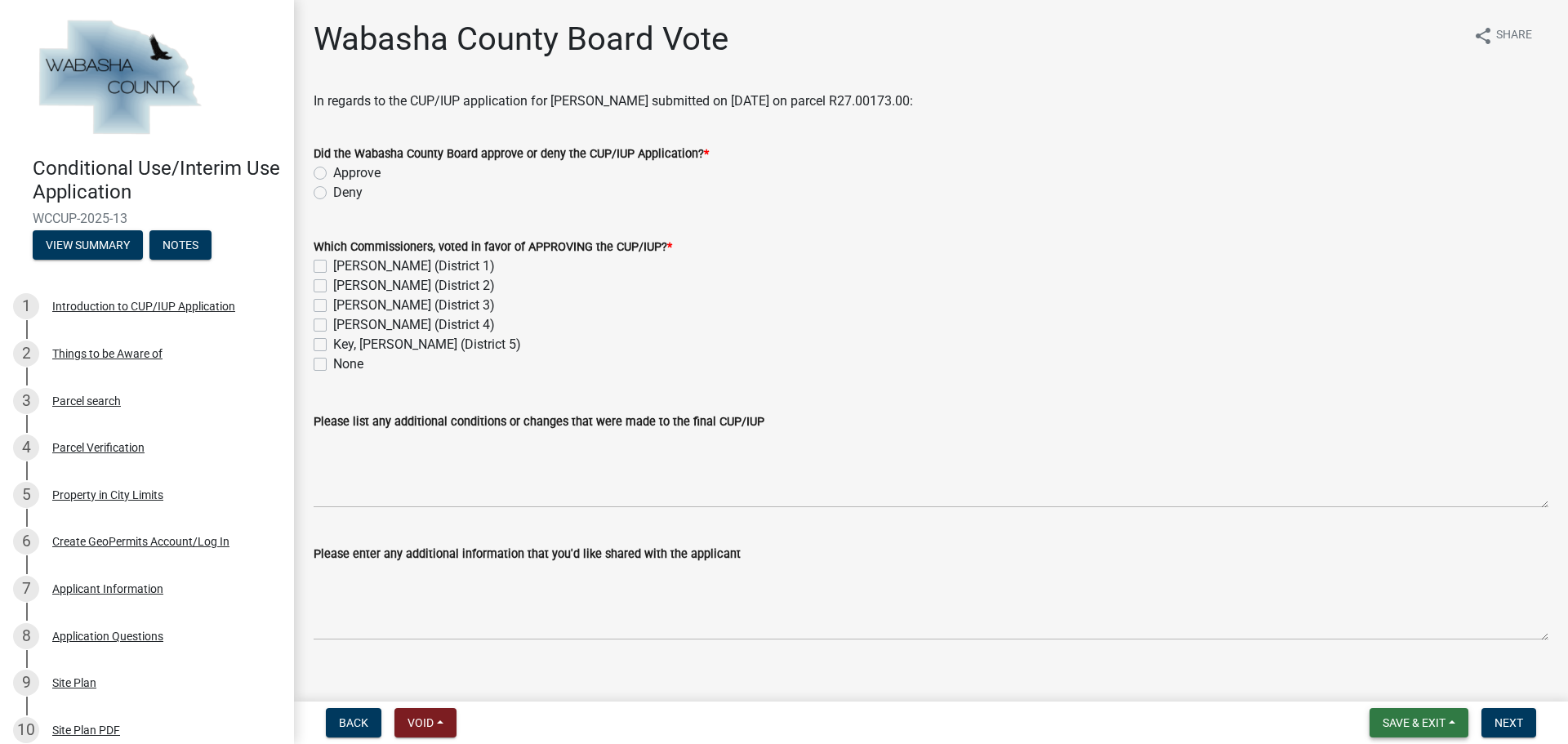
click at [1454, 722] on button "Save & Exit" at bounding box center [1418, 722] width 99 height 29
click at [1398, 678] on button "Save & Exit" at bounding box center [1402, 680] width 131 height 40
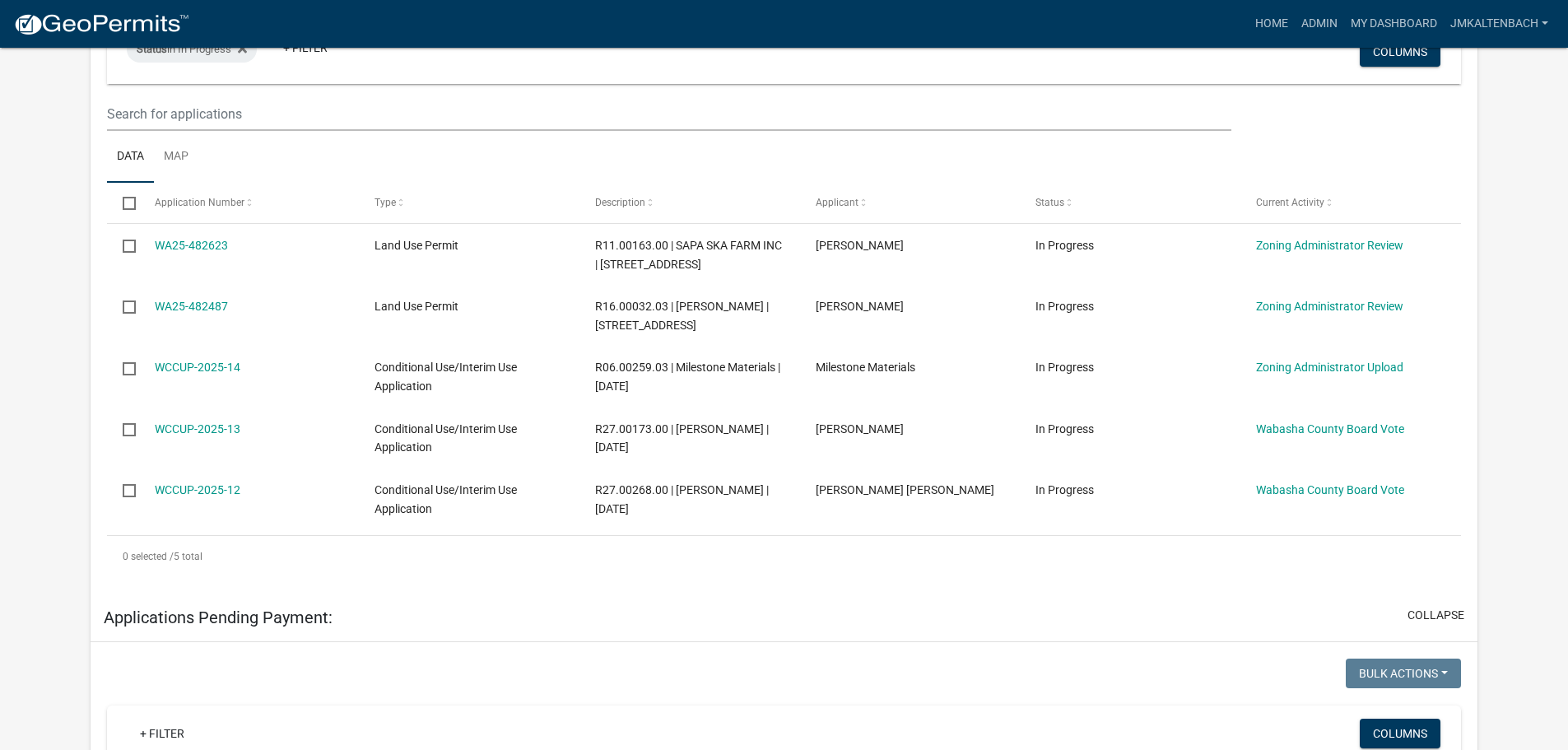
scroll to position [494, 0]
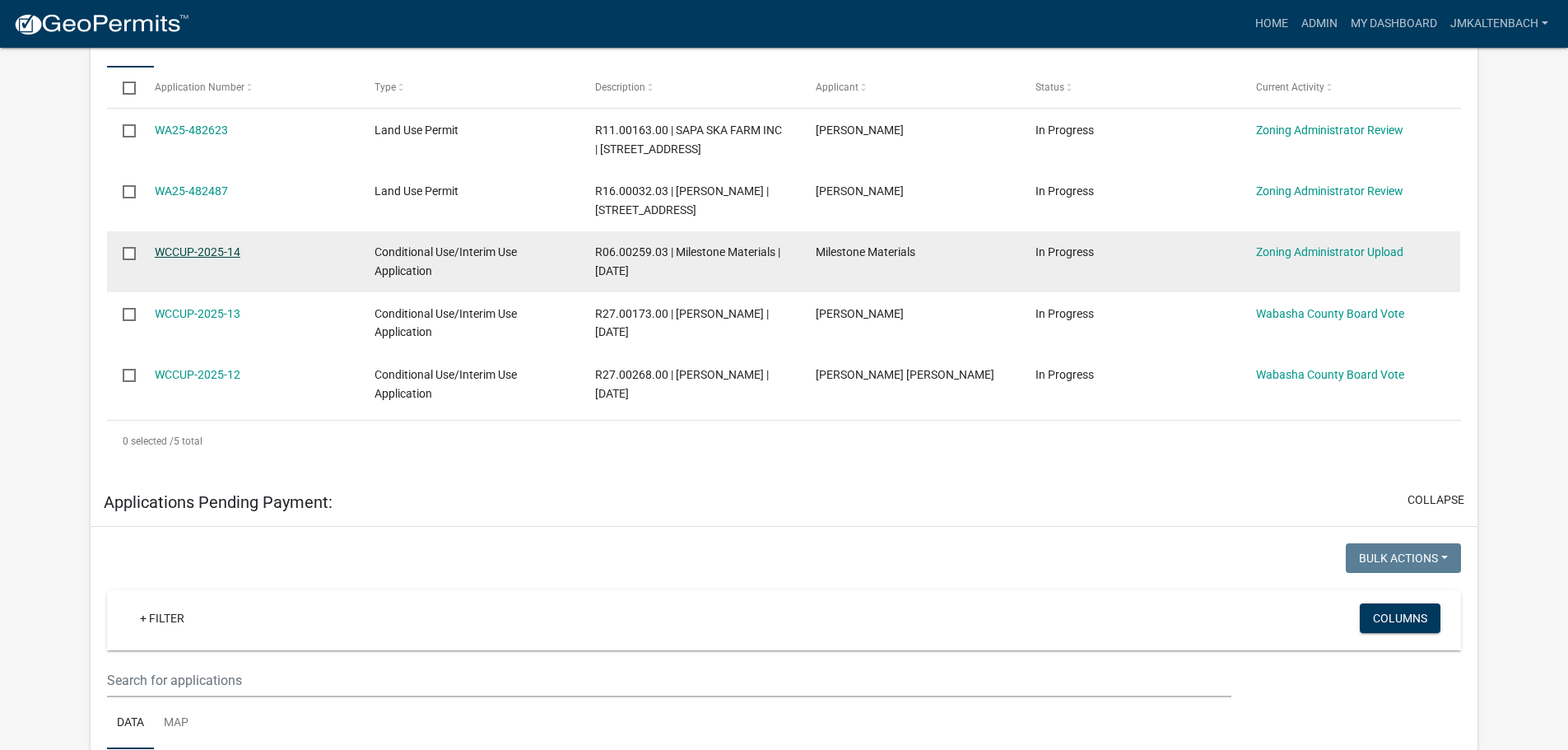
click at [215, 250] on link "WCCUP-2025-14" at bounding box center [197, 252] width 85 height 13
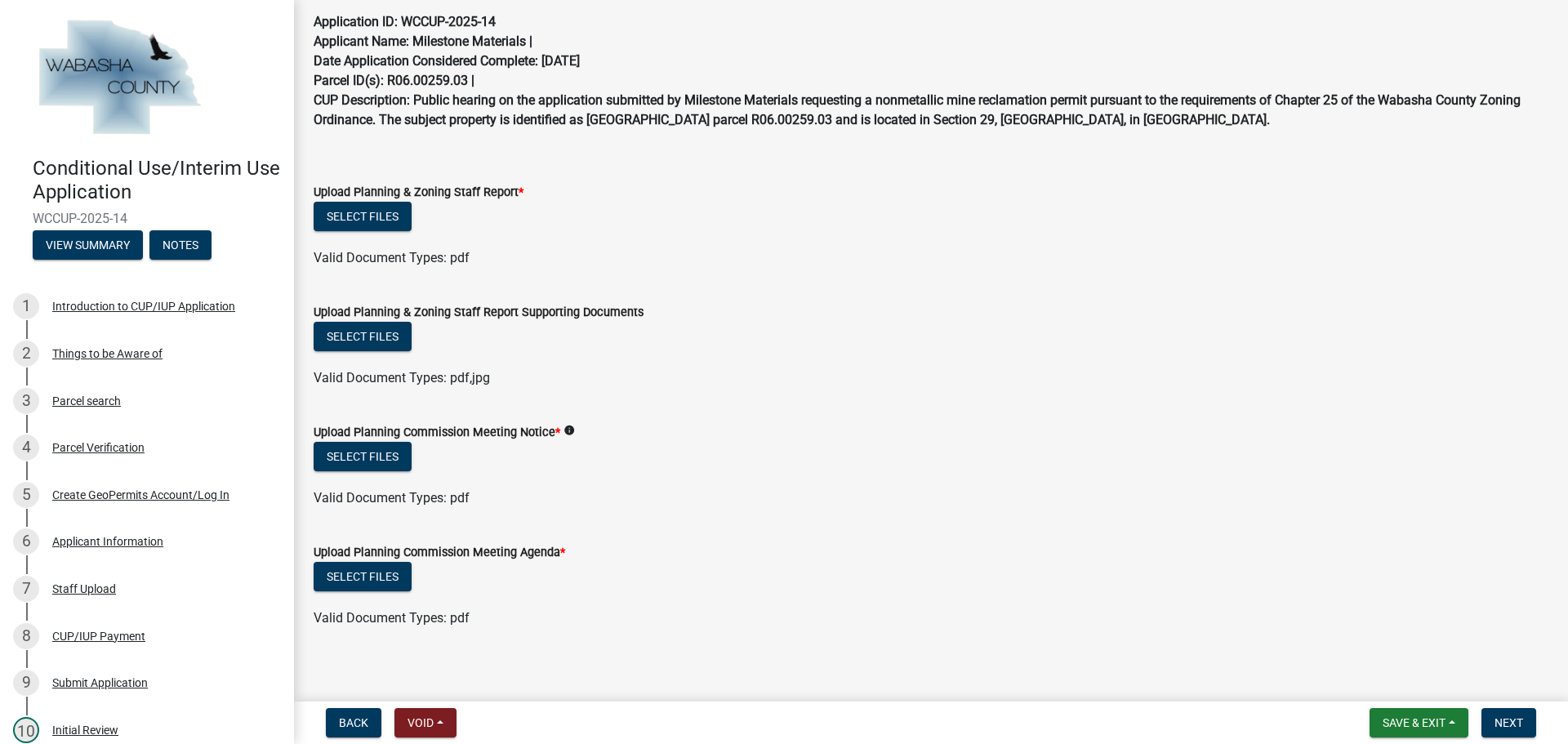
scroll to position [123, 0]
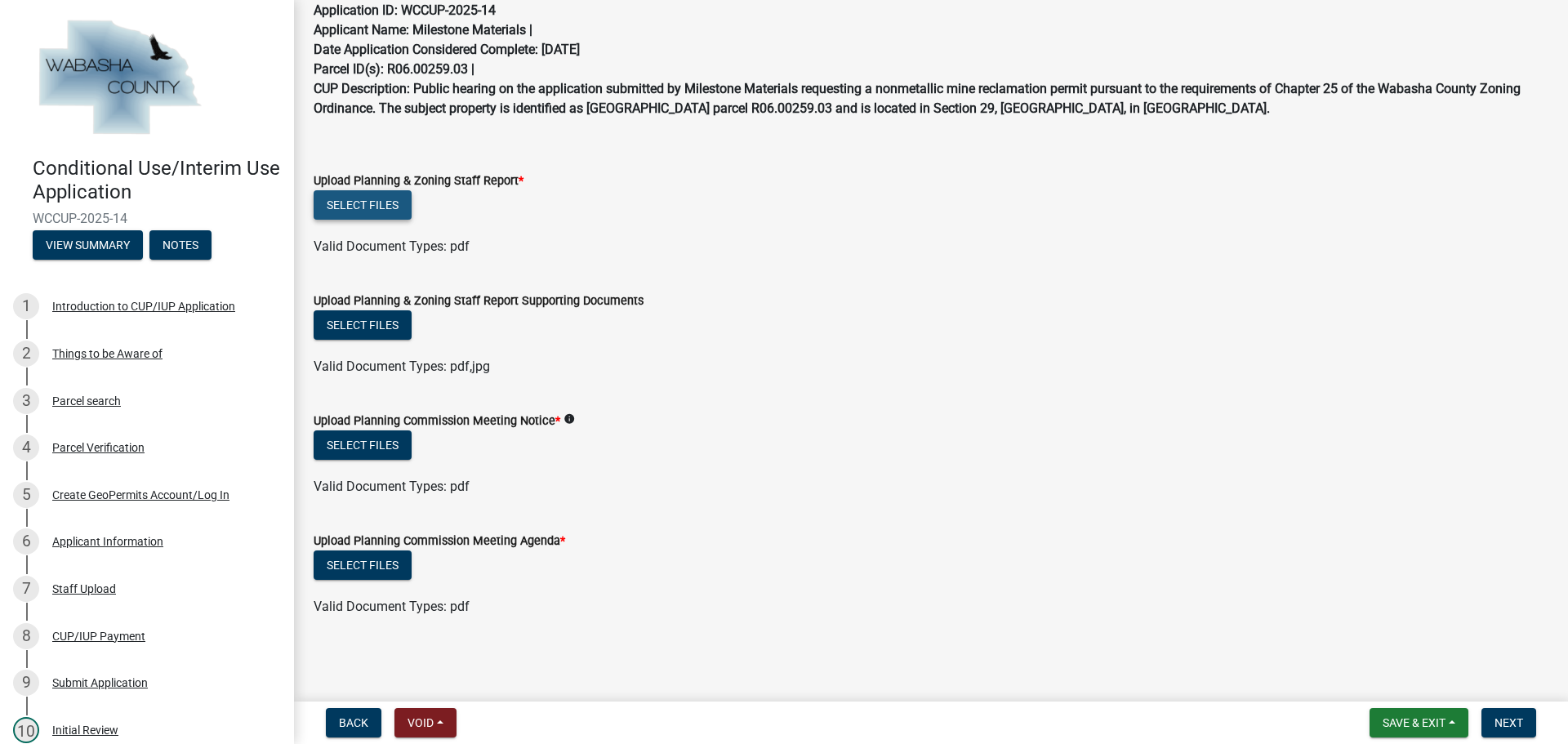
click at [369, 199] on button "Select files" at bounding box center [362, 204] width 98 height 29
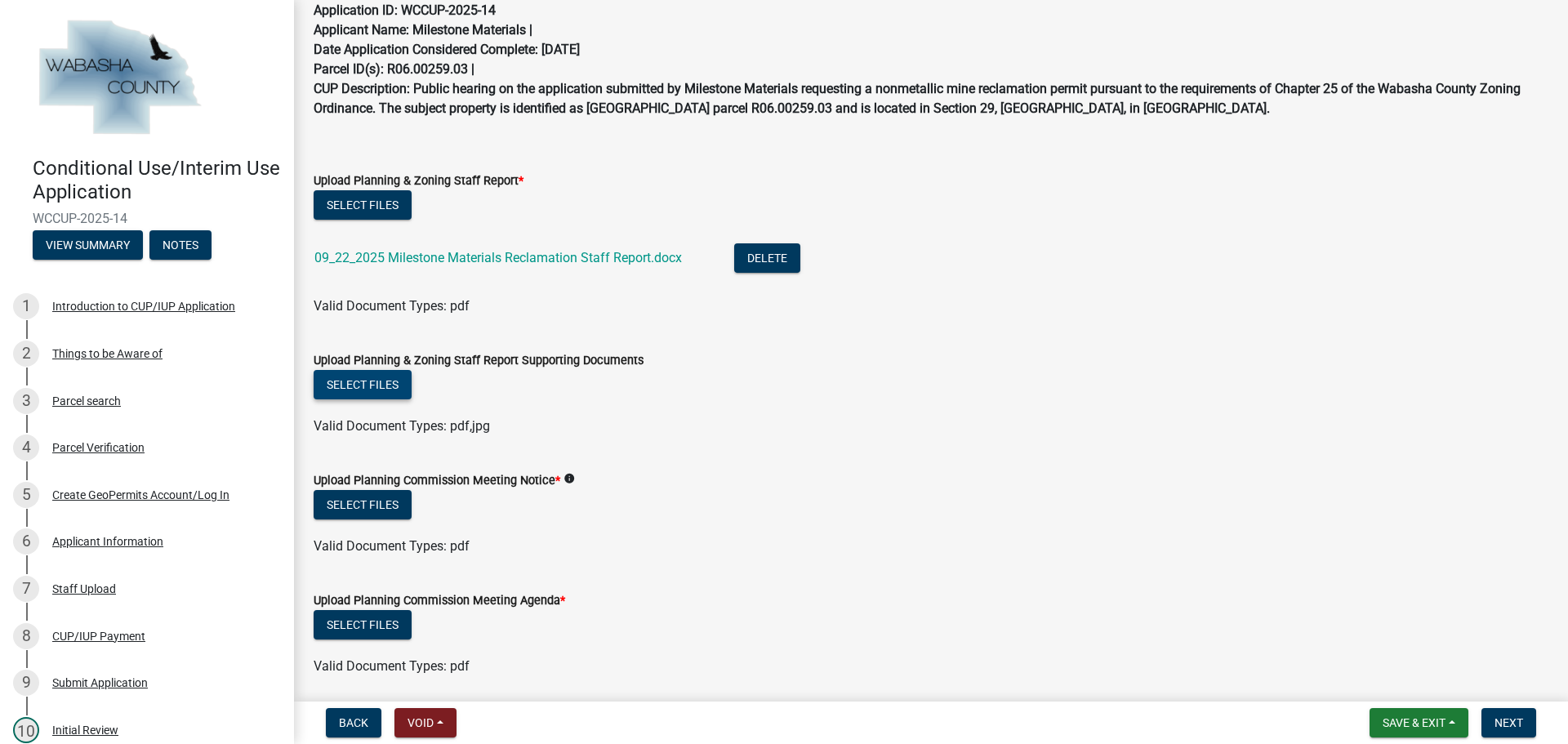
click at [363, 381] on button "Select files" at bounding box center [362, 384] width 98 height 29
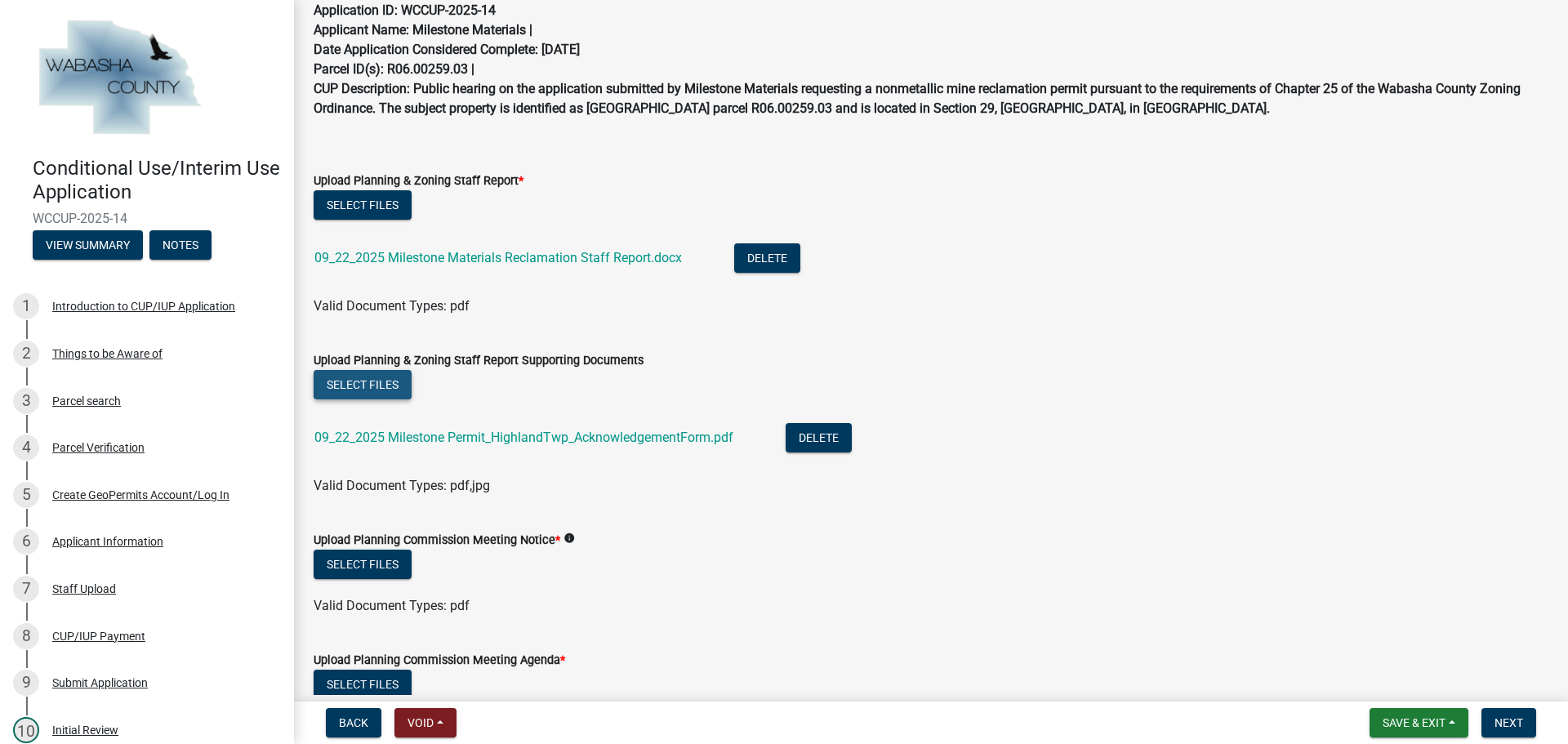
click at [373, 386] on button "Select files" at bounding box center [362, 384] width 98 height 29
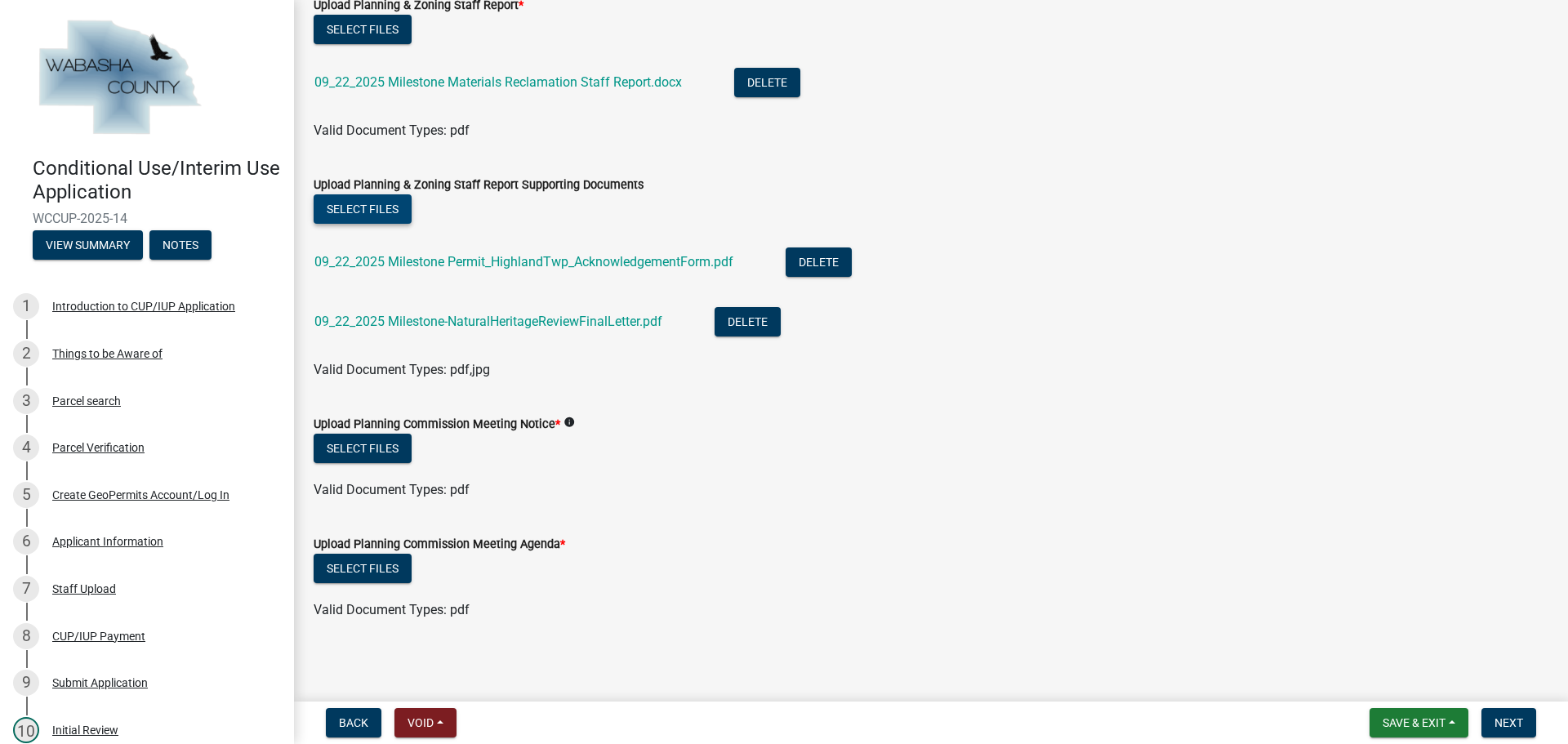
scroll to position [302, 0]
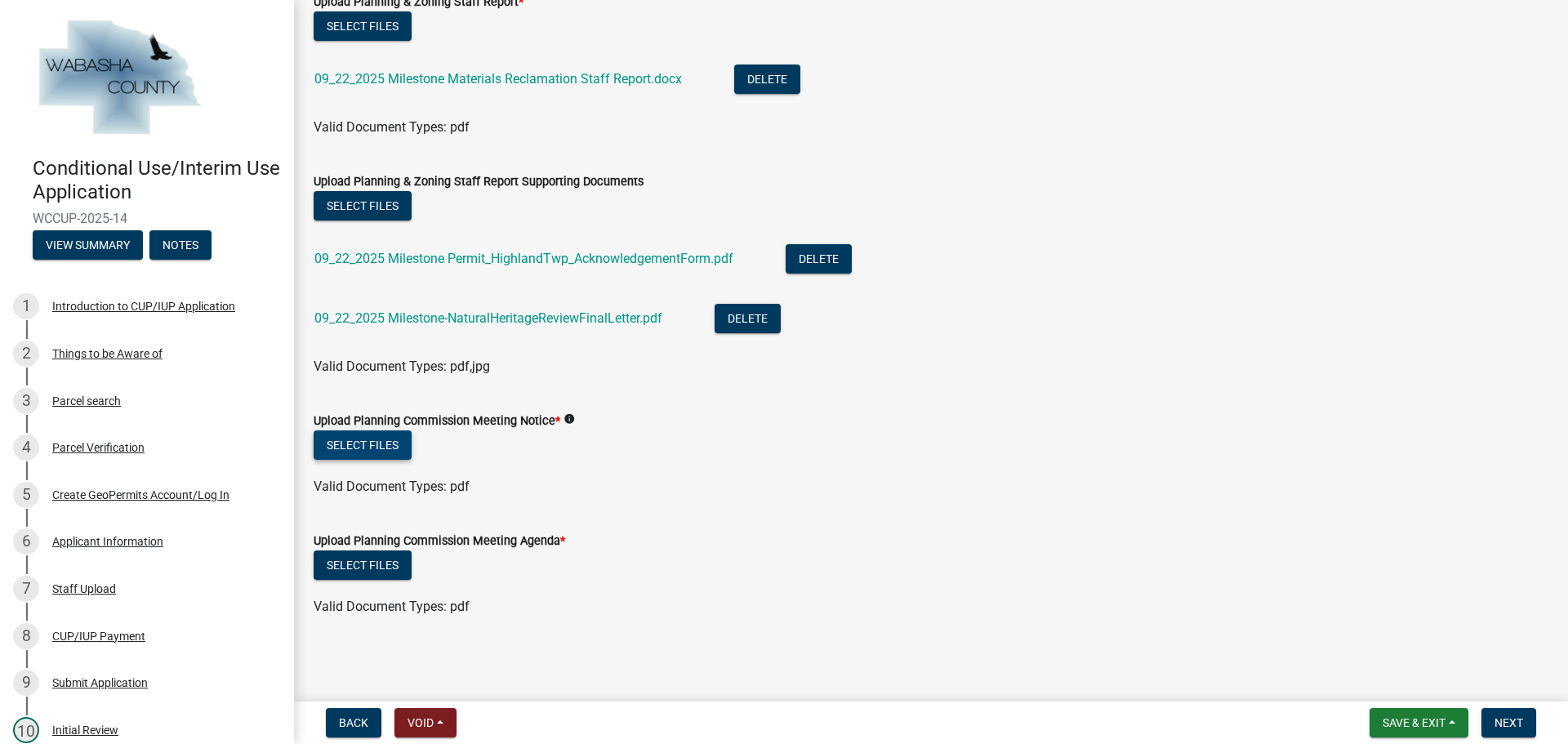
click at [366, 450] on button "Select files" at bounding box center [362, 445] width 98 height 29
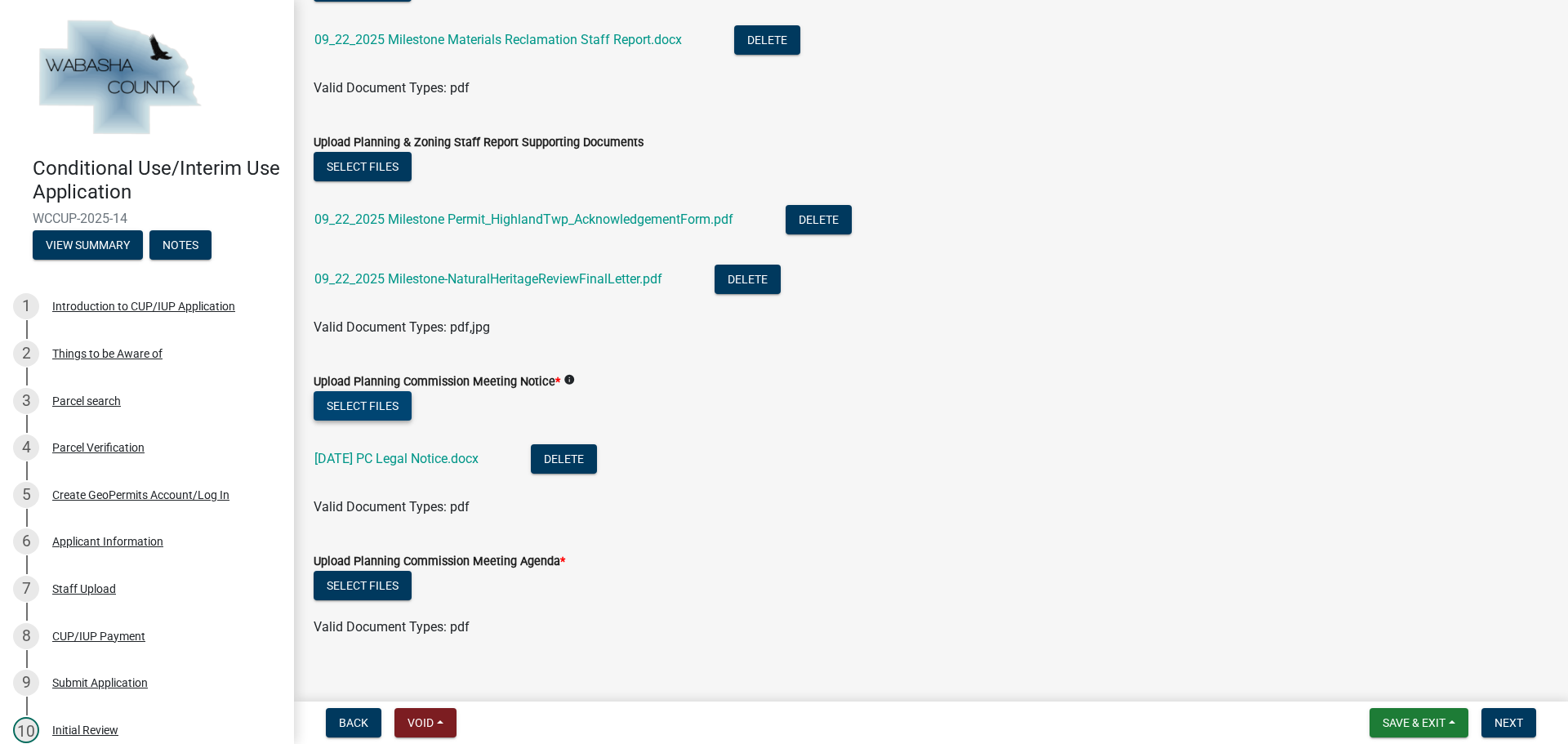
scroll to position [362, 0]
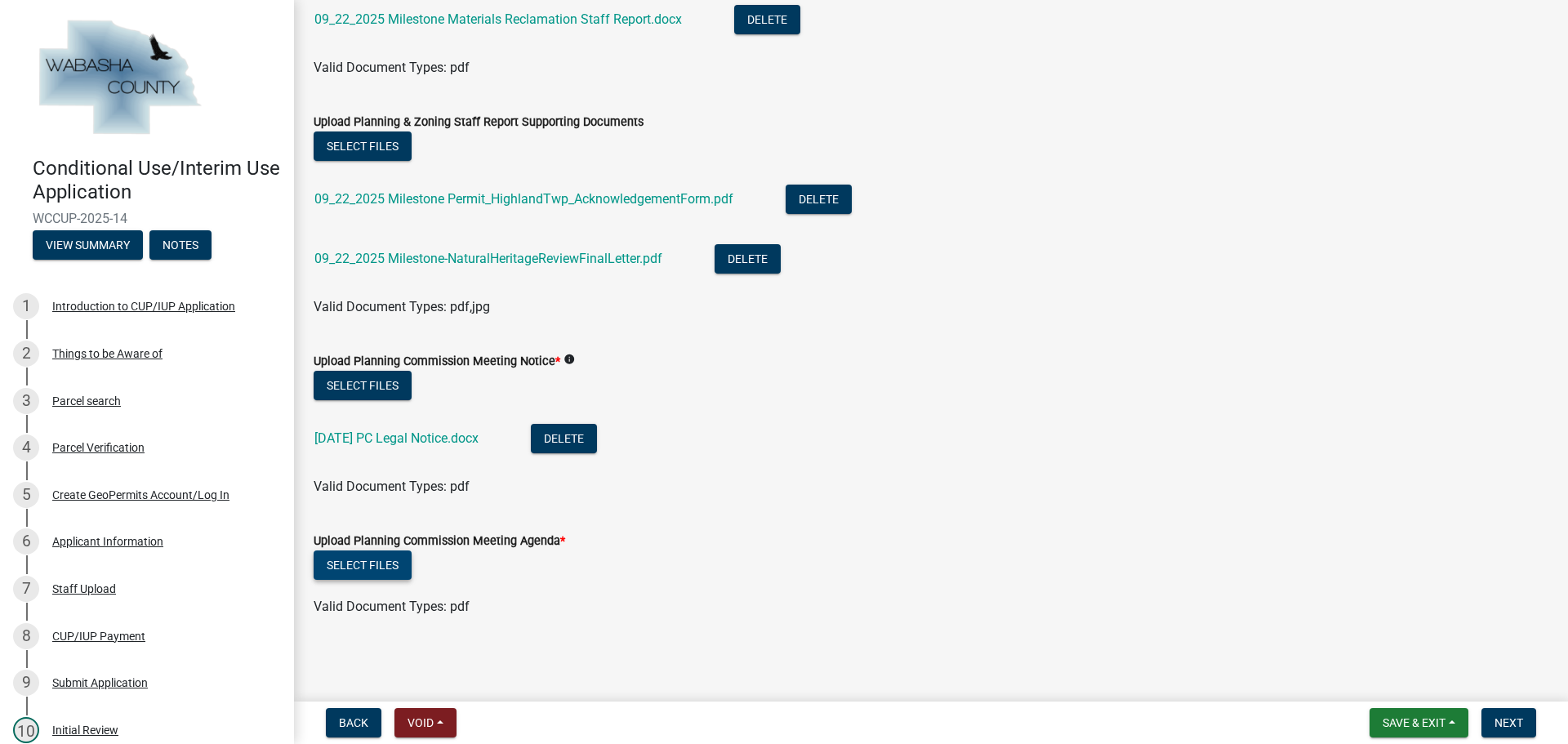
click at [372, 560] on button "Select files" at bounding box center [362, 564] width 98 height 29
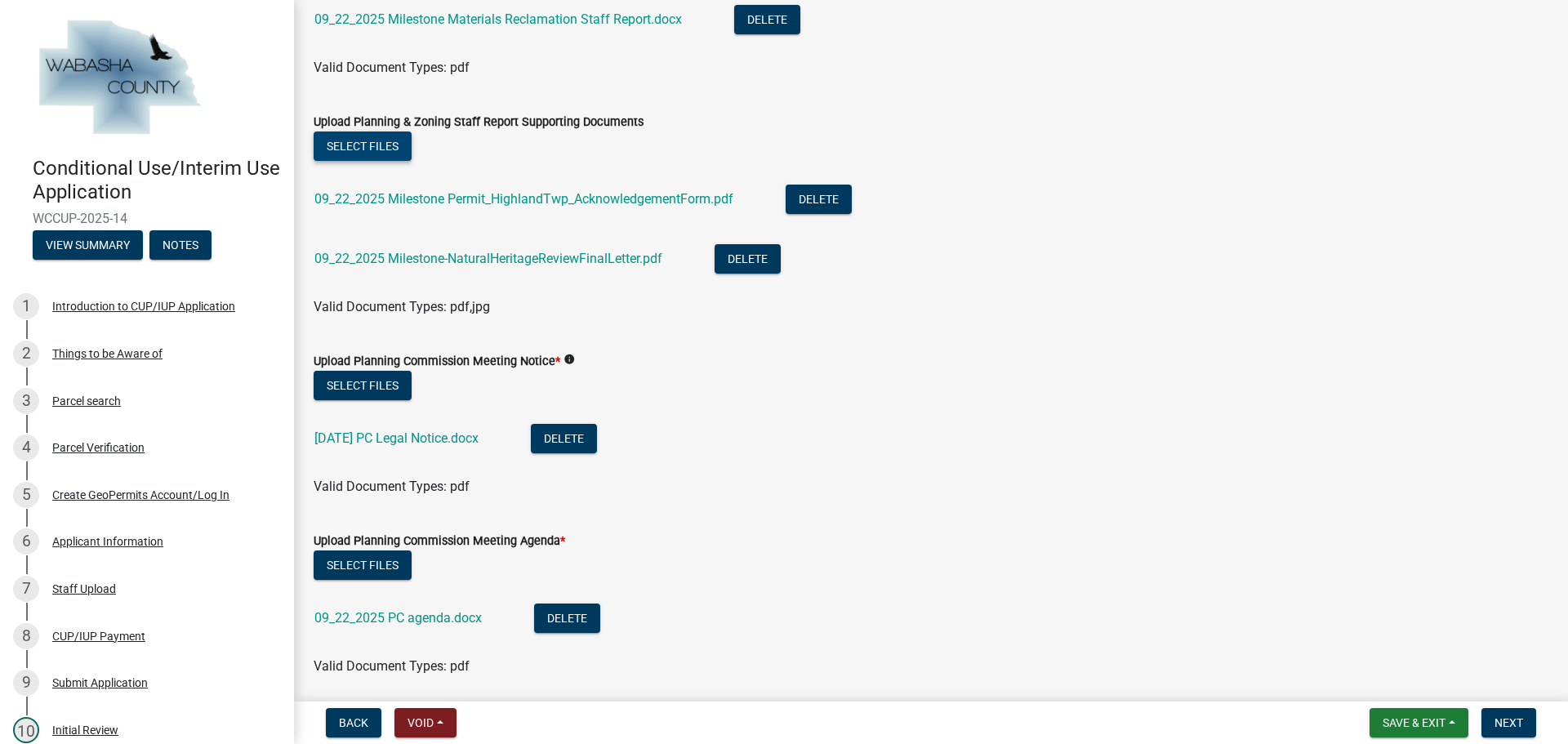
click at [353, 146] on button "Select files" at bounding box center [362, 146] width 98 height 29
click at [601, 201] on link "09_22_2025 Milestone Permit_HighlandTwp_AcknowledgementForm.pdf" at bounding box center [523, 198] width 419 height 15
click at [495, 261] on link "09_22_2025 Milestone-NaturalHeritageReviewFinalLetter.pdf" at bounding box center [488, 259] width 348 height 15
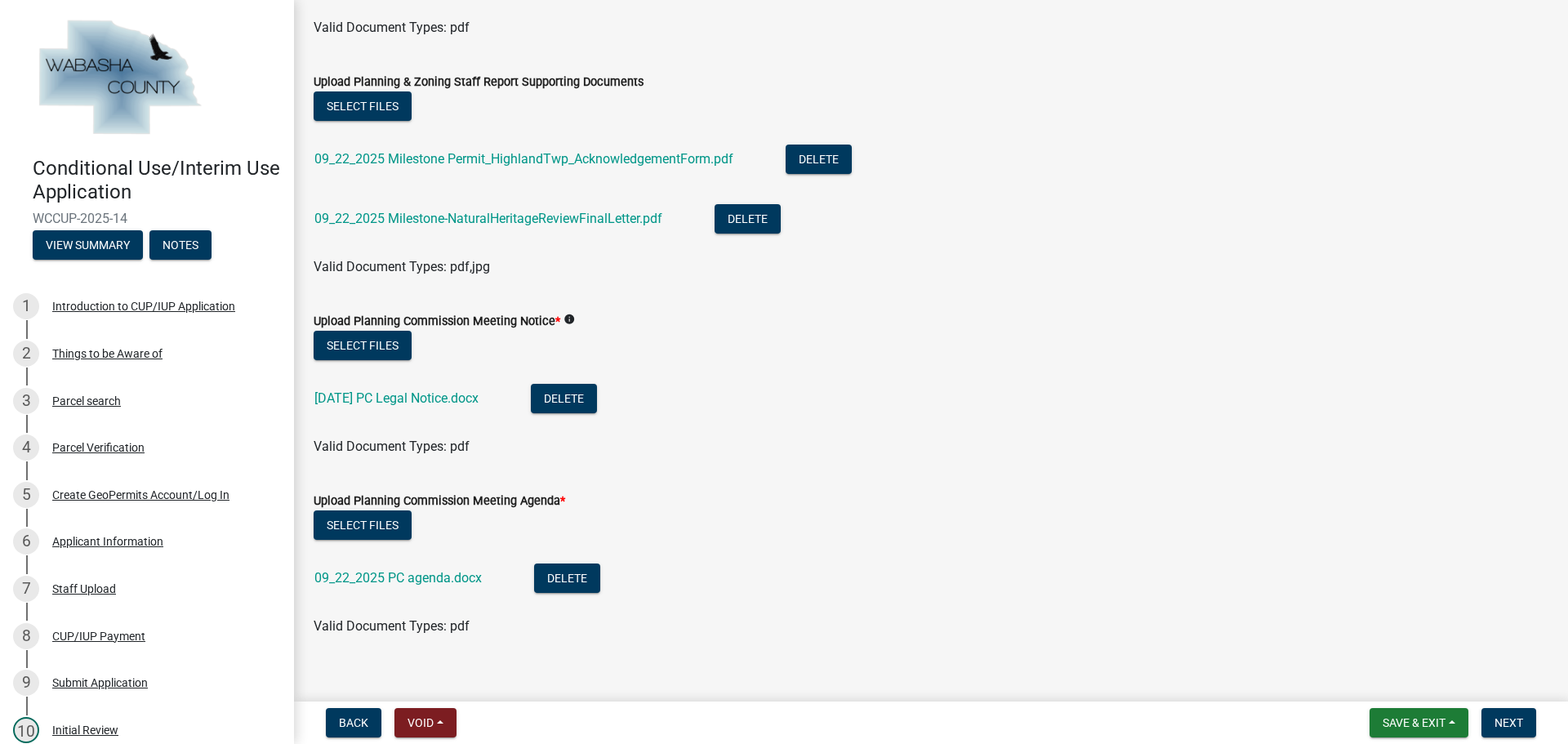
scroll to position [421, 0]
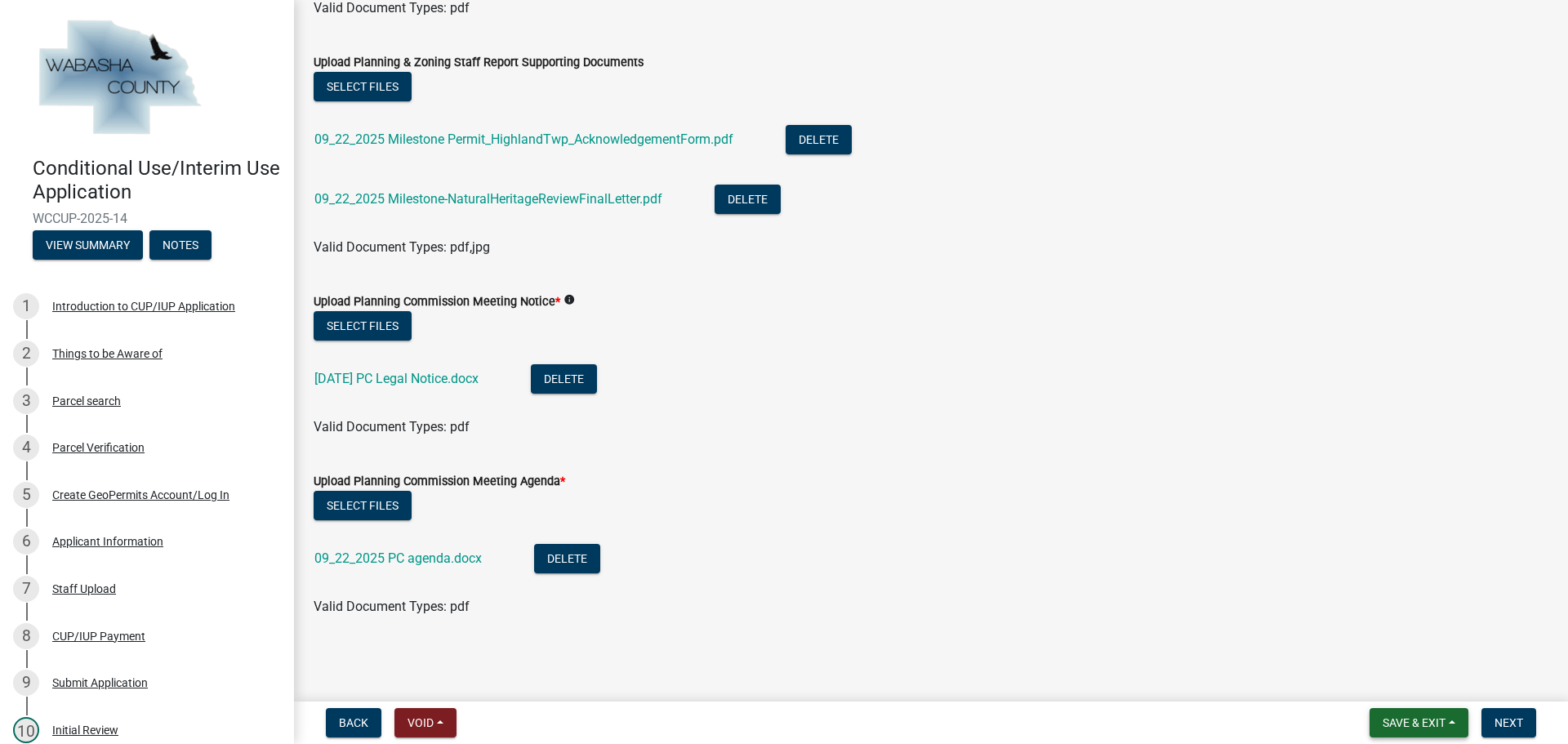
click at [1450, 731] on button "Save & Exit" at bounding box center [1418, 722] width 99 height 29
click at [1375, 646] on button "Save" at bounding box center [1402, 641] width 131 height 40
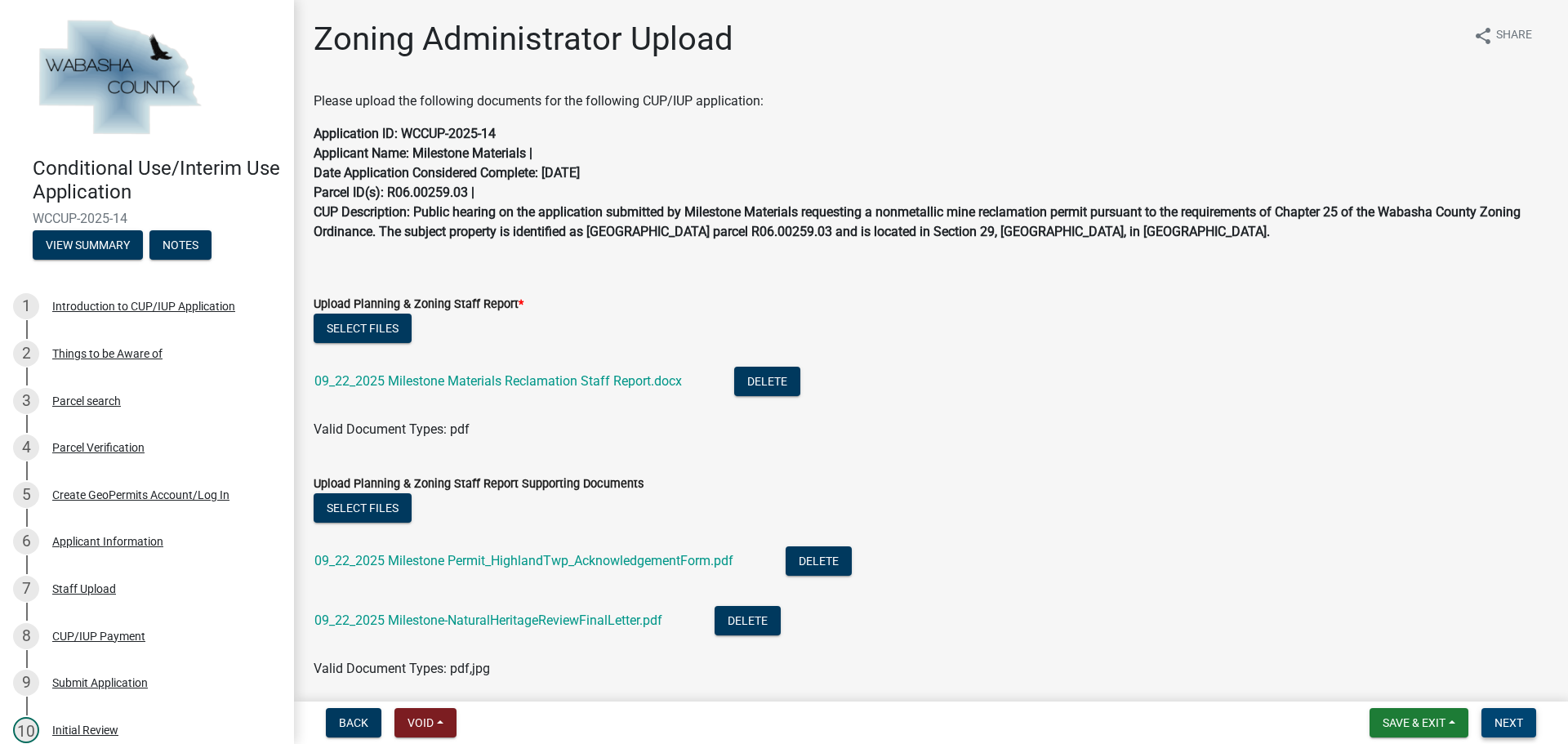
click at [1509, 729] on span "Next" at bounding box center [1509, 722] width 28 height 13
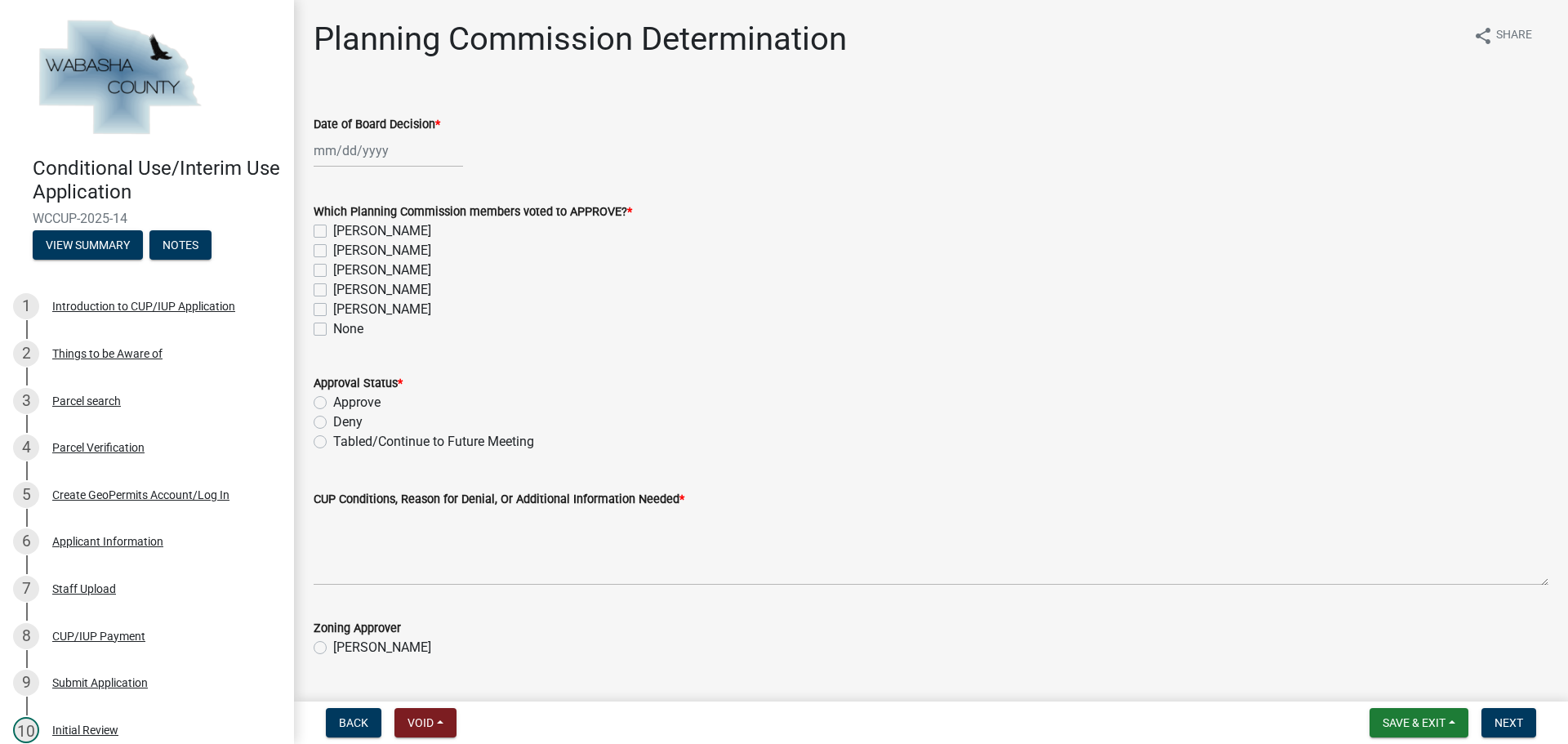
select select "9"
select select "2025"
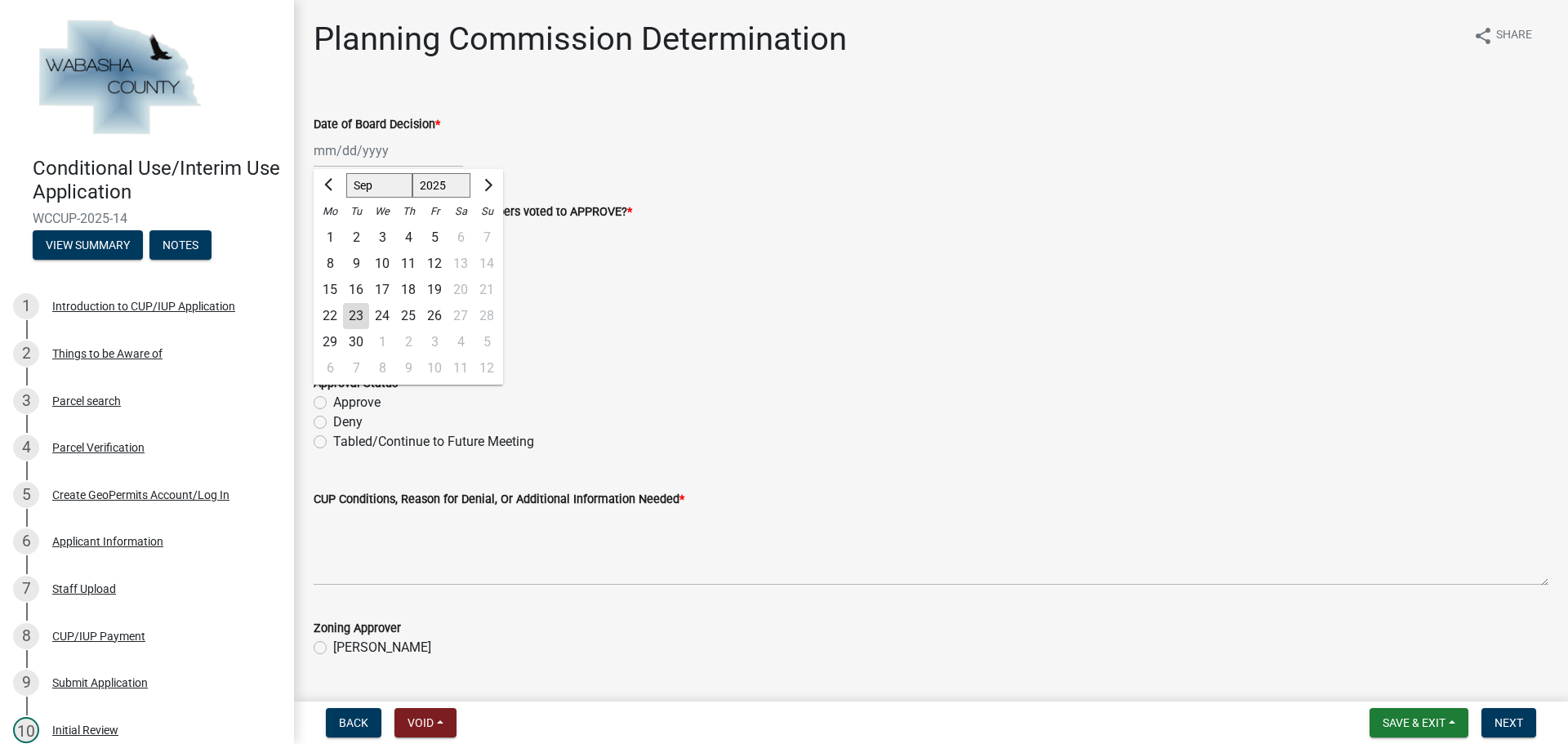
click at [406, 152] on div "[PERSON_NAME] Feb Mar Apr [PERSON_NAME][DATE] Oct Nov [DATE] 1526 1527 1528 152…" at bounding box center [388, 150] width 150 height 34
click at [332, 315] on div "22" at bounding box center [330, 316] width 26 height 26
type input "[DATE]"
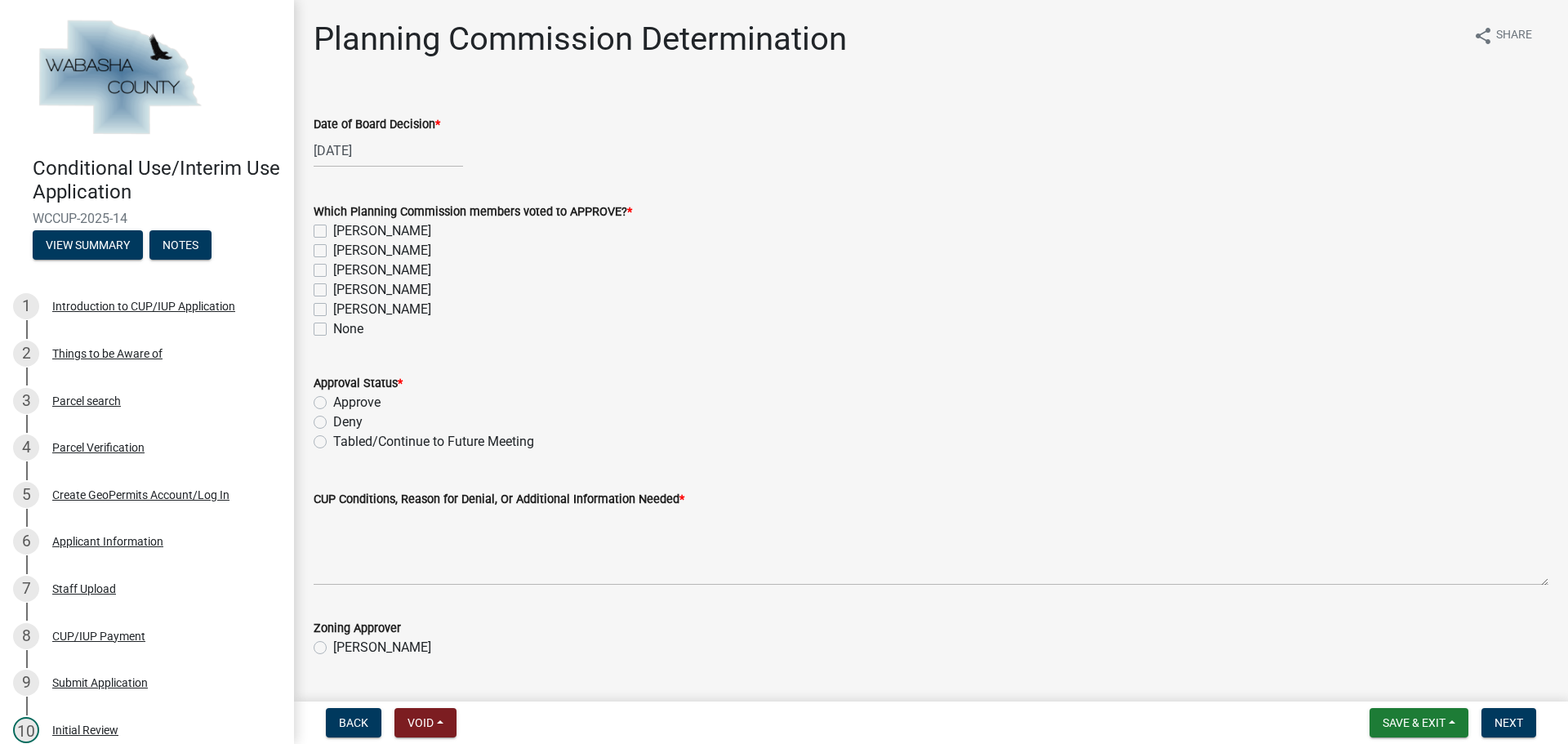
click at [333, 251] on label "[PERSON_NAME]" at bounding box center [382, 250] width 98 height 20
click at [333, 251] on input "[PERSON_NAME]" at bounding box center [338, 245] width 10 height 10
checkbox input "true"
checkbox input "false"
checkbox input "true"
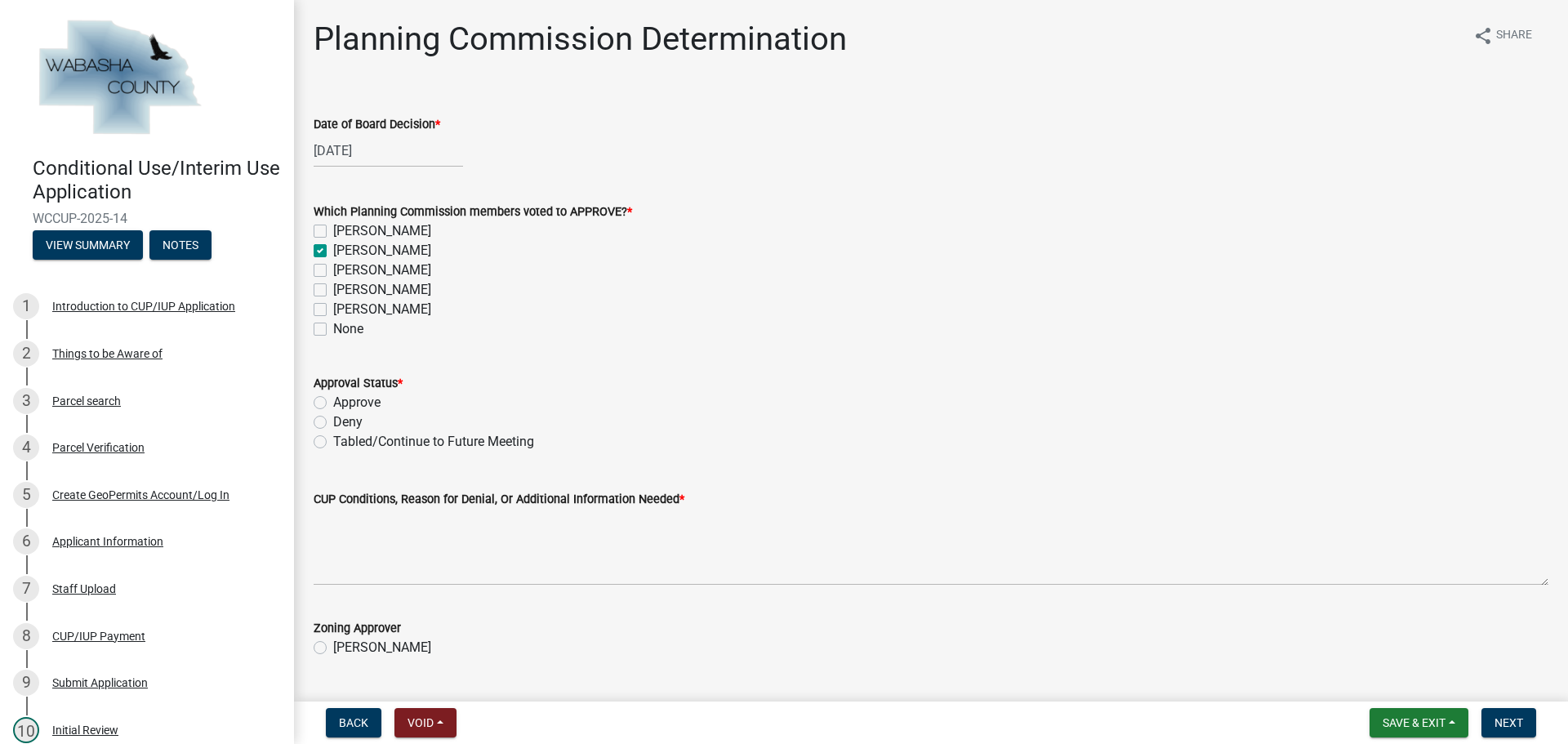
checkbox input "false"
click at [317, 277] on div "[PERSON_NAME]" at bounding box center [930, 270] width 1235 height 20
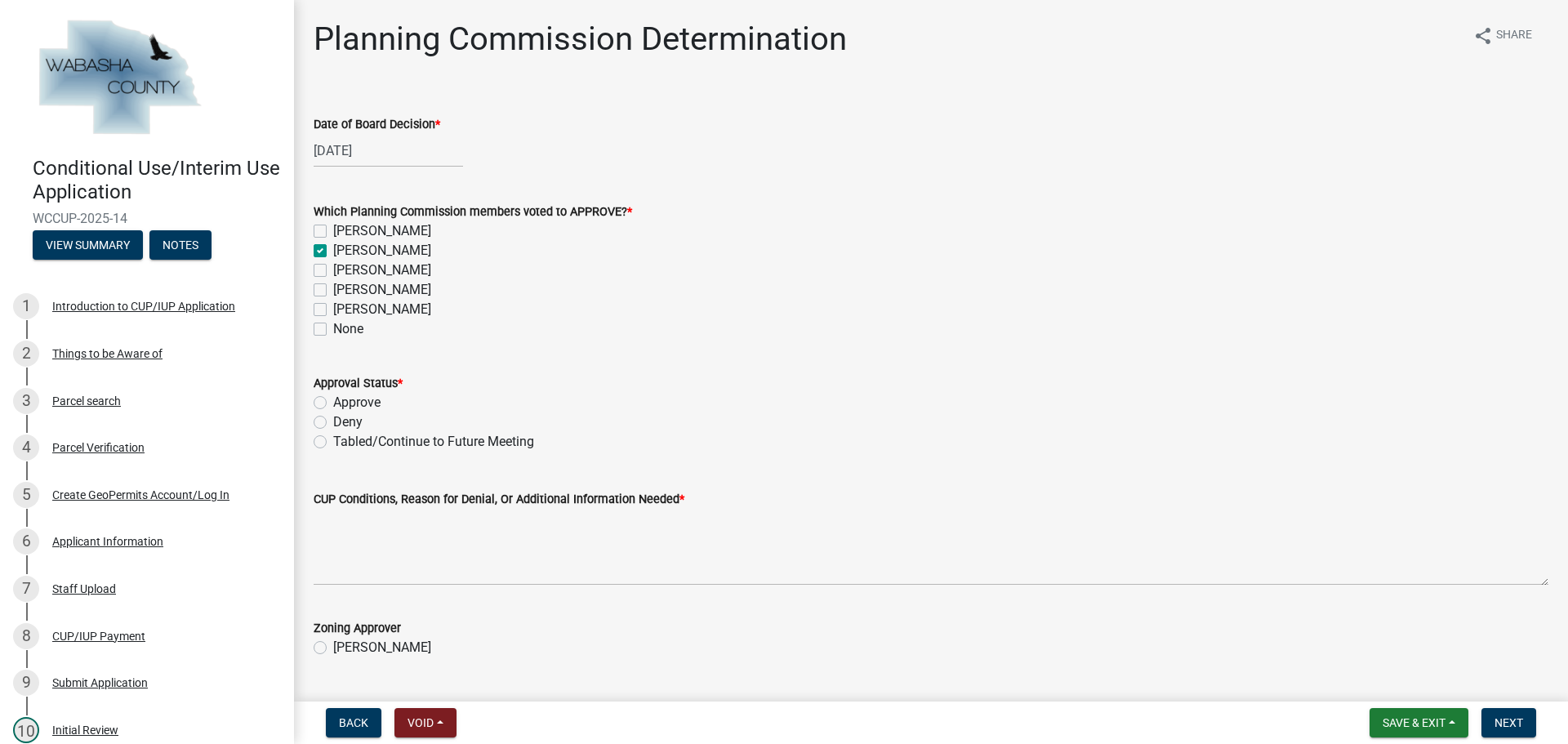
click at [327, 270] on div "[PERSON_NAME]" at bounding box center [930, 270] width 1235 height 20
click at [333, 271] on label "[PERSON_NAME]" at bounding box center [382, 270] width 98 height 20
click at [333, 271] on input "[PERSON_NAME]" at bounding box center [338, 265] width 10 height 10
checkbox input "true"
checkbox input "false"
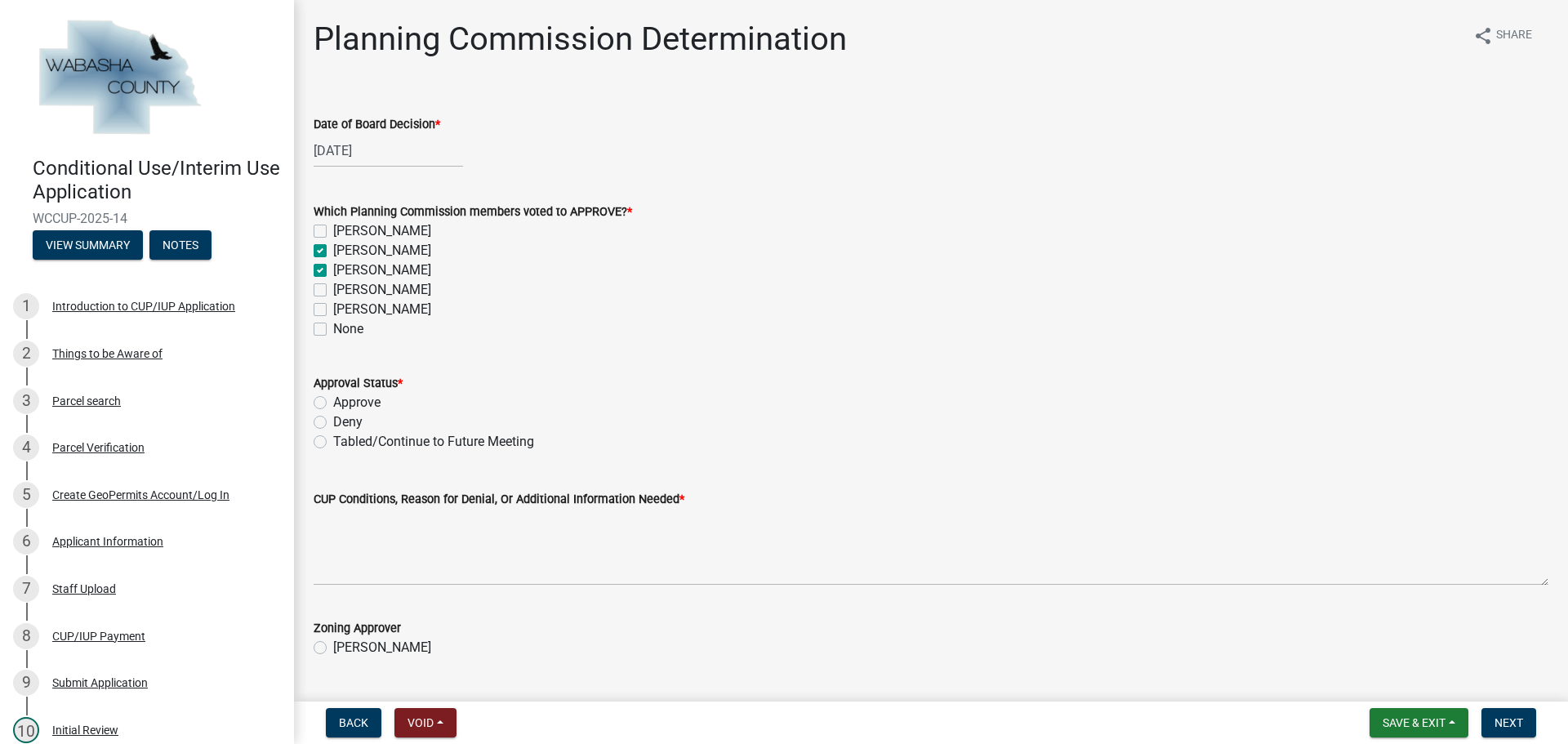
checkbox input "true"
checkbox input "false"
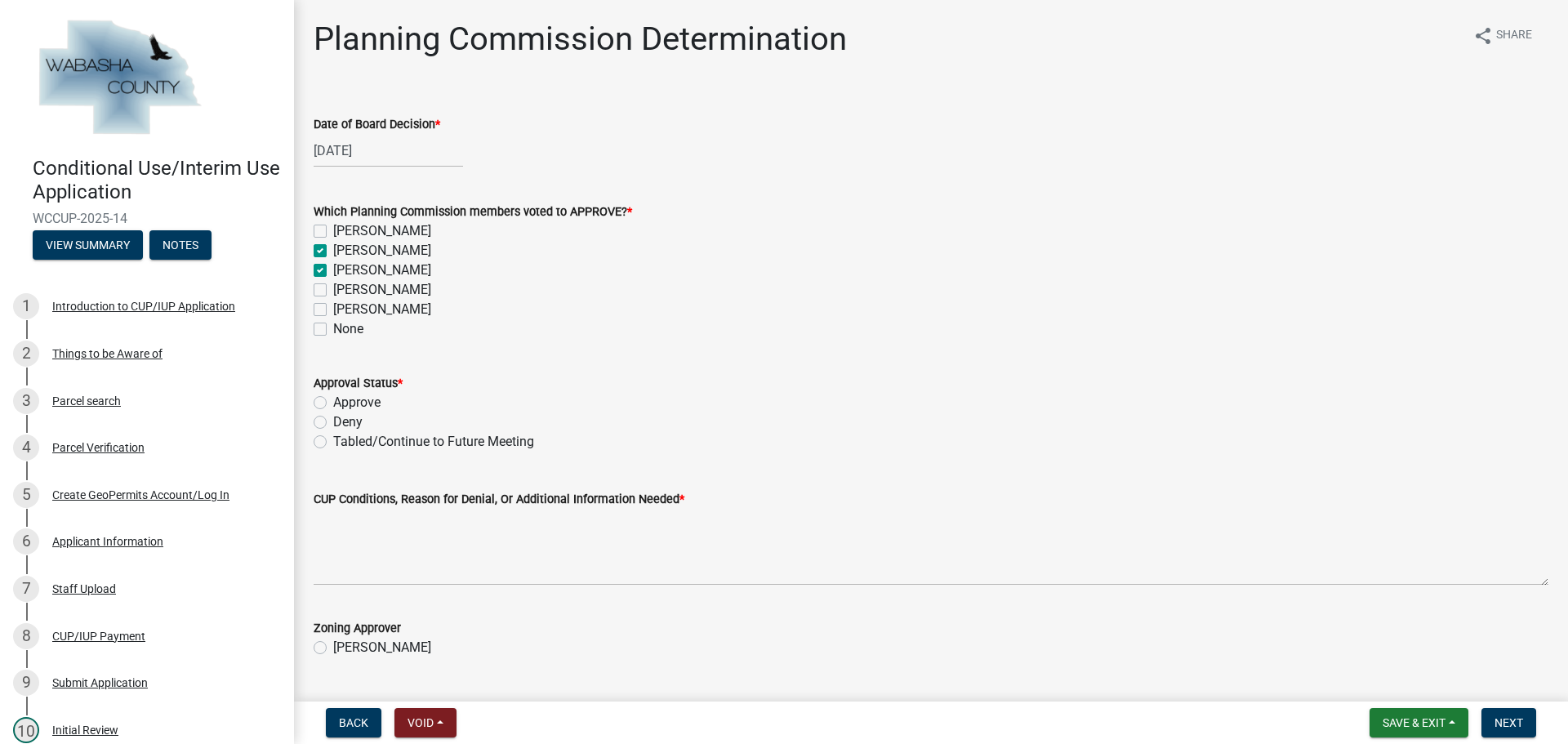
click at [333, 310] on label "[PERSON_NAME]" at bounding box center [382, 309] width 98 height 20
click at [333, 310] on input "[PERSON_NAME]" at bounding box center [338, 305] width 10 height 10
checkbox input "true"
checkbox input "false"
checkbox input "true"
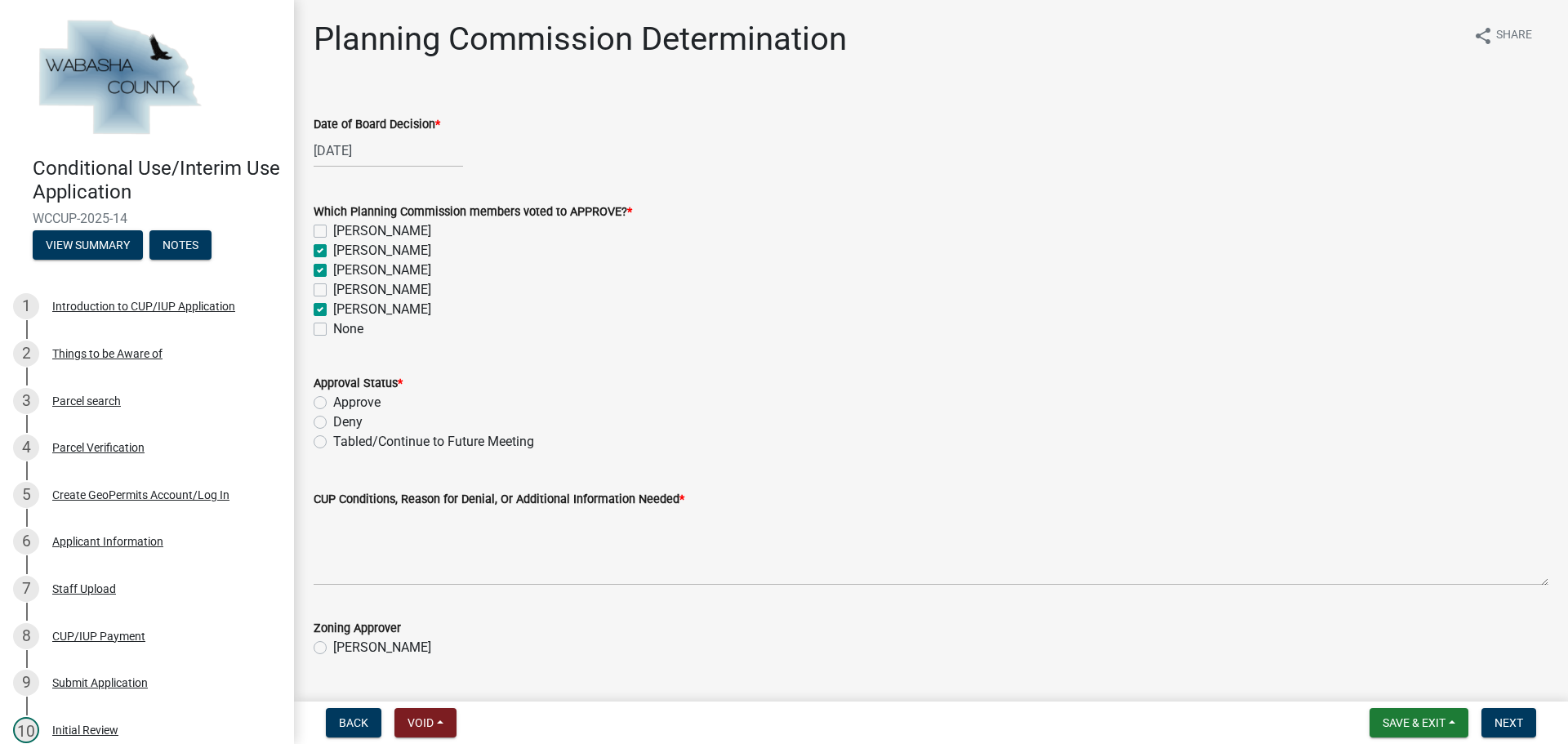
checkbox input "true"
checkbox input "false"
checkbox input "true"
checkbox input "false"
click at [333, 403] on label "Approve" at bounding box center [356, 403] width 47 height 20
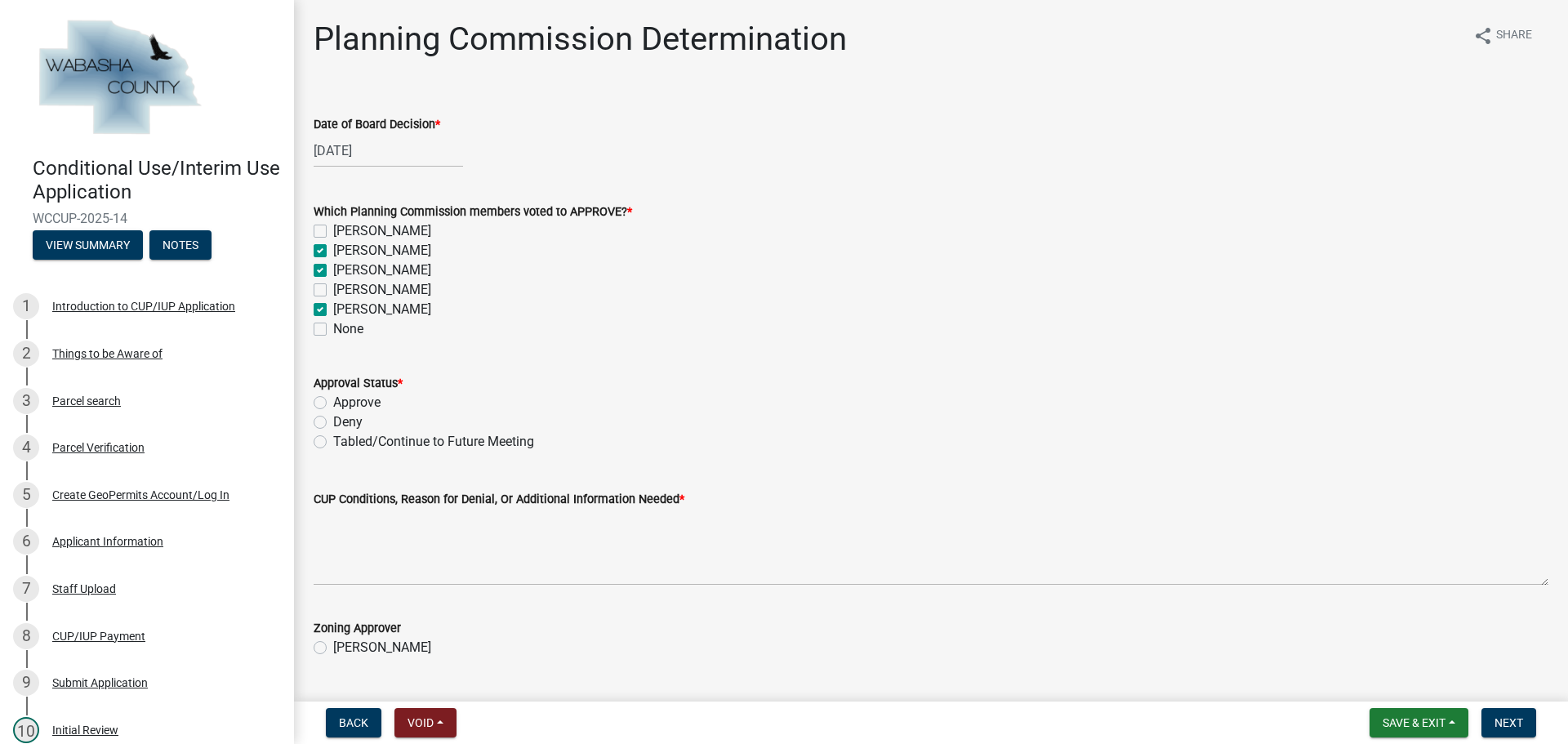
click at [333, 403] on input "Approve" at bounding box center [338, 398] width 10 height 10
radio input "true"
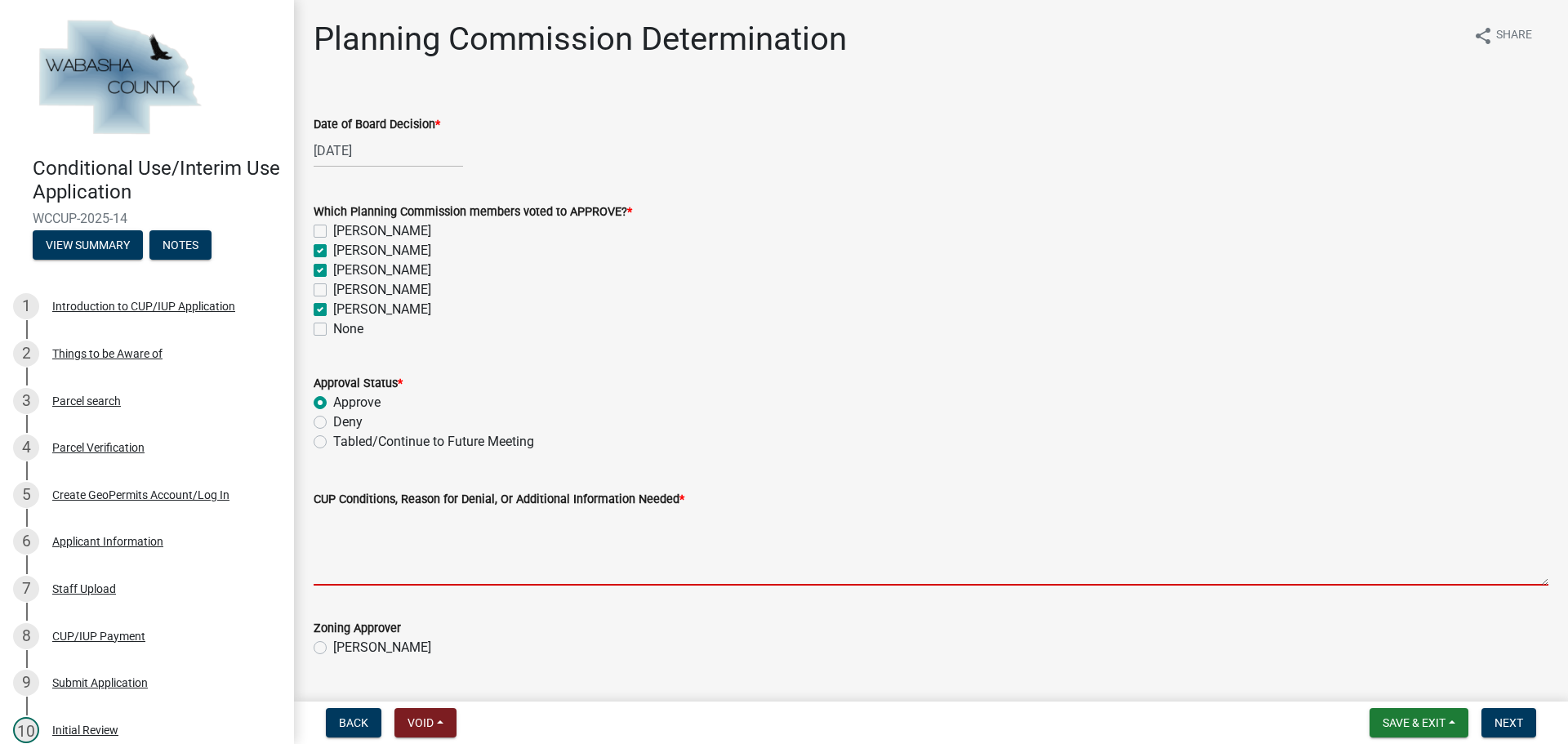
click at [730, 535] on textarea "CUP Conditions, Reason for Denial, Or Additional Information Needed *" at bounding box center [930, 547] width 1235 height 77
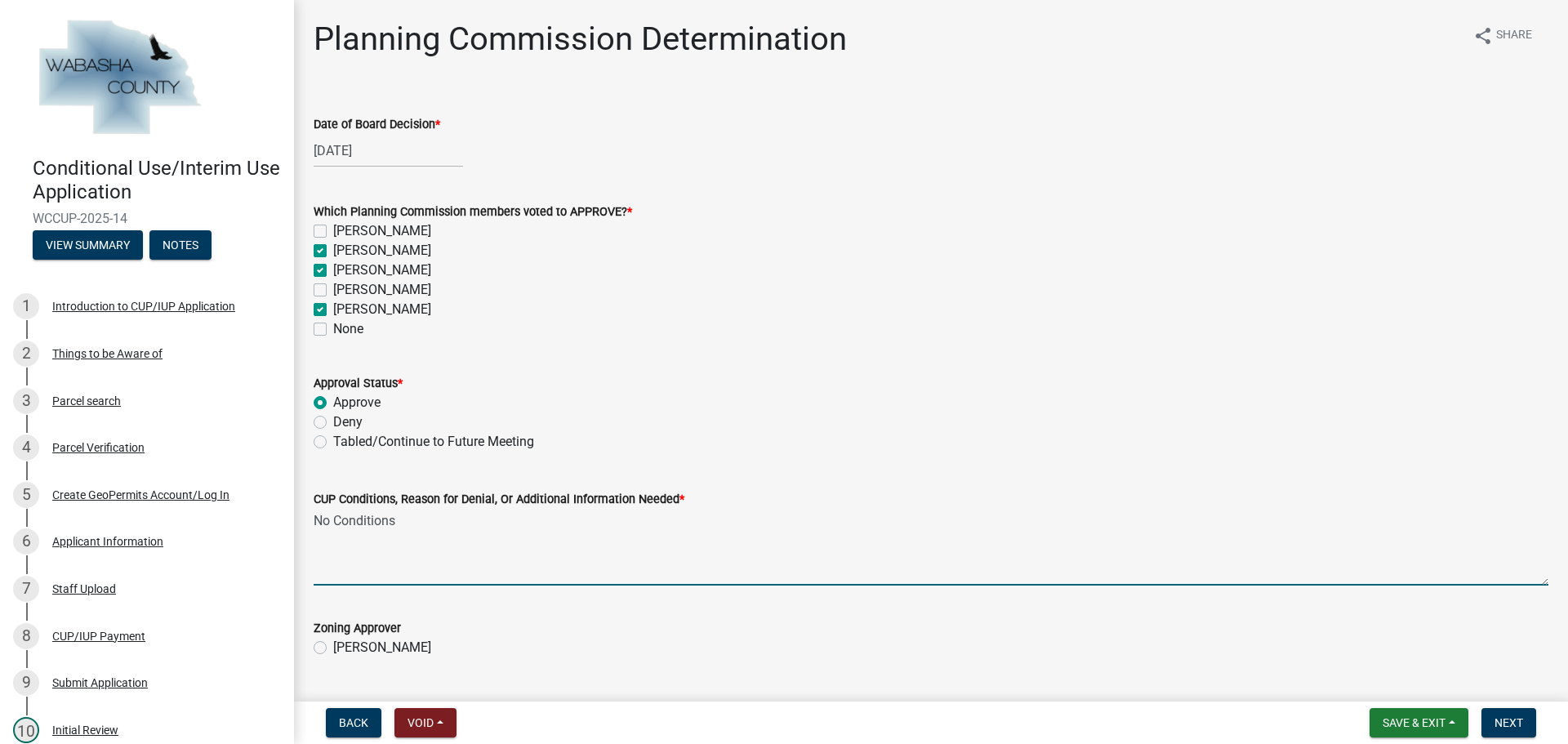
type textarea "No Conditions"
click at [333, 641] on label "[PERSON_NAME]" at bounding box center [382, 647] width 98 height 20
click at [333, 641] on input "[PERSON_NAME]" at bounding box center [338, 642] width 10 height 10
radio input "true"
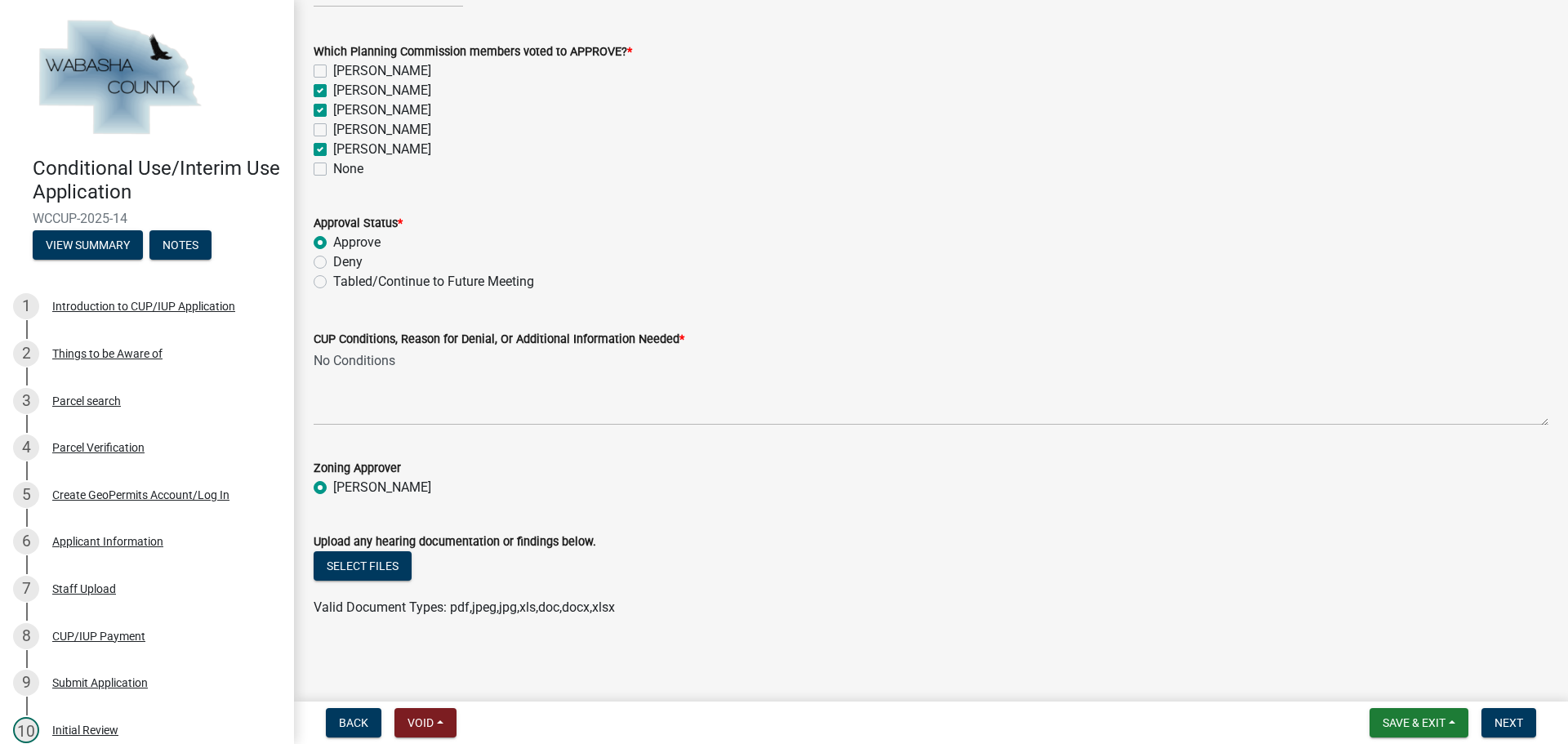
scroll to position [161, 0]
click at [1511, 721] on span "Next" at bounding box center [1509, 722] width 28 height 13
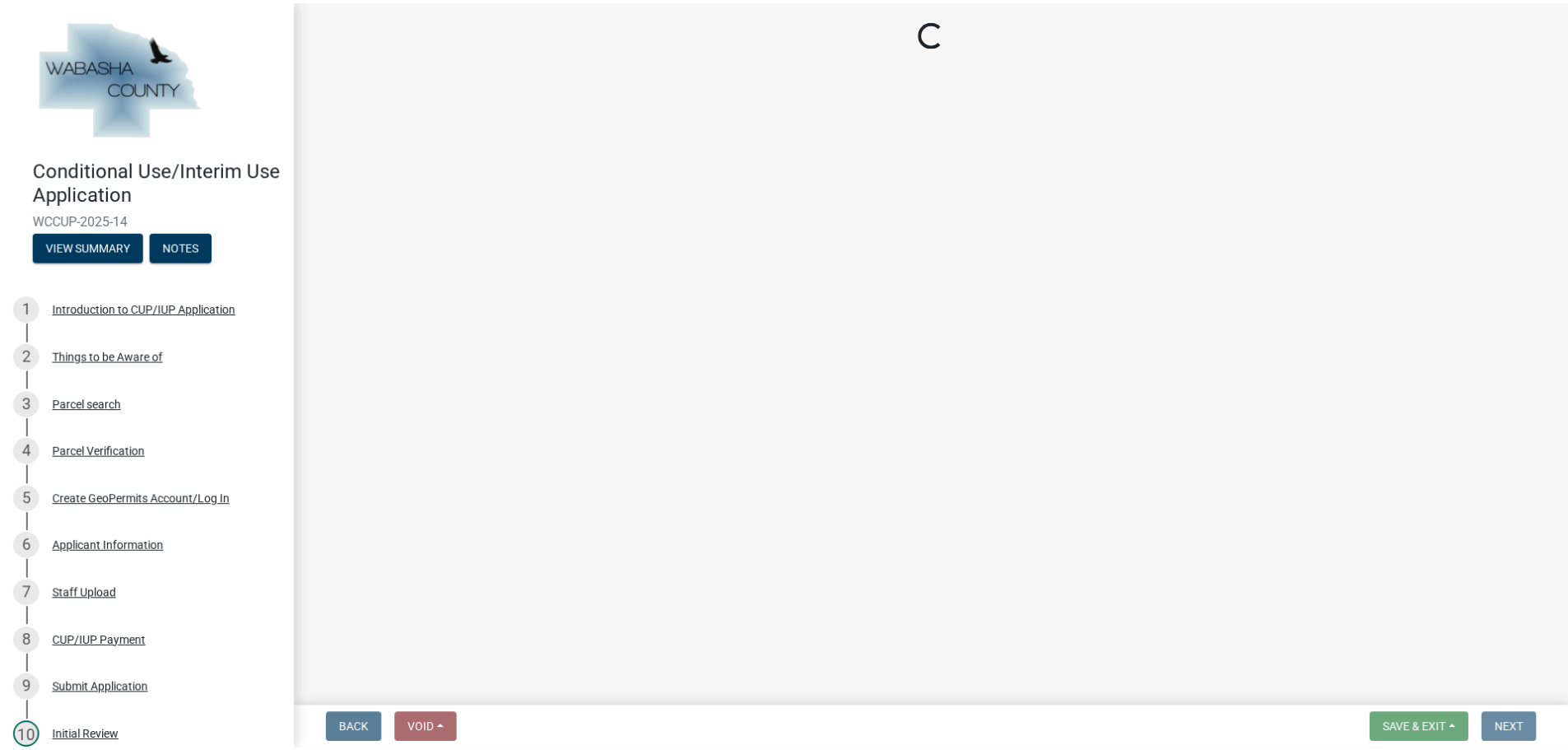
scroll to position [0, 0]
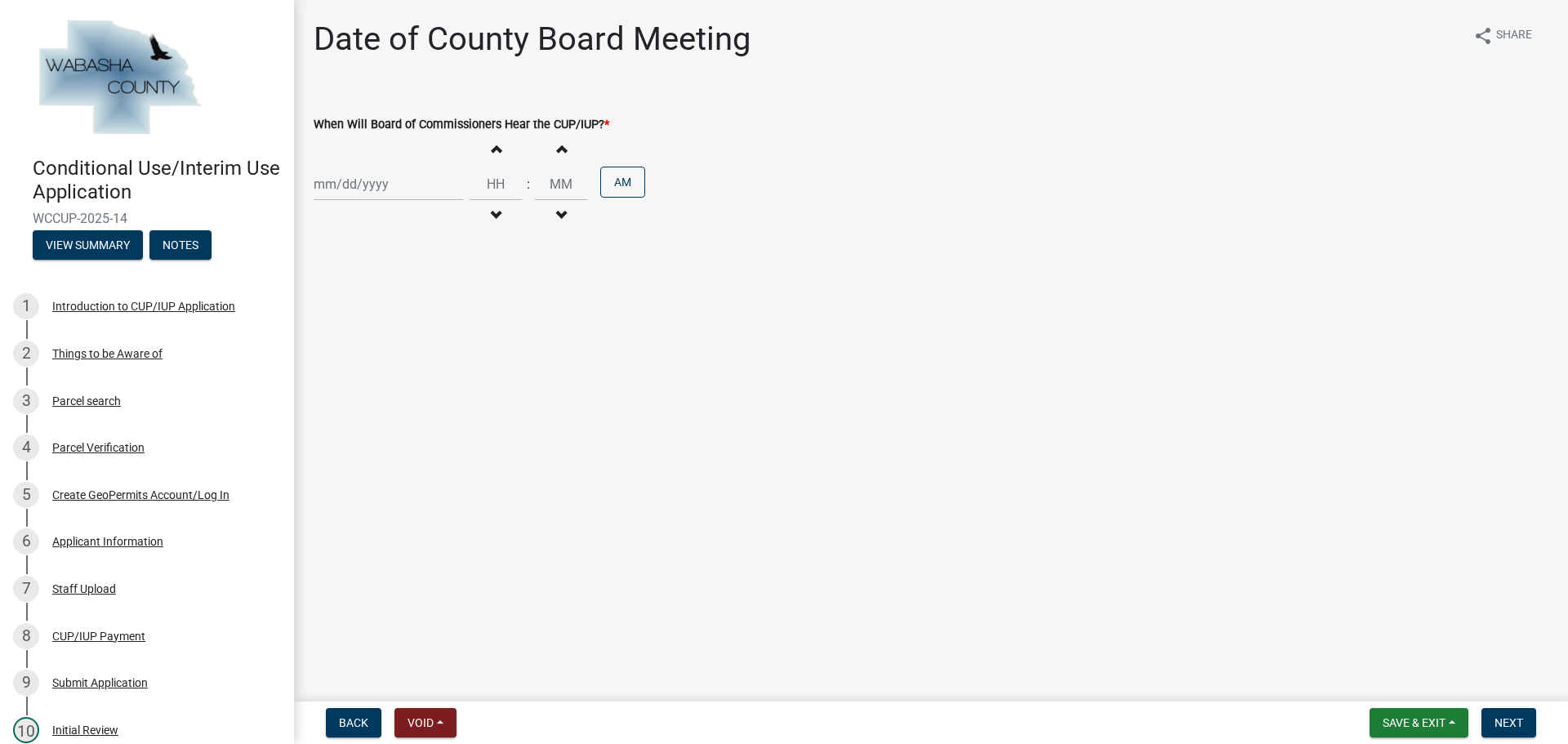
select select "9"
select select "2025"
click at [418, 182] on div "[PERSON_NAME] Feb Mar Apr [PERSON_NAME][DATE] Oct Nov [DATE] 1526 1527 1528 152…" at bounding box center [388, 184] width 150 height 34
click at [484, 216] on span "Next month" at bounding box center [486, 218] width 12 height 12
select select "10"
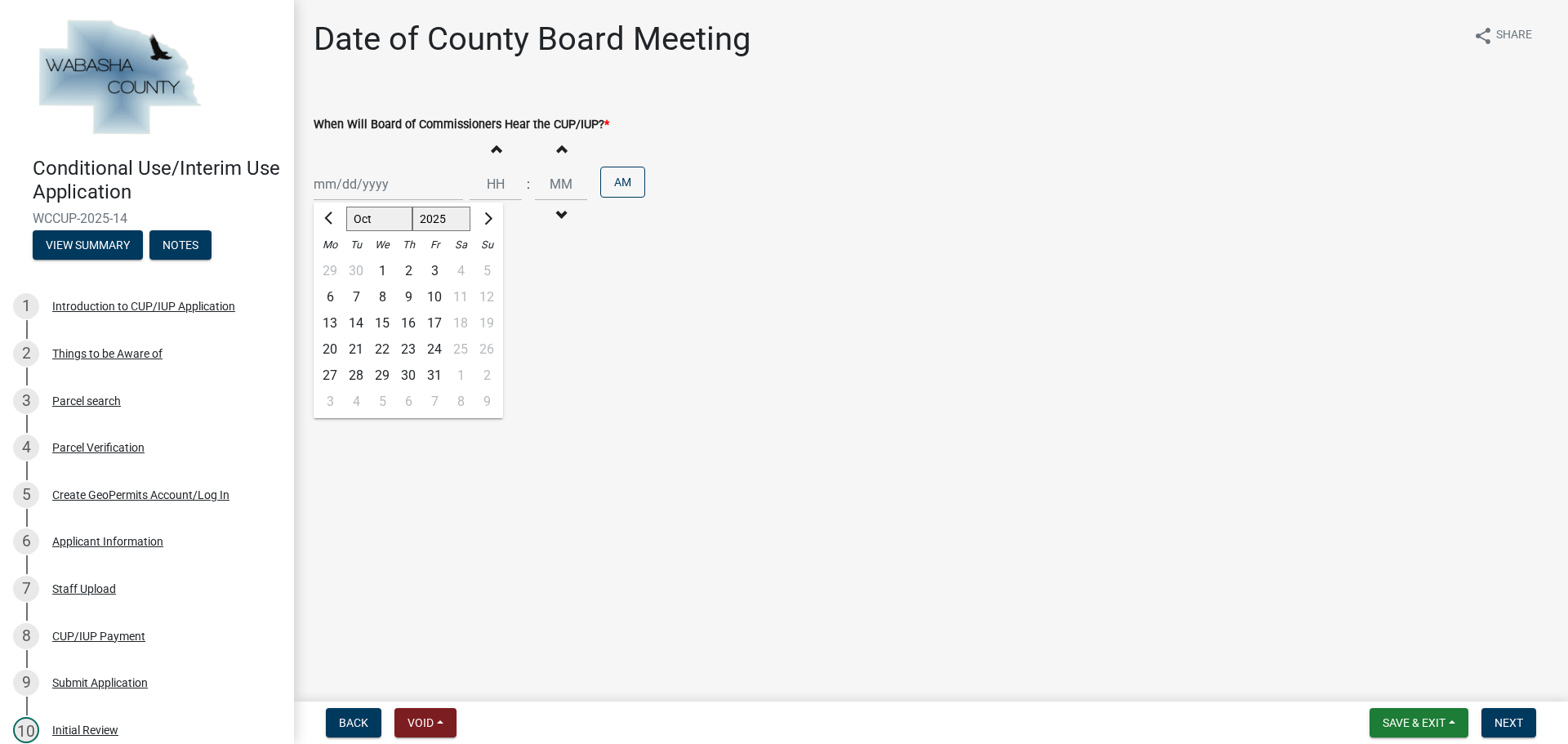
click at [358, 293] on div "7" at bounding box center [356, 297] width 26 height 26
type input "[DATE]"
click at [485, 184] on input "Hours" at bounding box center [496, 184] width 53 height 34
type input "09"
type input "00"
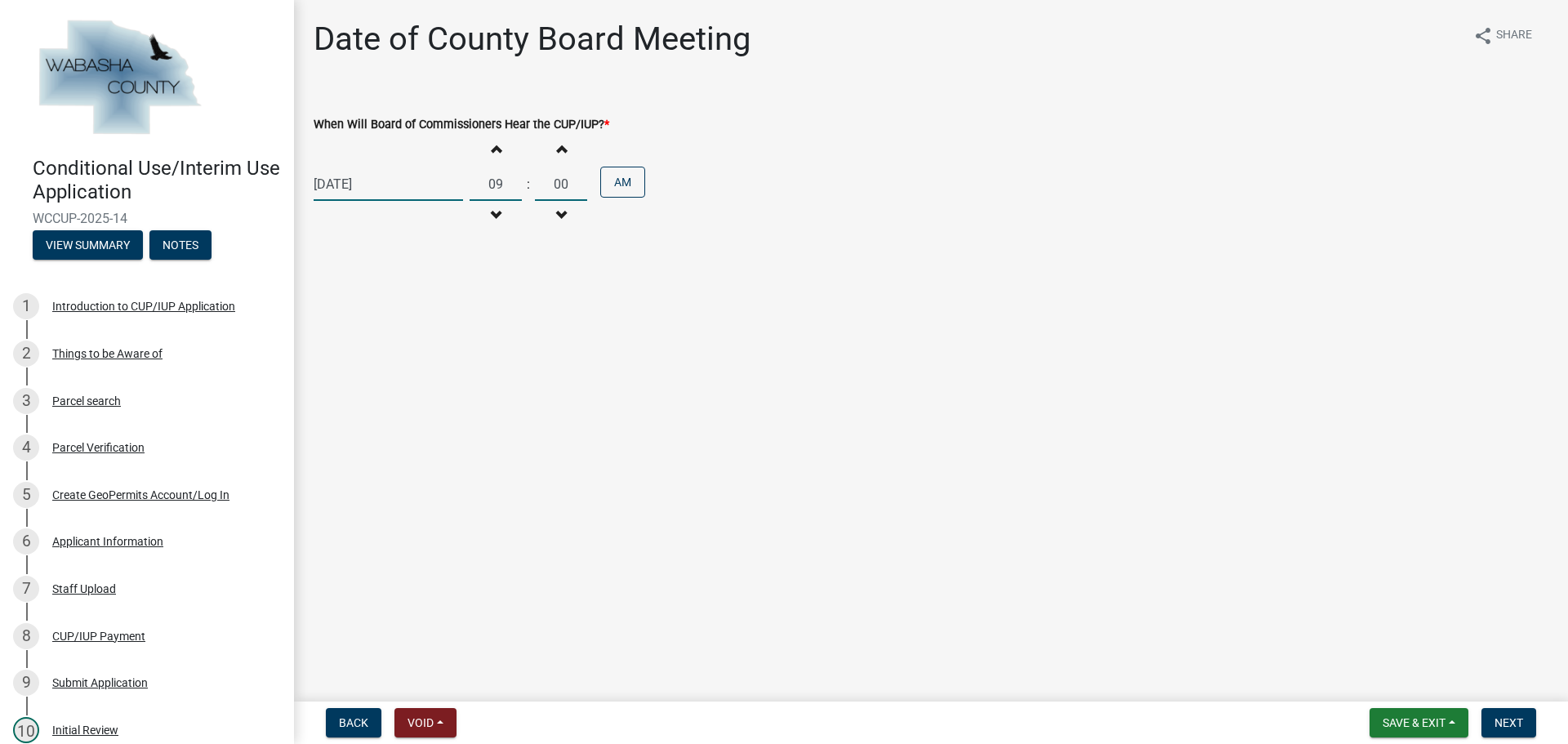
click at [549, 175] on input "00" at bounding box center [562, 184] width 53 height 34
click at [1513, 720] on span "Next" at bounding box center [1509, 722] width 28 height 13
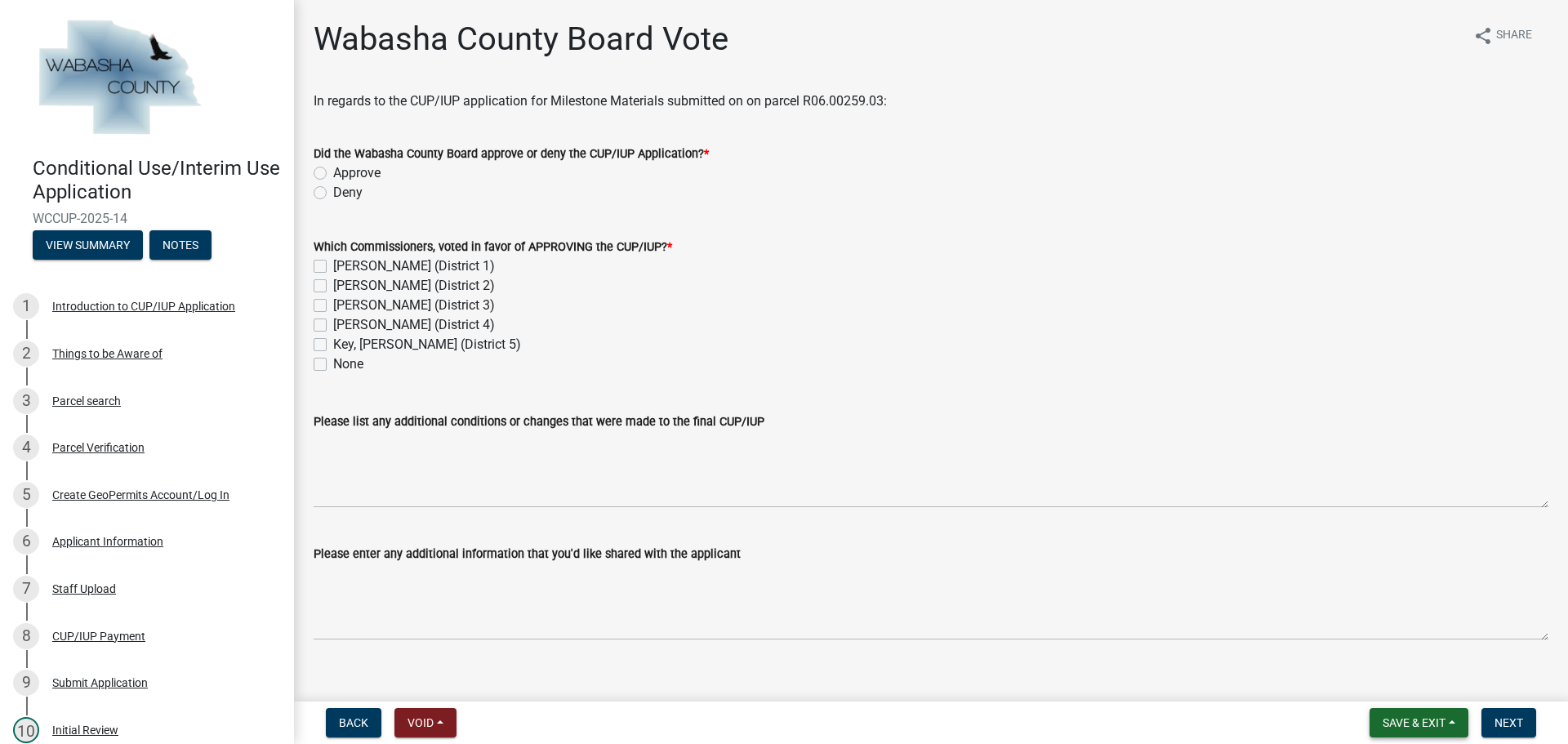
click at [1434, 720] on span "Save & Exit" at bounding box center [1414, 722] width 63 height 13
click at [1407, 680] on button "Save & Exit" at bounding box center [1402, 680] width 131 height 40
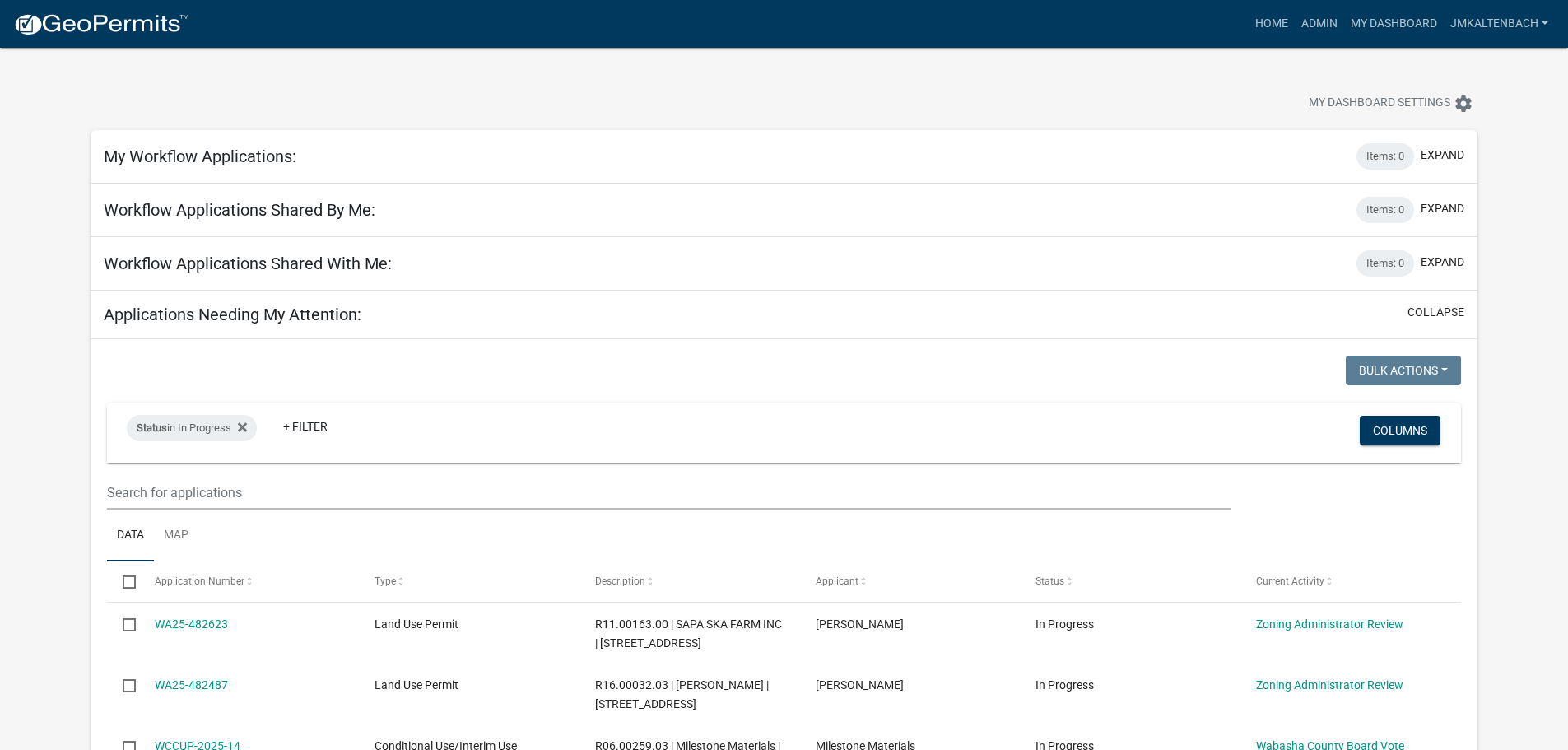
click at [528, 93] on div at bounding box center [489, 105] width 823 height 36
click at [1103, 97] on div "My Dashboard Settings settings" at bounding box center [1195, 105] width 588 height 36
click at [428, 60] on div "My Dashboard Settings settings" at bounding box center [783, 85] width 1412 height 76
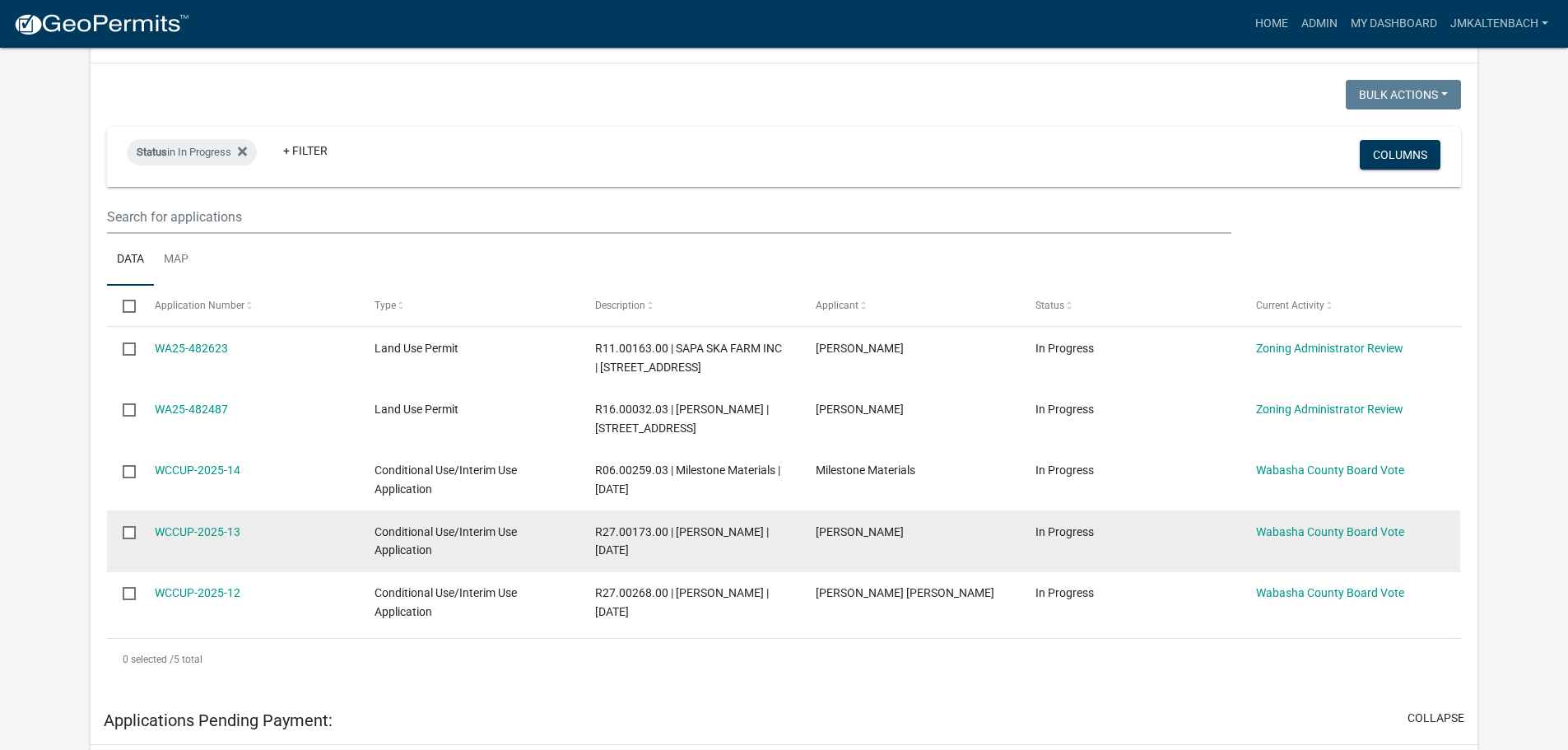
scroll to position [247, 0]
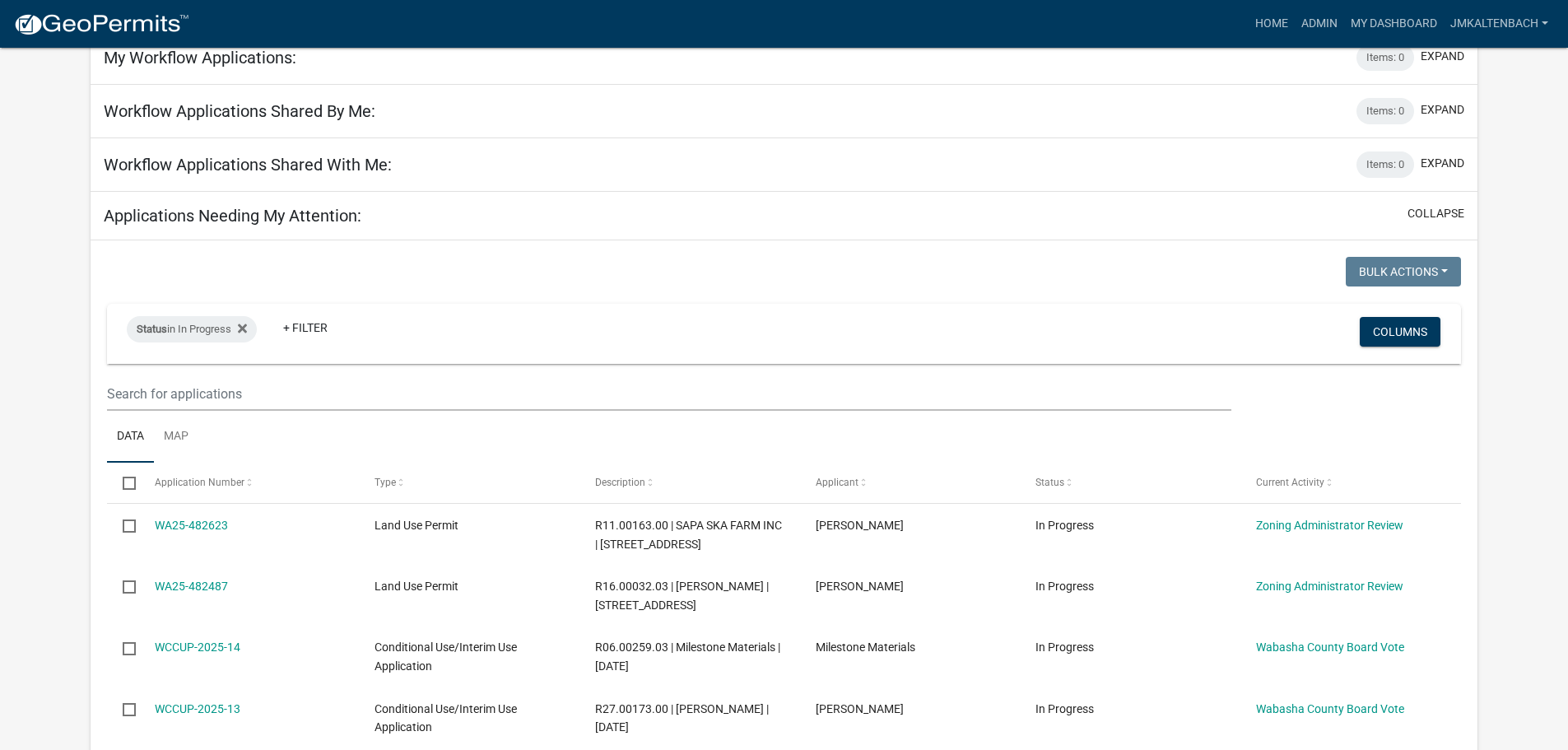
scroll to position [0, 0]
